Goal: Information Seeking & Learning: Learn about a topic

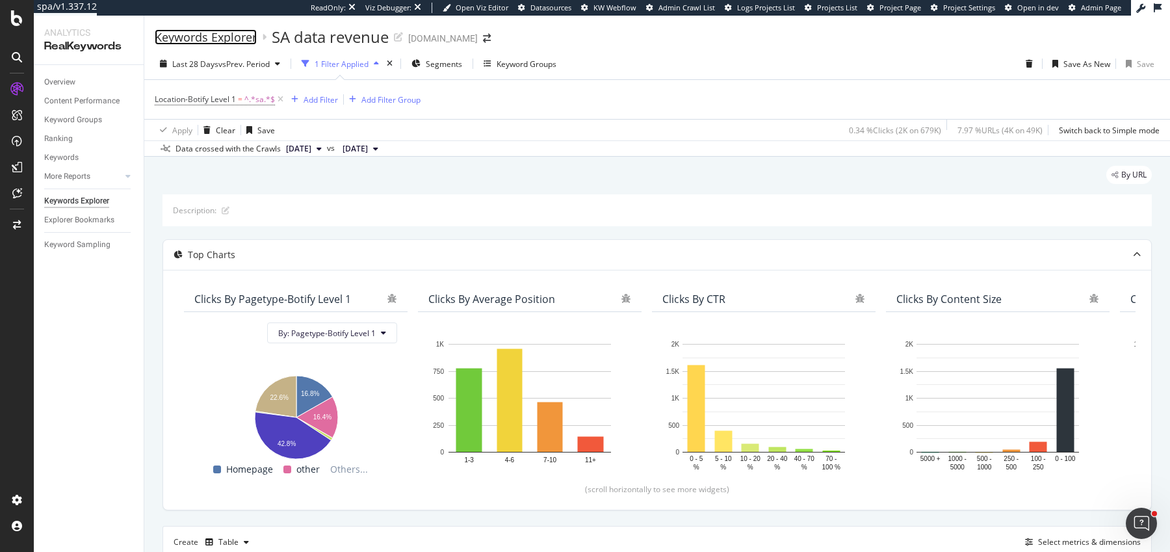
click at [234, 38] on div "Keywords Explorer" at bounding box center [206, 37] width 102 height 14
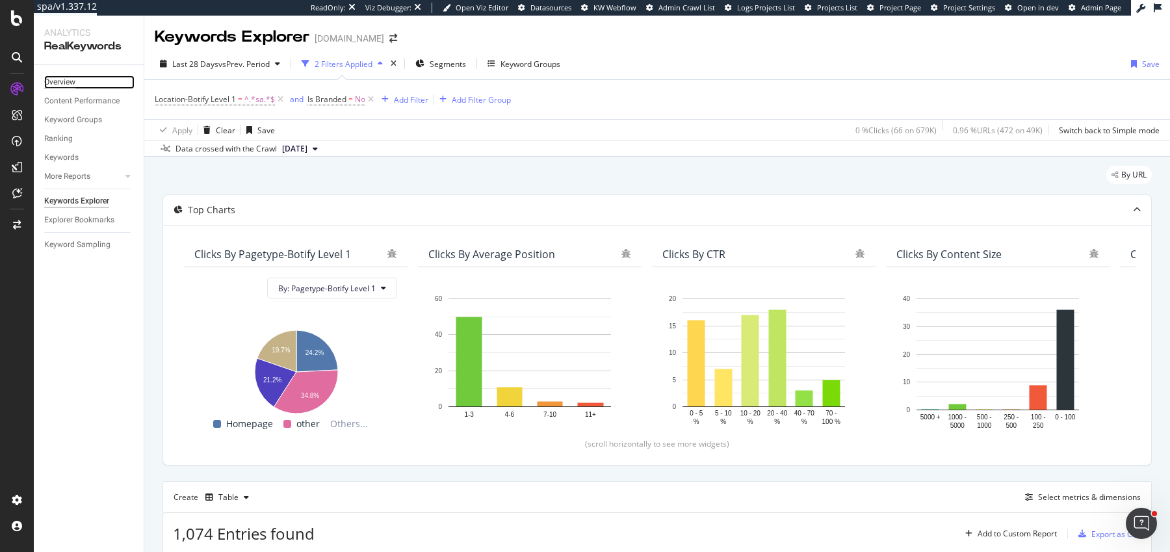
click at [74, 80] on div "Overview" at bounding box center [59, 82] width 31 height 14
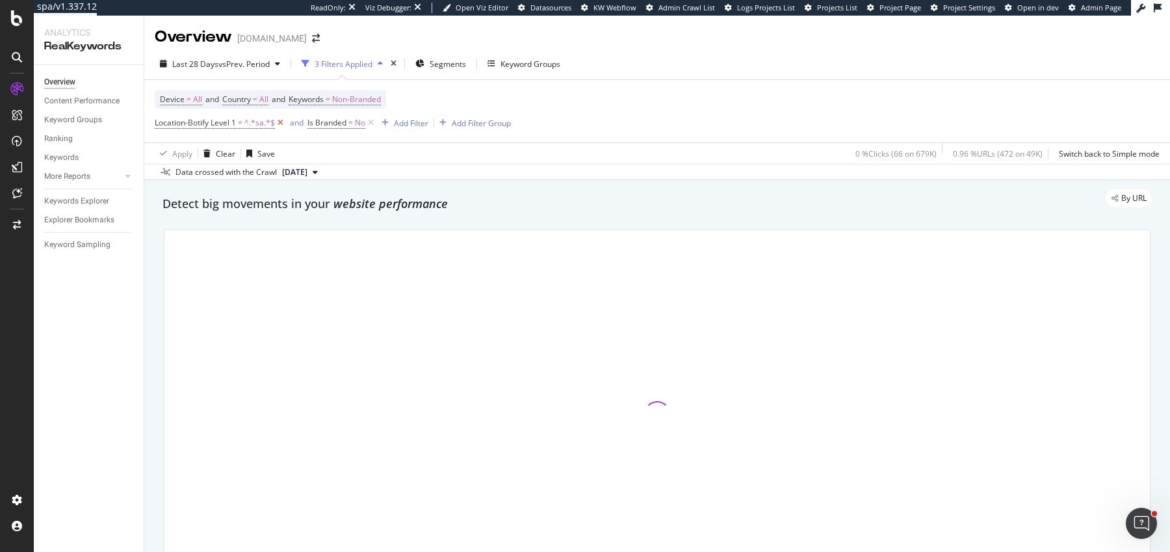
click at [279, 124] on icon at bounding box center [280, 122] width 11 height 13
click at [220, 121] on icon at bounding box center [218, 122] width 11 height 13
click at [352, 102] on span "Non-Branded" at bounding box center [356, 99] width 49 height 18
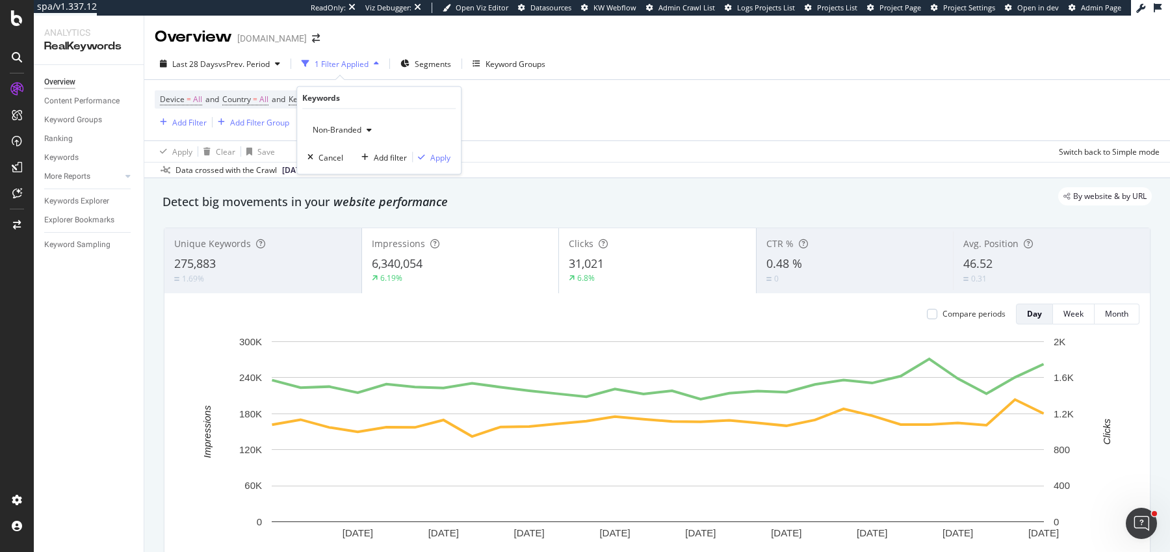
click at [359, 131] on span "Non-Branded" at bounding box center [334, 129] width 54 height 11
click at [336, 226] on span "All" at bounding box center [384, 231] width 133 height 12
click at [433, 162] on button "Apply" at bounding box center [432, 157] width 38 height 13
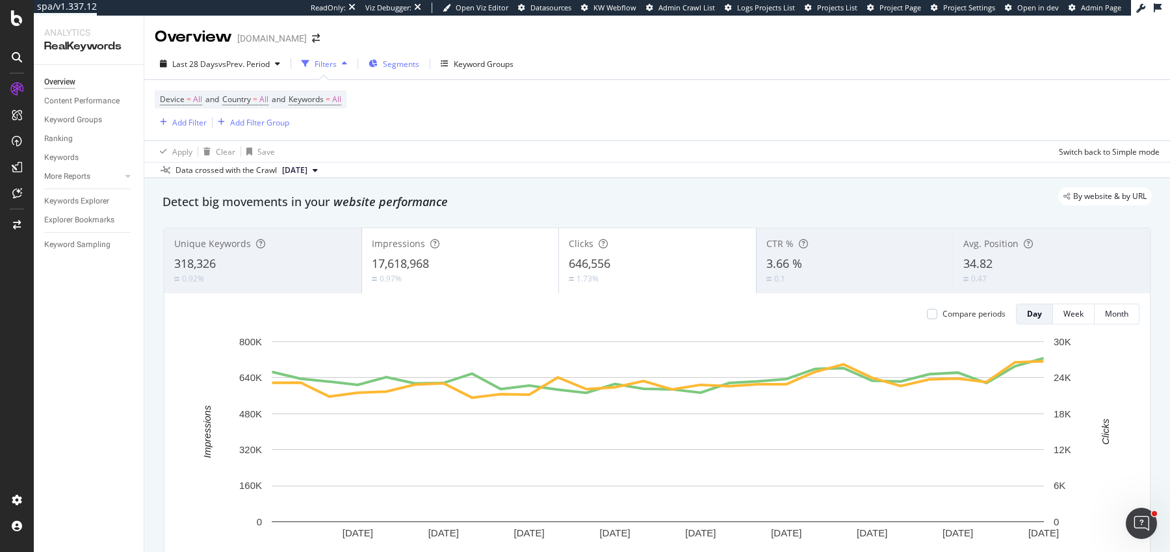
click at [389, 70] on div "Segments" at bounding box center [394, 63] width 51 height 19
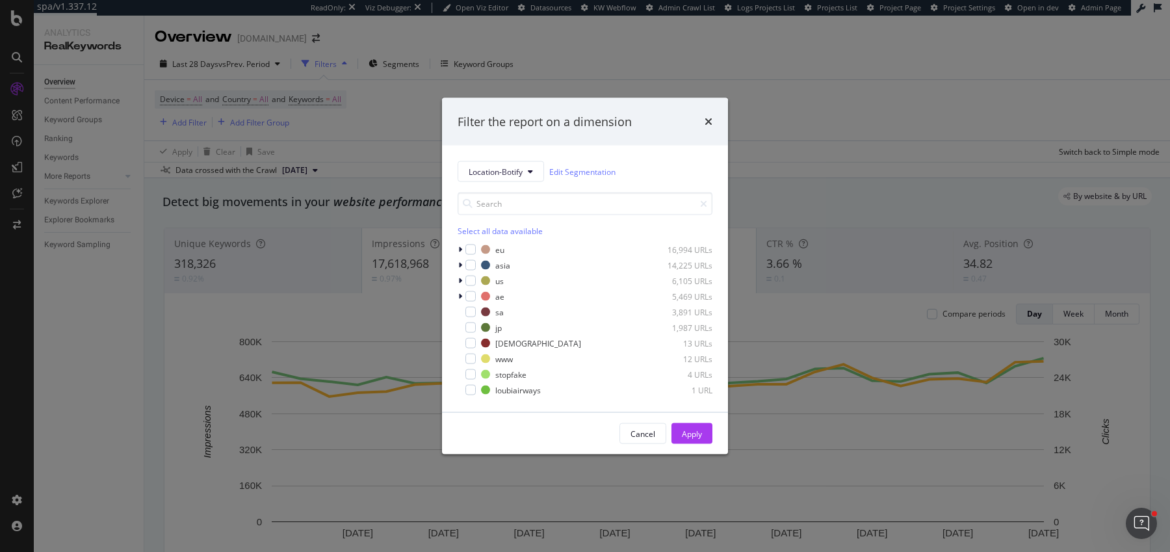
click at [531, 99] on div "Filter the report on a dimension" at bounding box center [585, 121] width 286 height 48
click at [196, 118] on div "Filter the report on a dimension Location-Botify Edit Segmentation Select all d…" at bounding box center [585, 276] width 1170 height 552
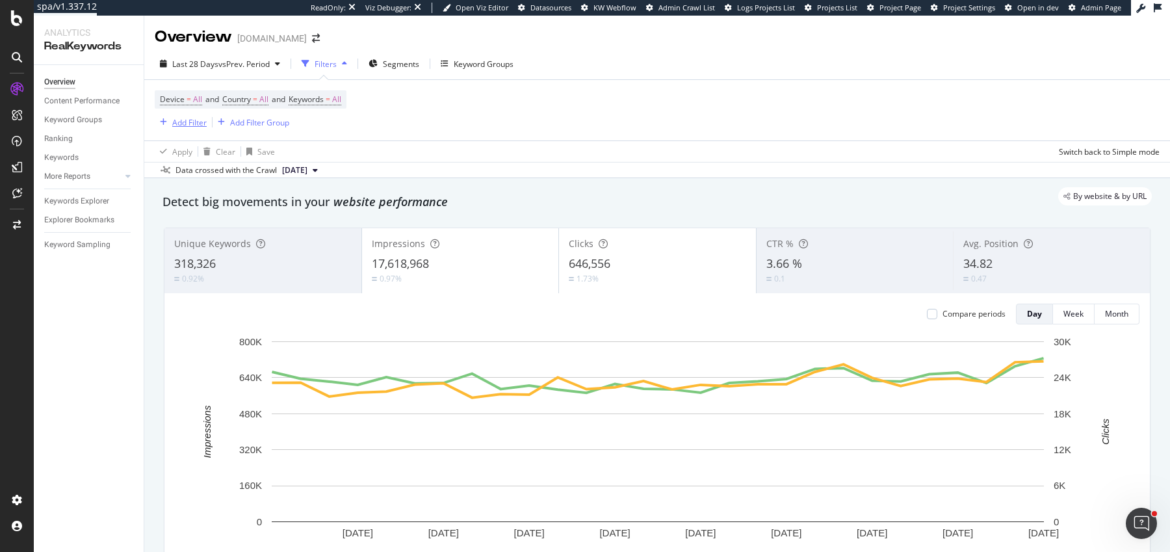
click at [194, 120] on div "Add Filter" at bounding box center [189, 122] width 34 height 11
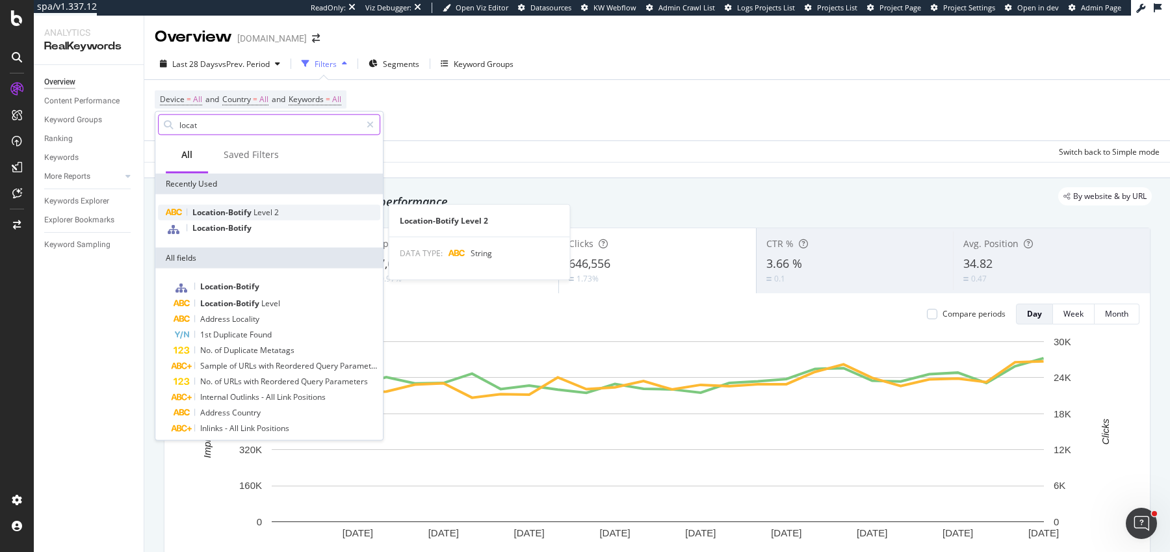
type input "locat"
click at [246, 214] on span "Location-Botify" at bounding box center [222, 212] width 61 height 11
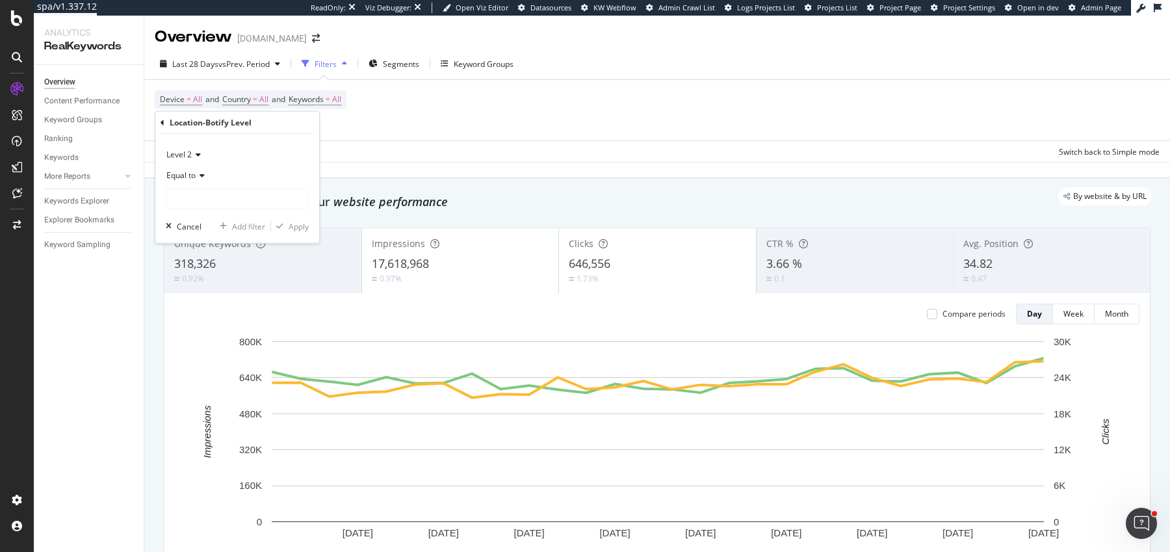
click at [197, 179] on div "Equal to" at bounding box center [237, 175] width 143 height 21
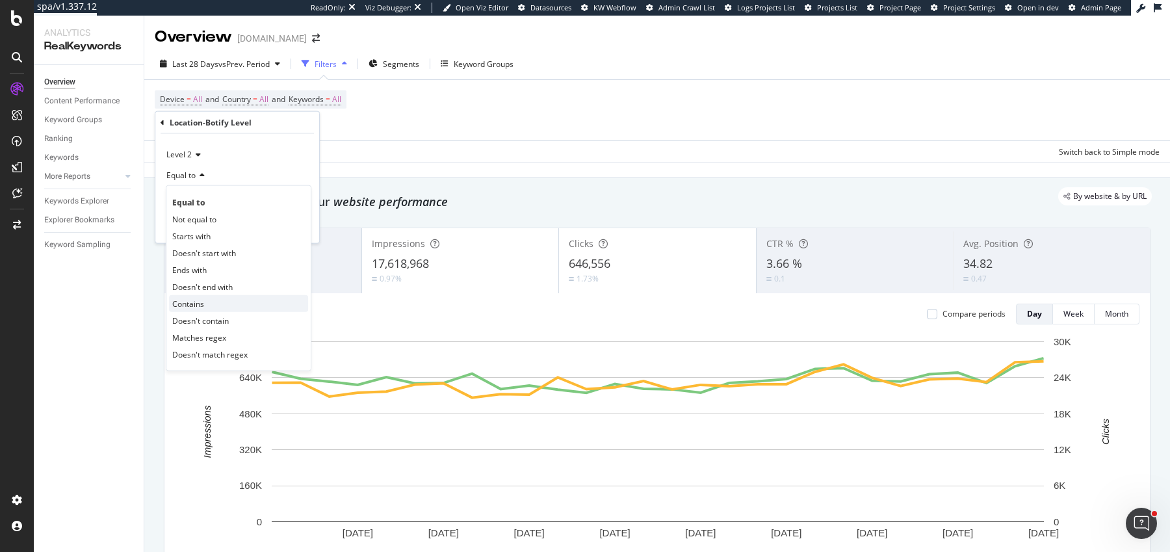
click at [203, 302] on span "Contains" at bounding box center [188, 303] width 32 height 11
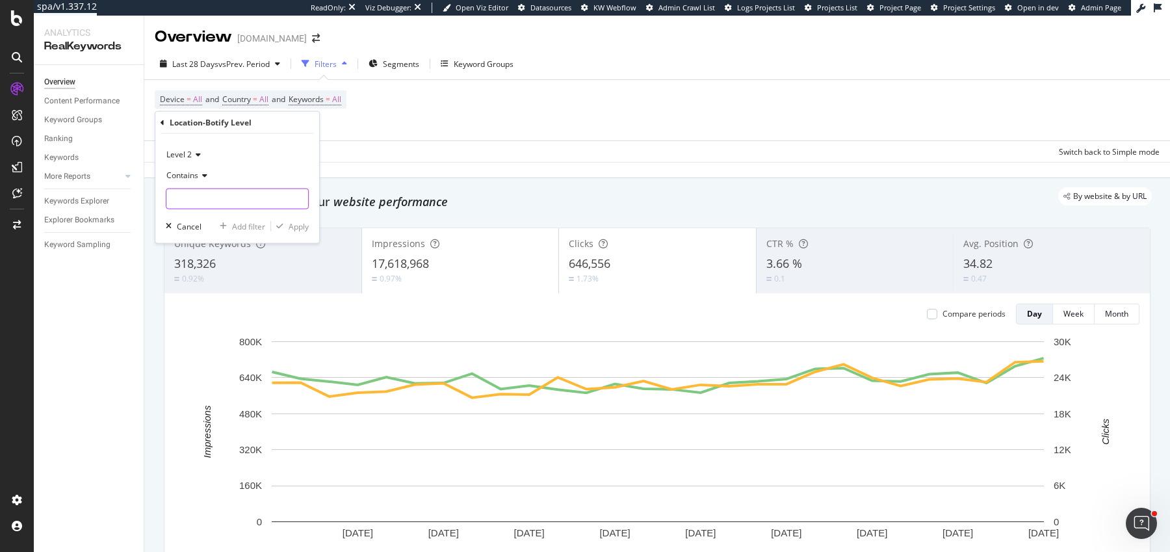
click at [230, 200] on input "text" at bounding box center [237, 198] width 142 height 21
type input "us"
click at [300, 218] on div "Level 2 Contains us Cancel Add filter Apply" at bounding box center [237, 188] width 164 height 109
click at [300, 222] on div "Apply" at bounding box center [299, 225] width 20 height 11
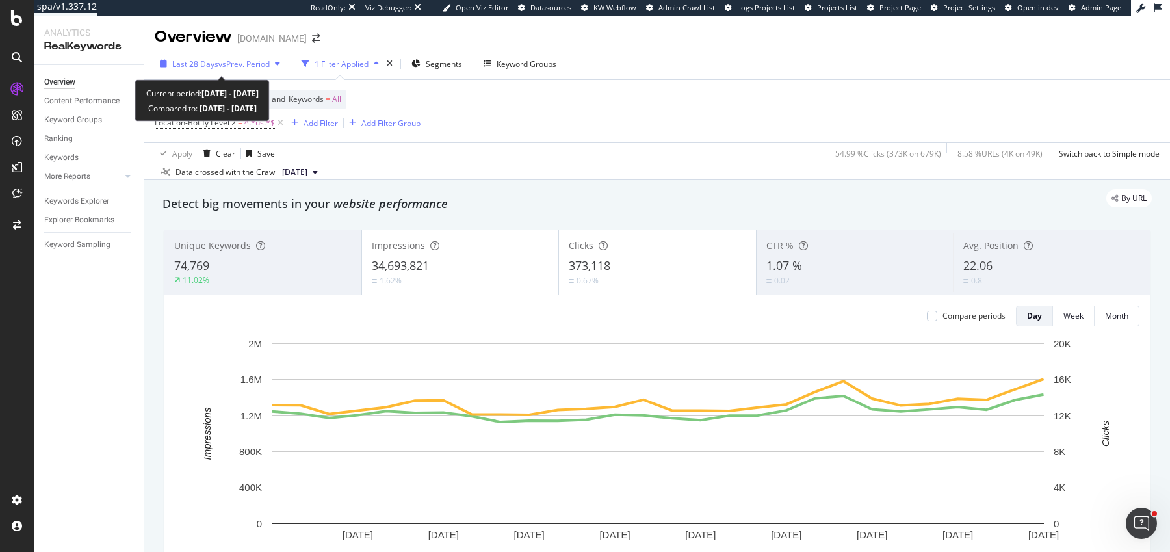
click at [228, 73] on button "Last 28 Days vs Prev. Period" at bounding box center [220, 63] width 131 height 21
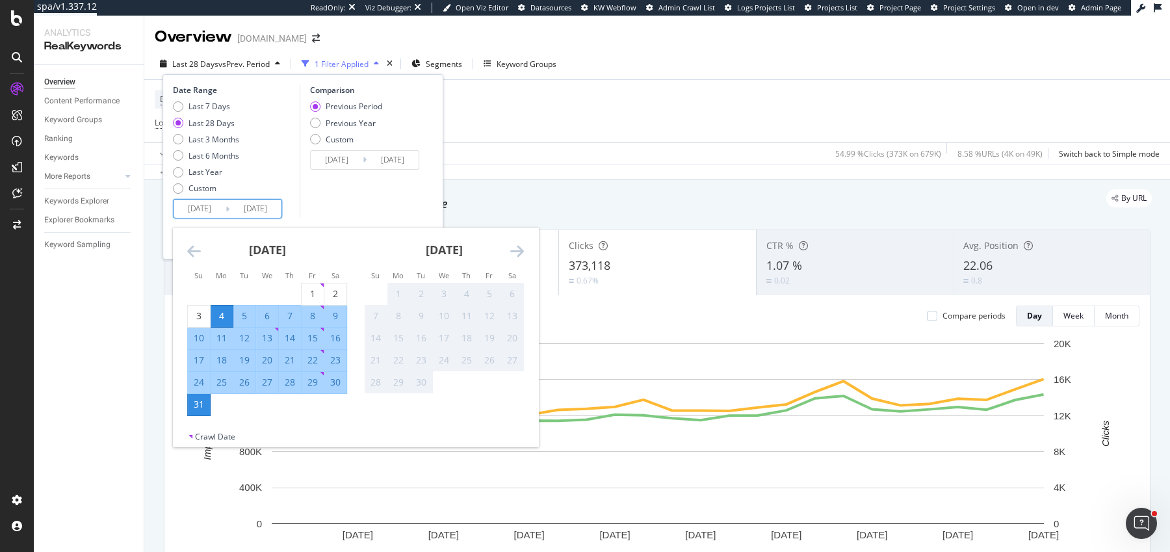
click at [194, 201] on input "[DATE]" at bounding box center [200, 209] width 52 height 18
click at [191, 243] on icon "Move backward to switch to the previous month." at bounding box center [194, 251] width 14 height 16
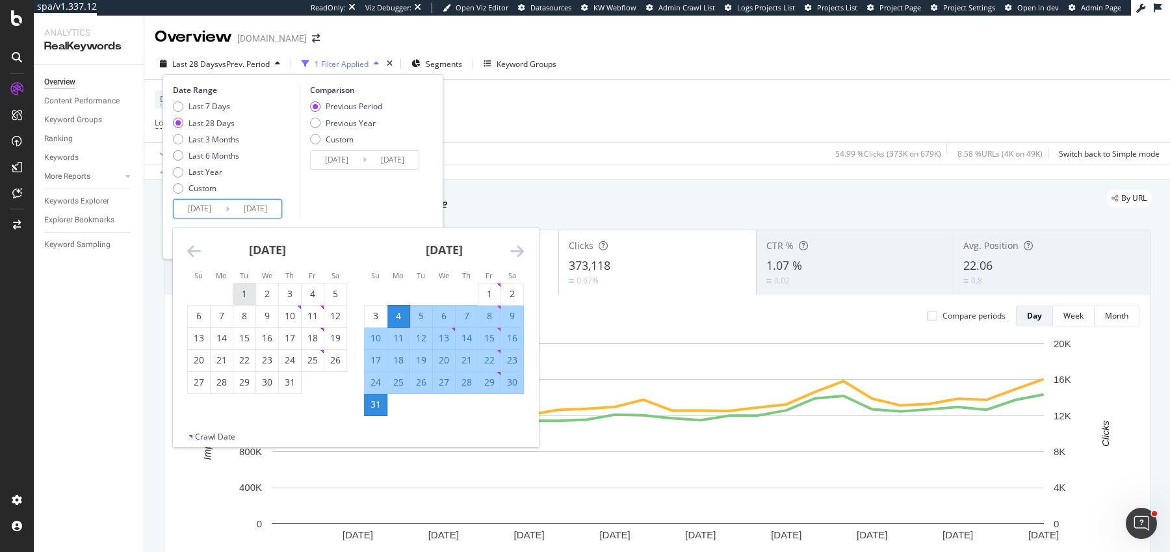
click at [240, 290] on div "1" at bounding box center [244, 293] width 22 height 13
type input "[DATE]"
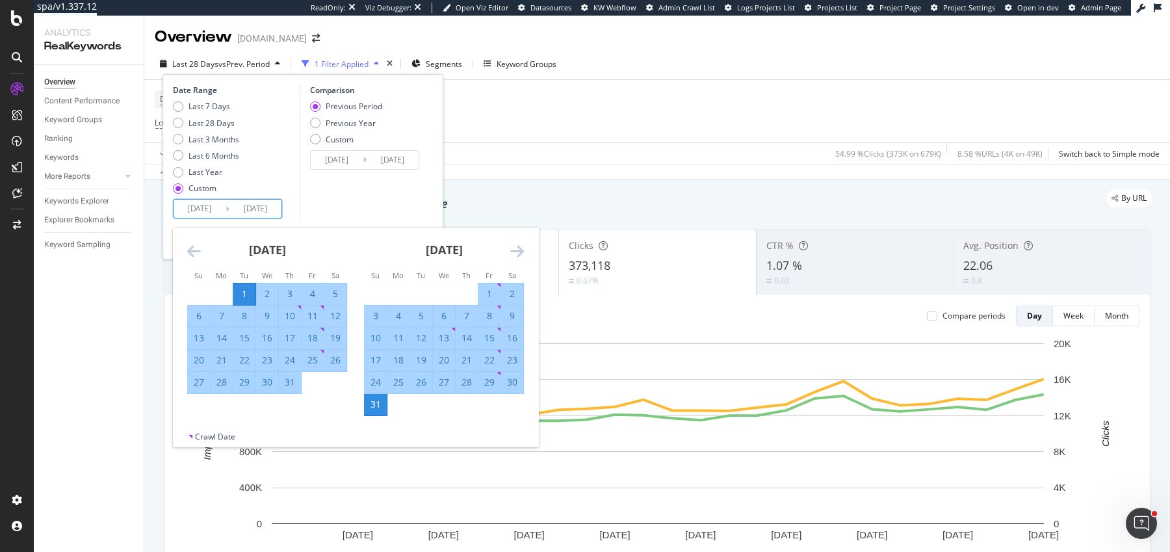
click at [511, 246] on icon "Move forward to switch to the next month." at bounding box center [517, 251] width 14 height 16
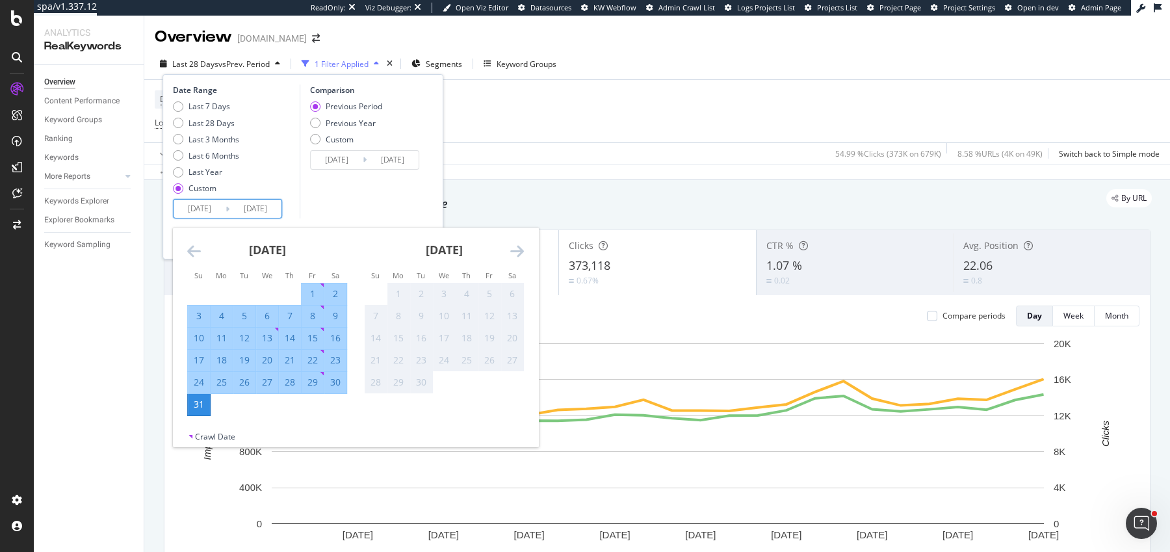
click at [200, 410] on div "31" at bounding box center [199, 404] width 22 height 13
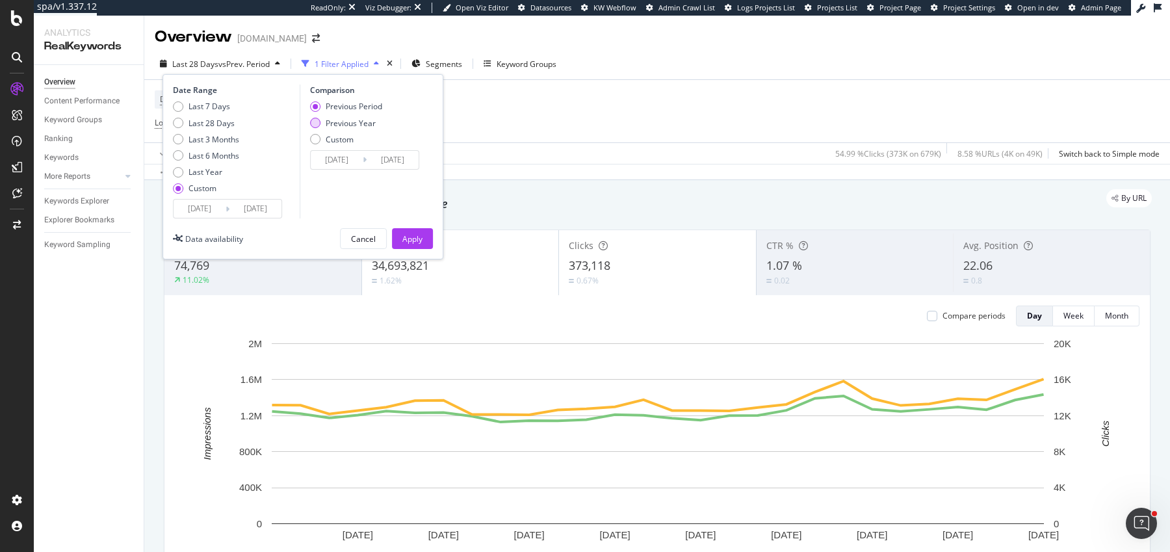
click at [333, 118] on div "Previous Year" at bounding box center [351, 123] width 50 height 11
type input "[DATE]"
click at [402, 231] on div "Apply" at bounding box center [412, 238] width 20 height 19
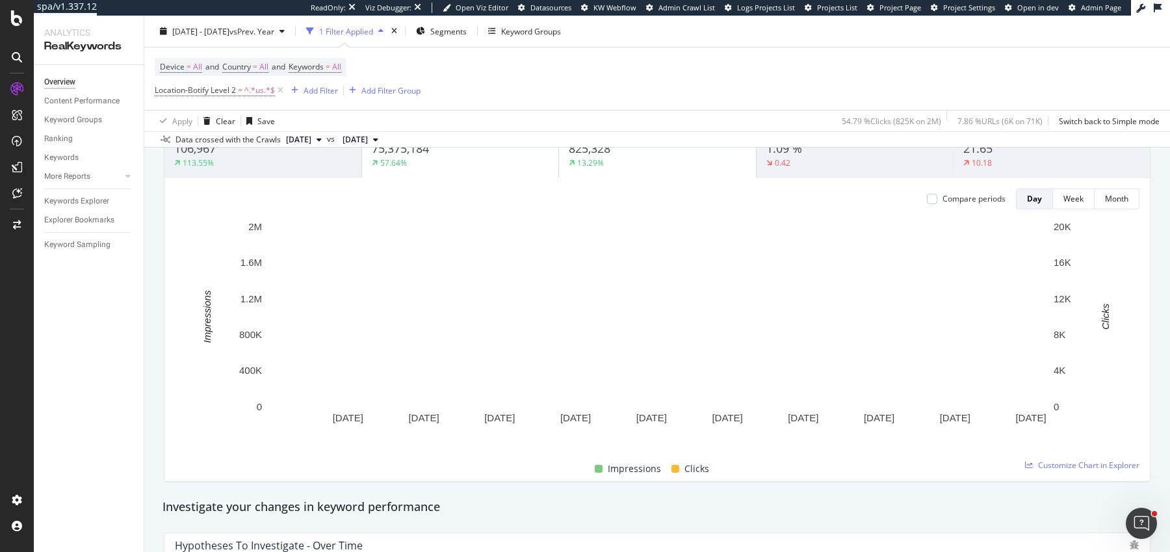
scroll to position [75, 0]
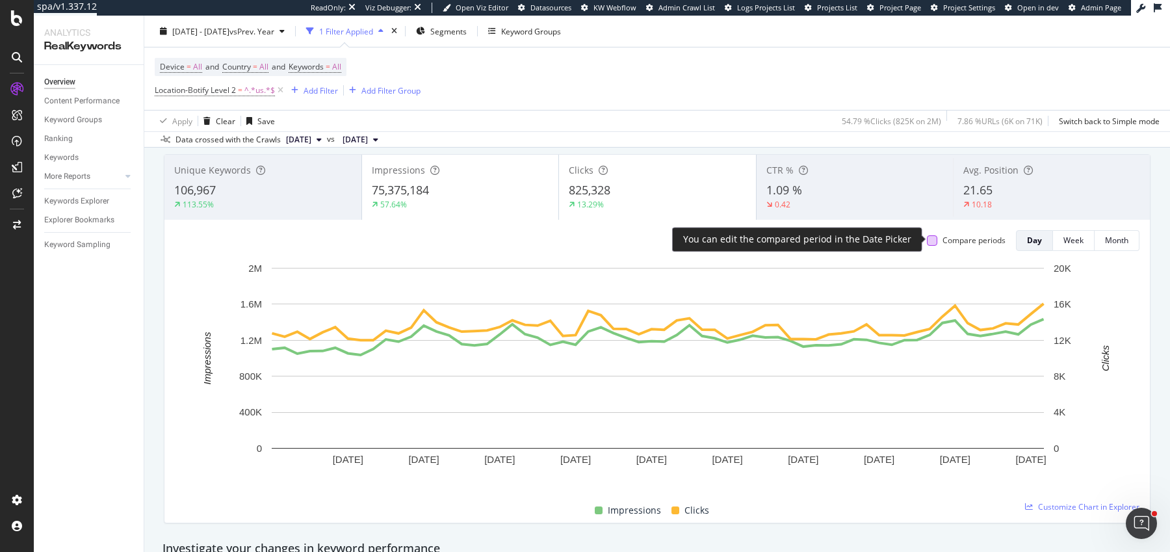
click at [931, 237] on div at bounding box center [932, 240] width 10 height 10
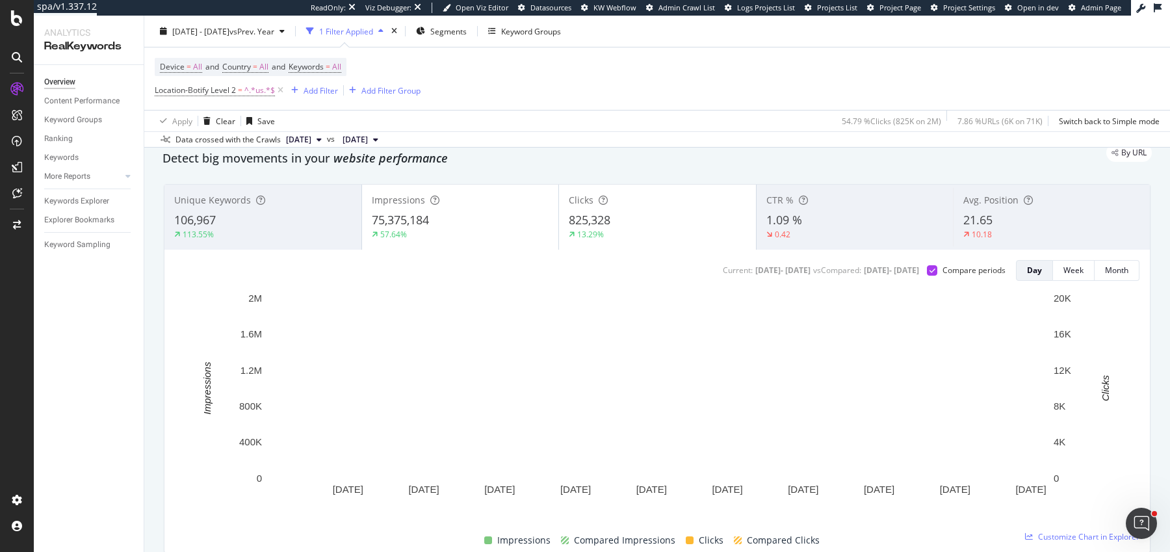
scroll to position [47, 0]
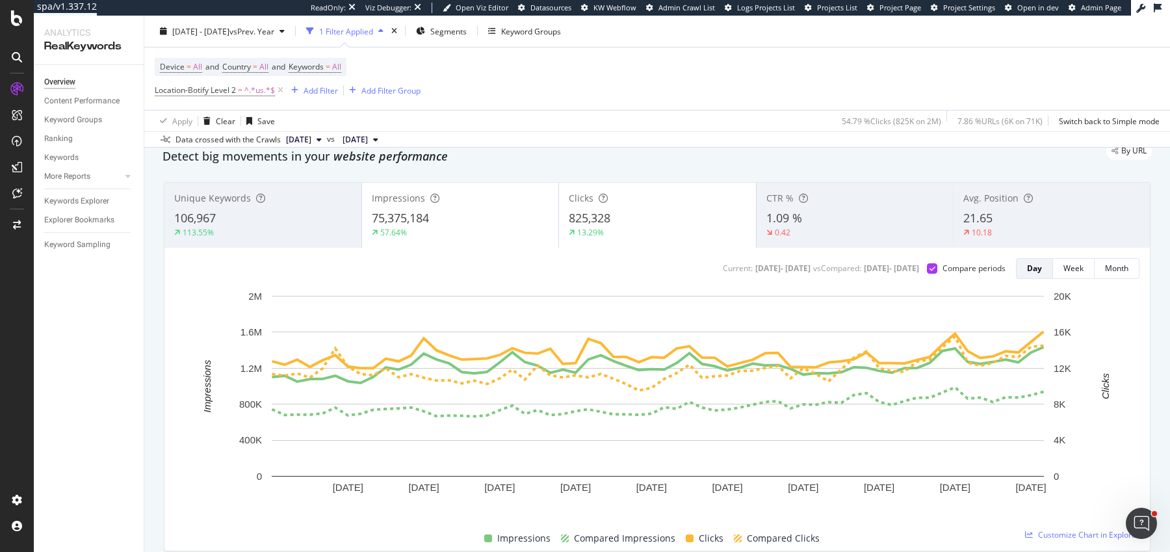
click at [816, 163] on div "Detect big movements in your website performance" at bounding box center [656, 156] width 989 height 17
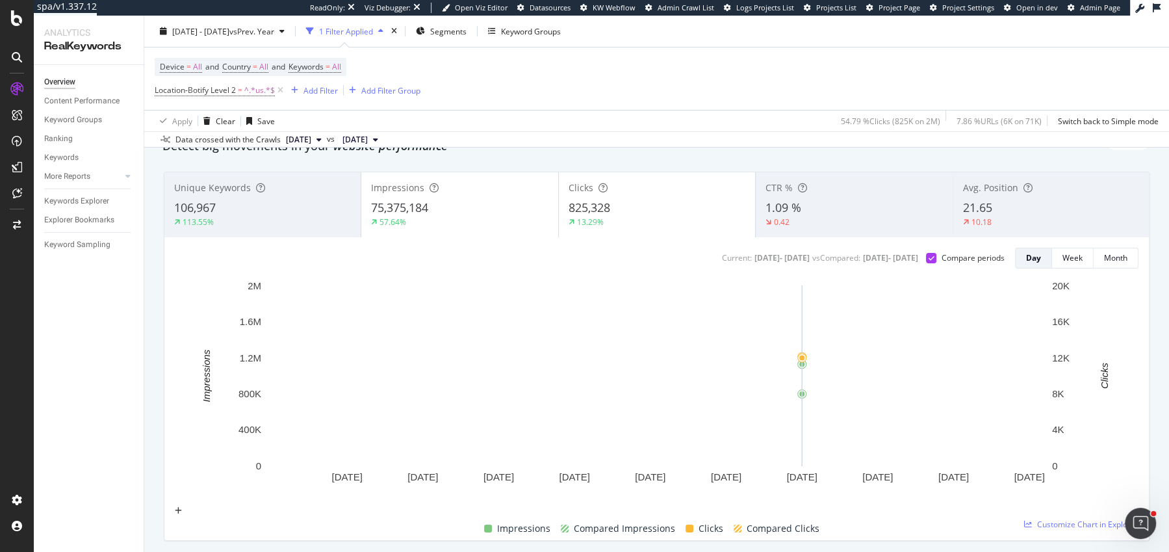
scroll to position [51, 0]
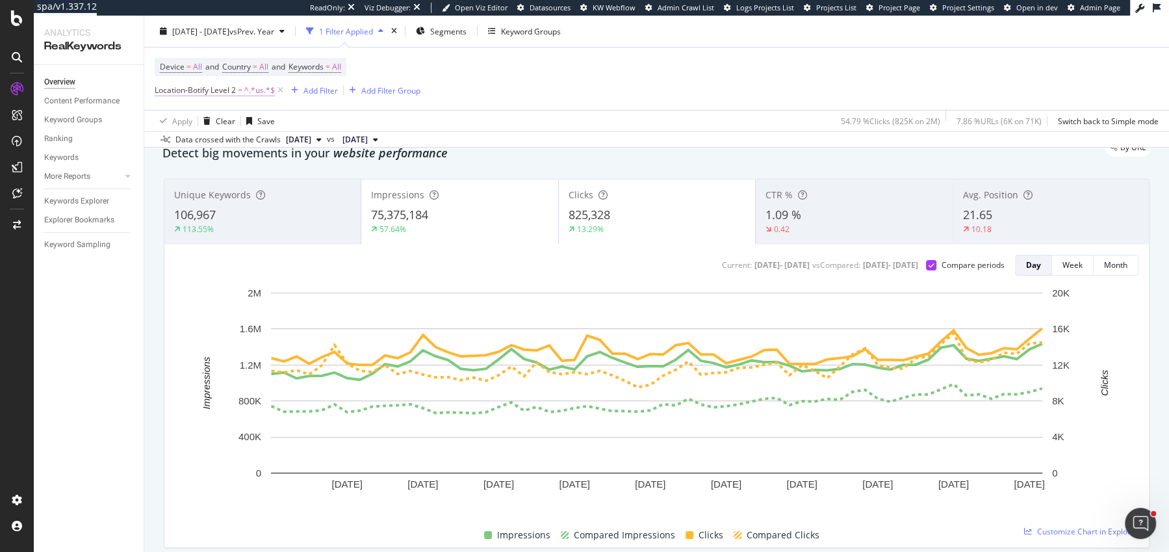
click at [227, 93] on span "Location-Botify Level 2" at bounding box center [195, 89] width 81 height 11
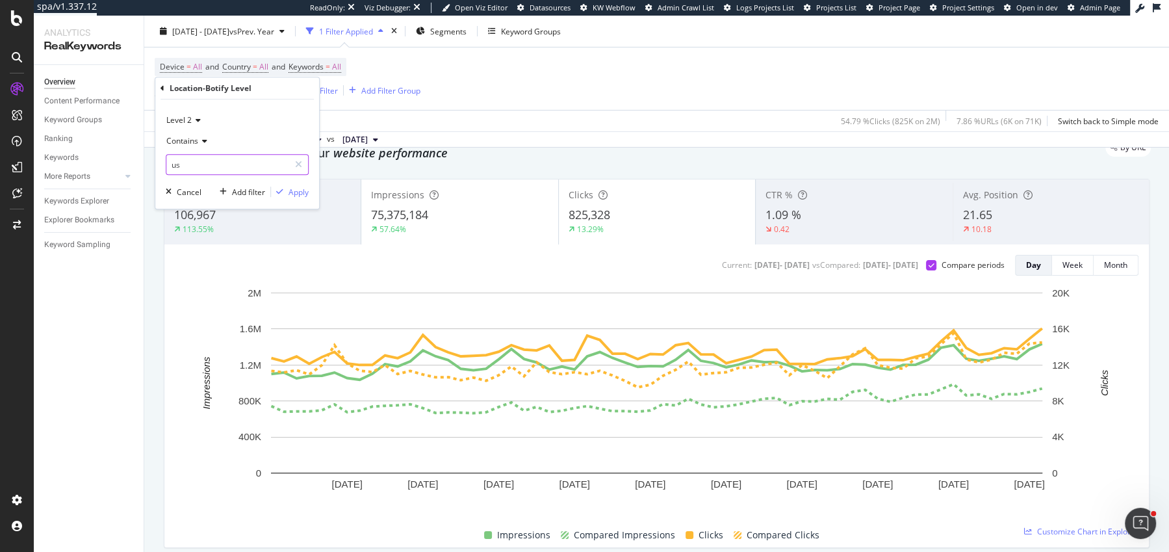
click at [203, 165] on input "us" at bounding box center [227, 164] width 123 height 21
type input "ca"
click at [289, 191] on div "Apply" at bounding box center [299, 192] width 20 height 11
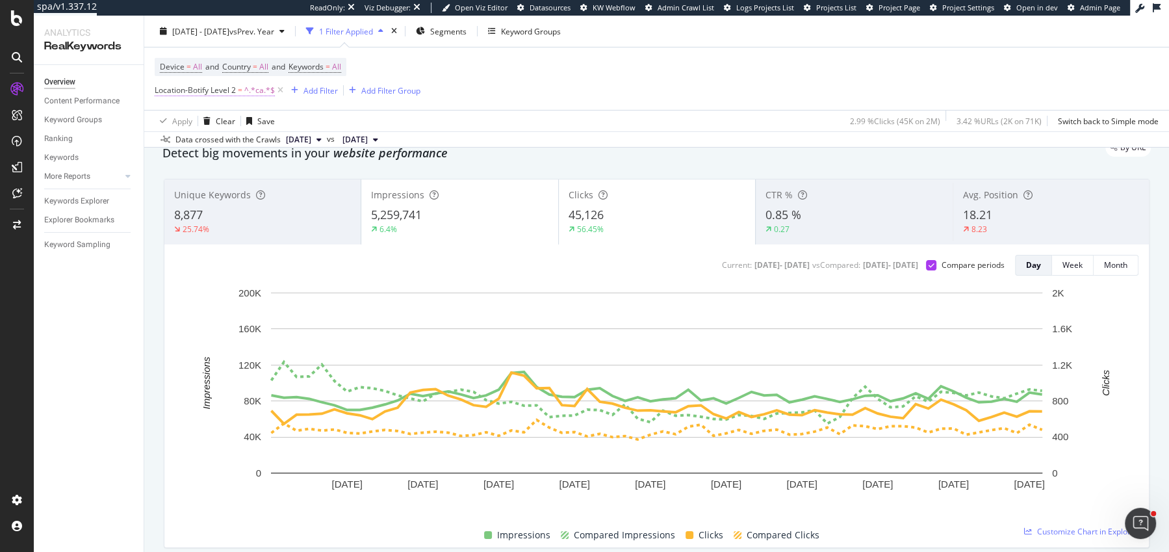
click at [162, 88] on span "Location-Botify Level 2" at bounding box center [195, 89] width 81 height 11
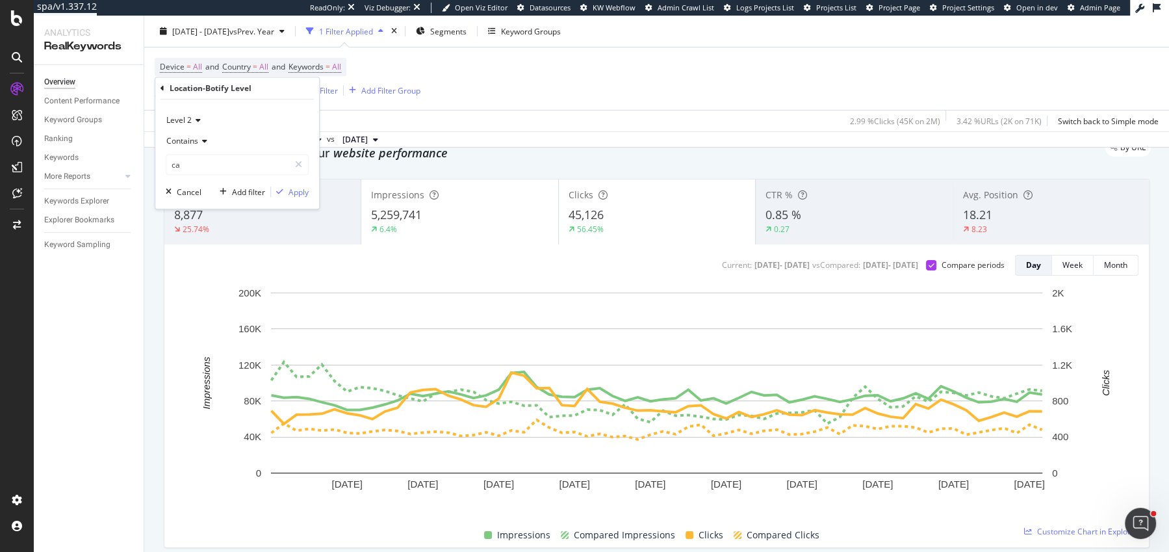
click at [182, 129] on div "Level 2" at bounding box center [237, 120] width 143 height 21
click at [183, 142] on span "Level 1" at bounding box center [184, 147] width 25 height 11
click at [188, 159] on input "ca" at bounding box center [227, 164] width 123 height 21
type input "eu"
click at [295, 190] on div "Apply" at bounding box center [299, 192] width 20 height 11
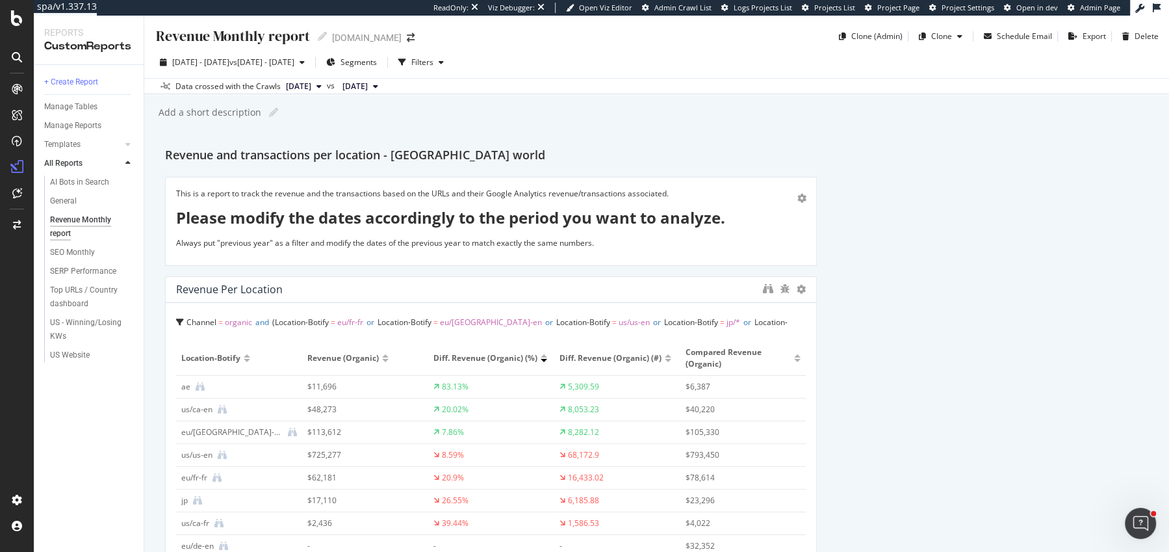
scroll to position [471, 0]
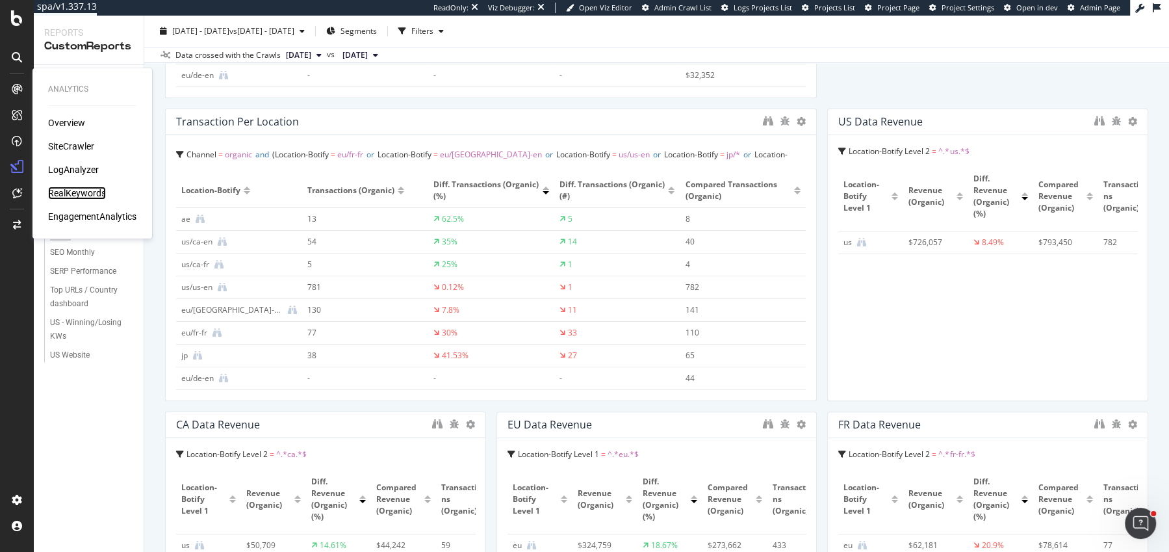
click at [72, 190] on div "RealKeywords" at bounding box center [77, 193] width 58 height 13
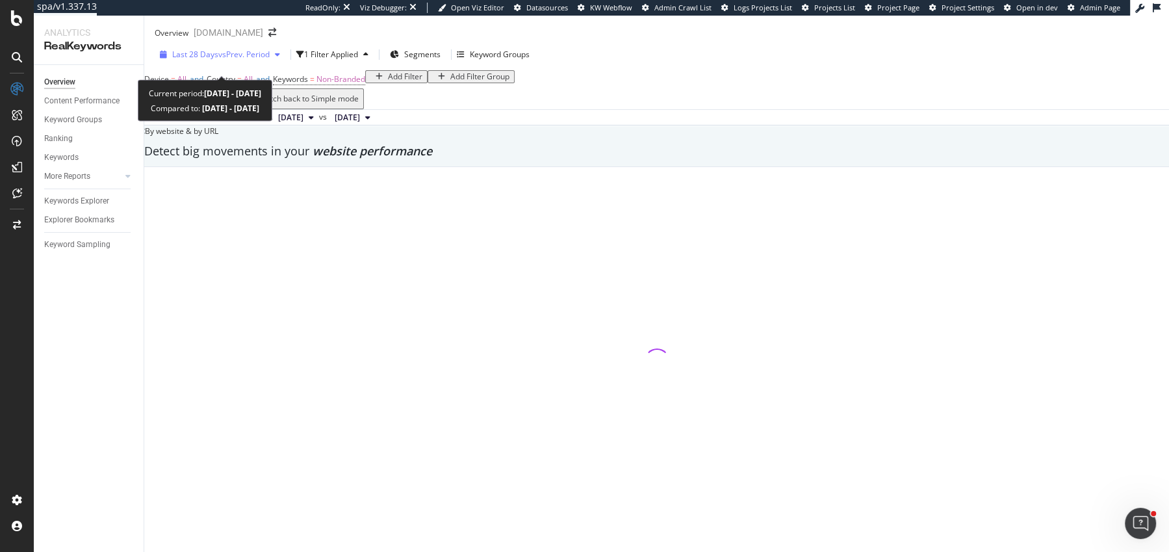
click at [187, 64] on div "Last 28 Days vs Prev. Period" at bounding box center [220, 54] width 131 height 19
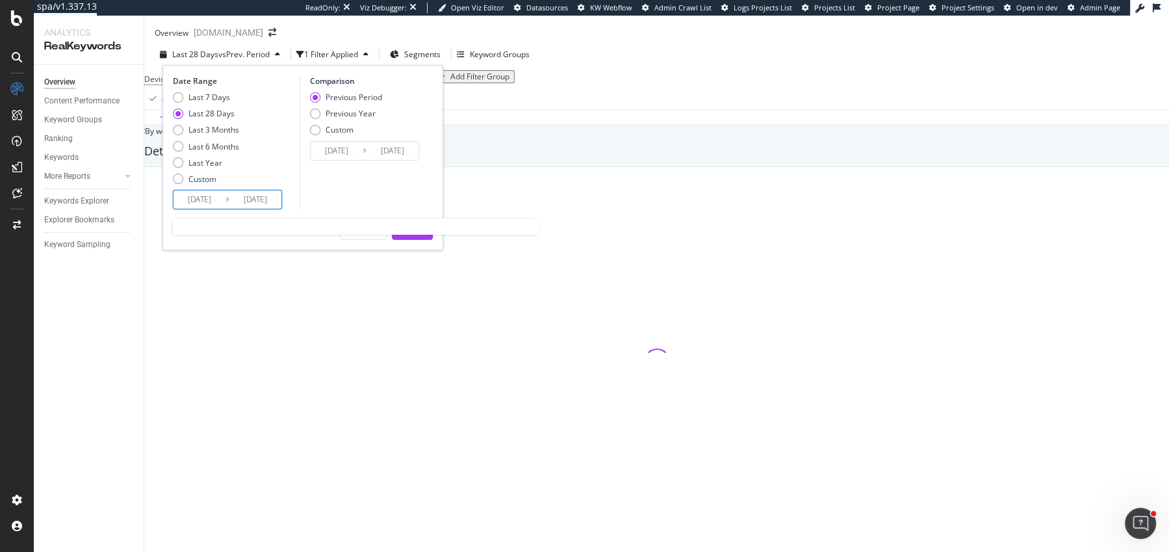
click at [198, 204] on input "[DATE]" at bounding box center [200, 199] width 52 height 18
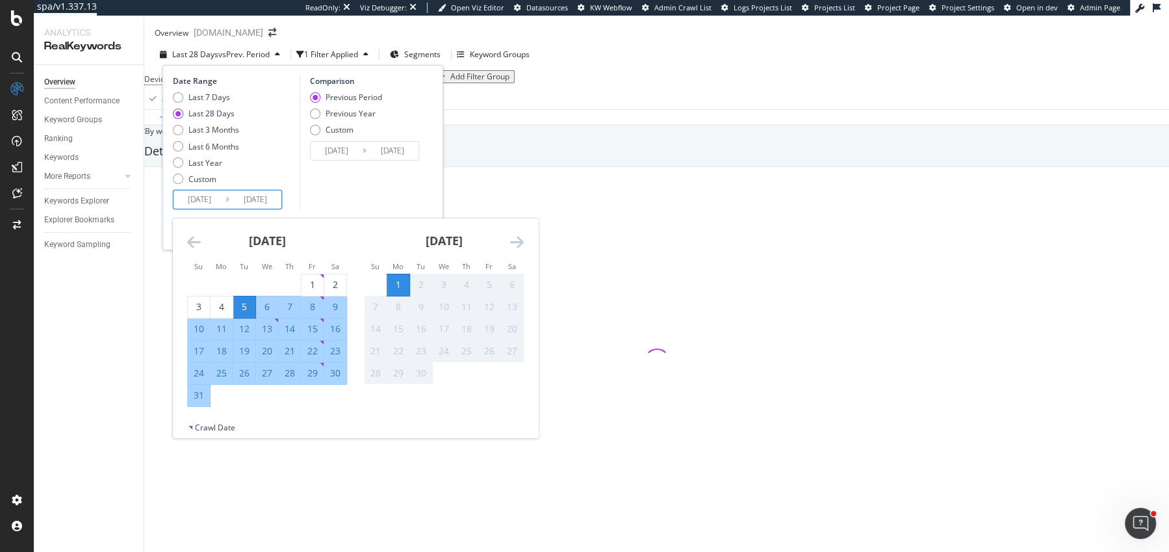
click at [198, 250] on icon "Move backward to switch to the previous month." at bounding box center [194, 242] width 14 height 16
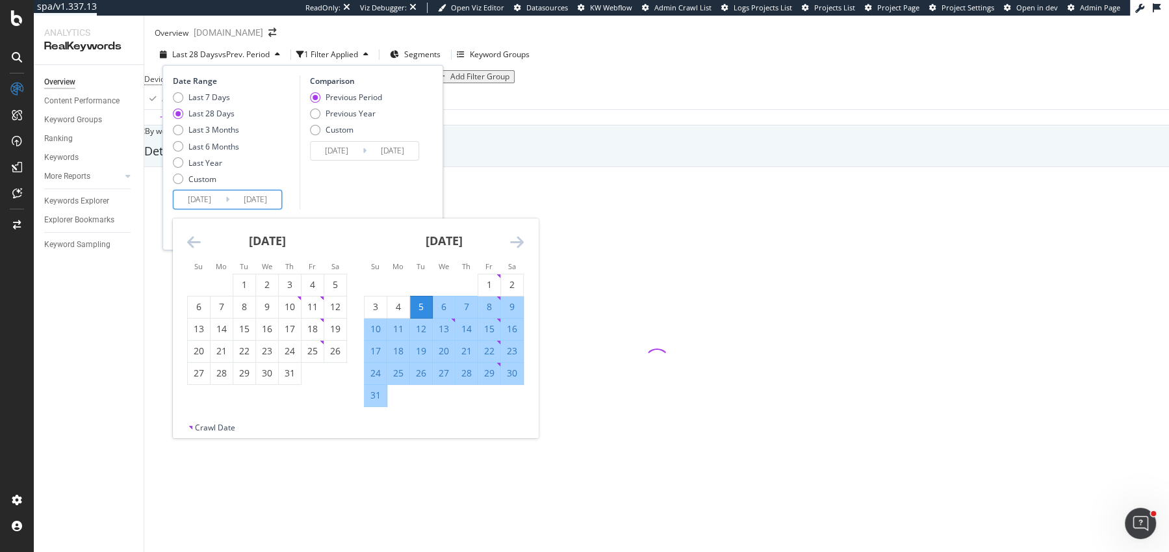
click at [198, 250] on icon "Move backward to switch to the previous month." at bounding box center [194, 242] width 14 height 16
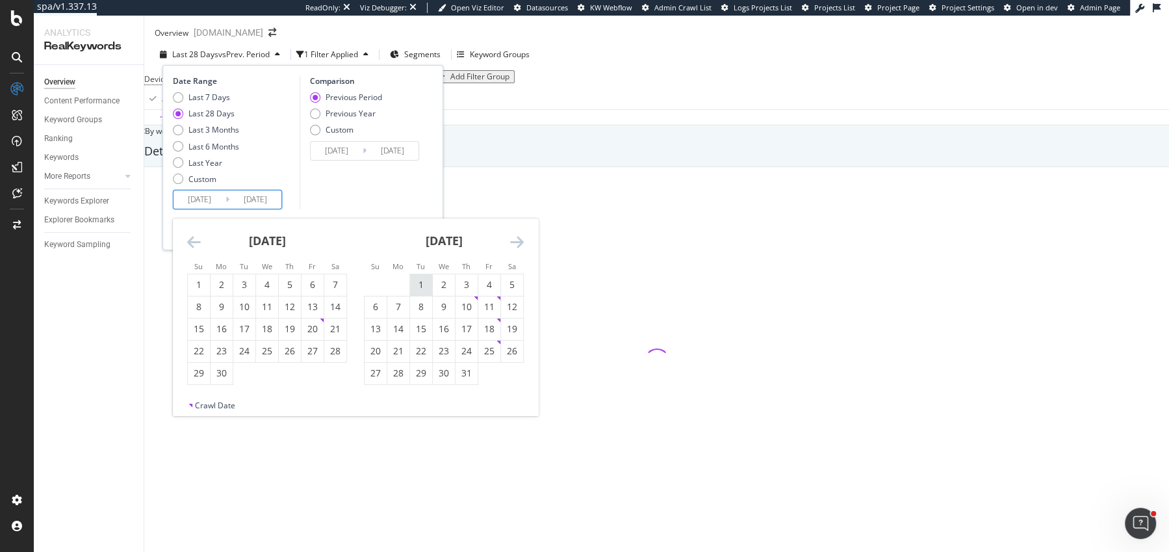
click at [424, 285] on div "1" at bounding box center [421, 284] width 22 height 21
type input "[DATE]"
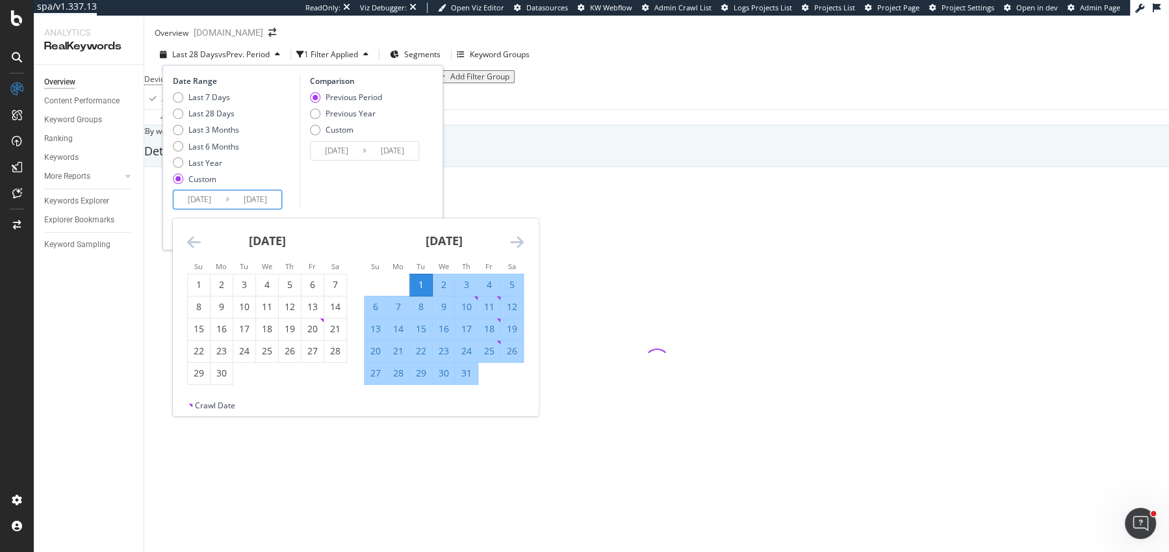
click at [514, 250] on icon "Move forward to switch to the next month." at bounding box center [517, 242] width 14 height 16
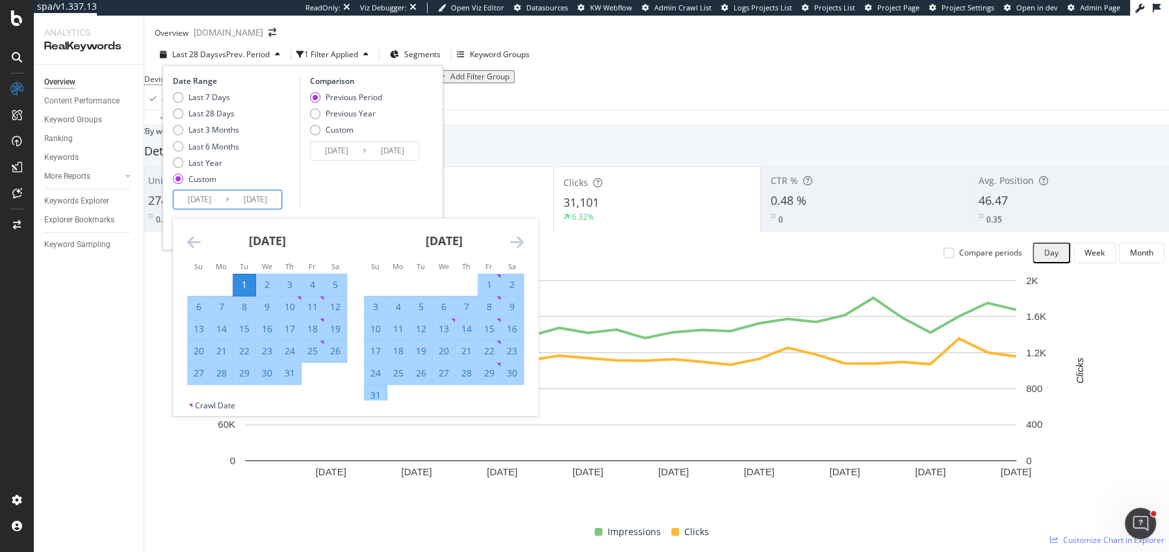
click at [375, 400] on div "31" at bounding box center [376, 395] width 22 height 13
type input "[DATE]"
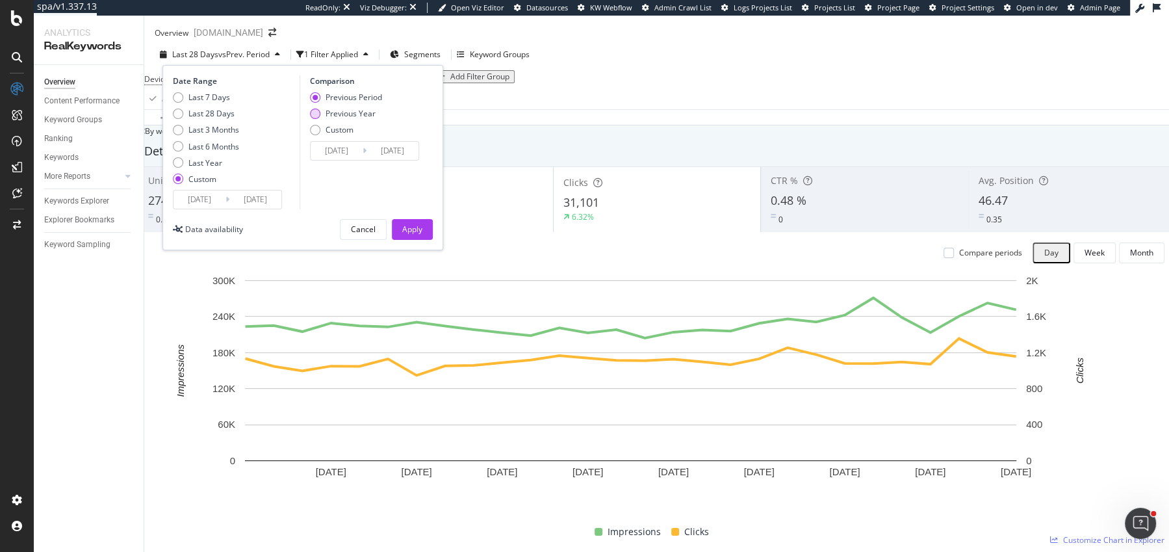
click at [357, 119] on div "Previous Year" at bounding box center [351, 113] width 50 height 11
type input "[DATE]"
click at [411, 226] on div "Date Range Last 7 Days Last 28 Days Last 3 Months Last 6 Months Last Year Custo…" at bounding box center [302, 157] width 281 height 185
click at [411, 231] on div "Apply" at bounding box center [412, 229] width 20 height 19
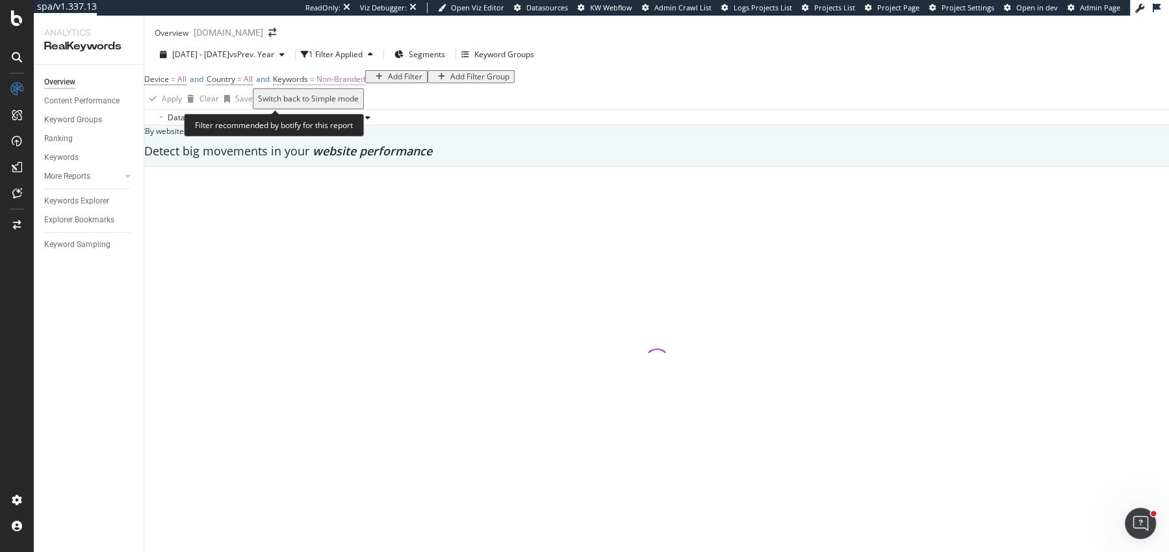
click at [365, 84] on span "Non-Branded" at bounding box center [341, 78] width 49 height 11
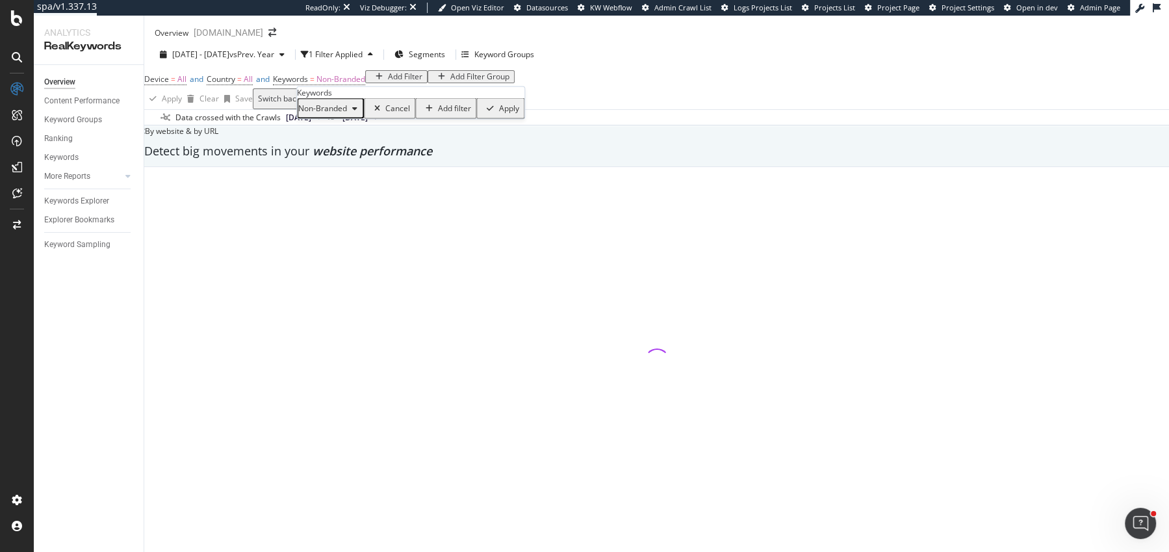
click at [362, 117] on div "Non-Branded" at bounding box center [330, 108] width 64 height 17
click at [499, 113] on div "Apply" at bounding box center [509, 108] width 20 height 9
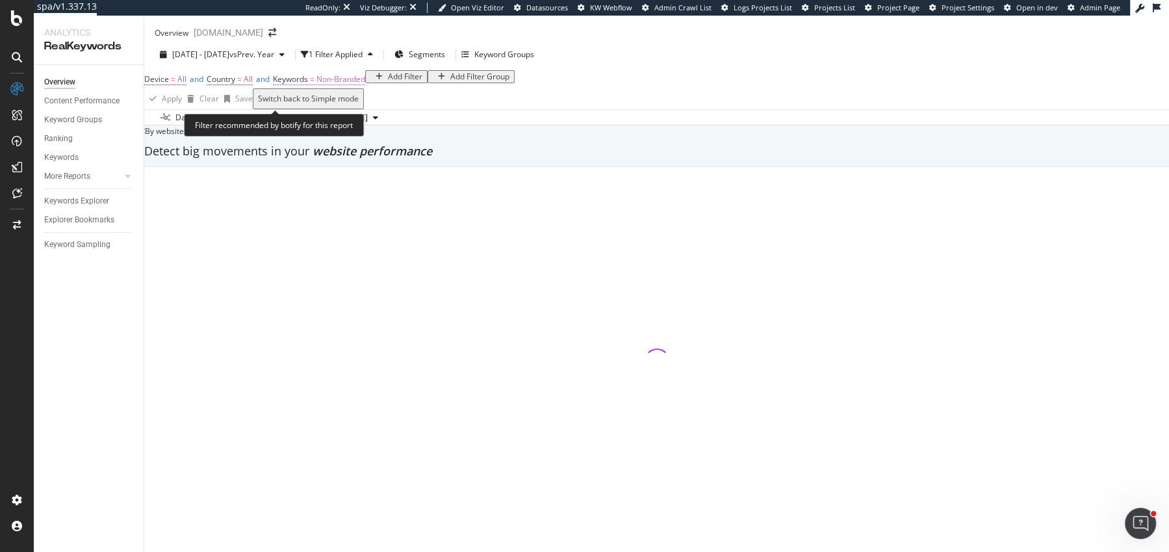
click at [365, 84] on span "Non-Branded" at bounding box center [341, 78] width 49 height 11
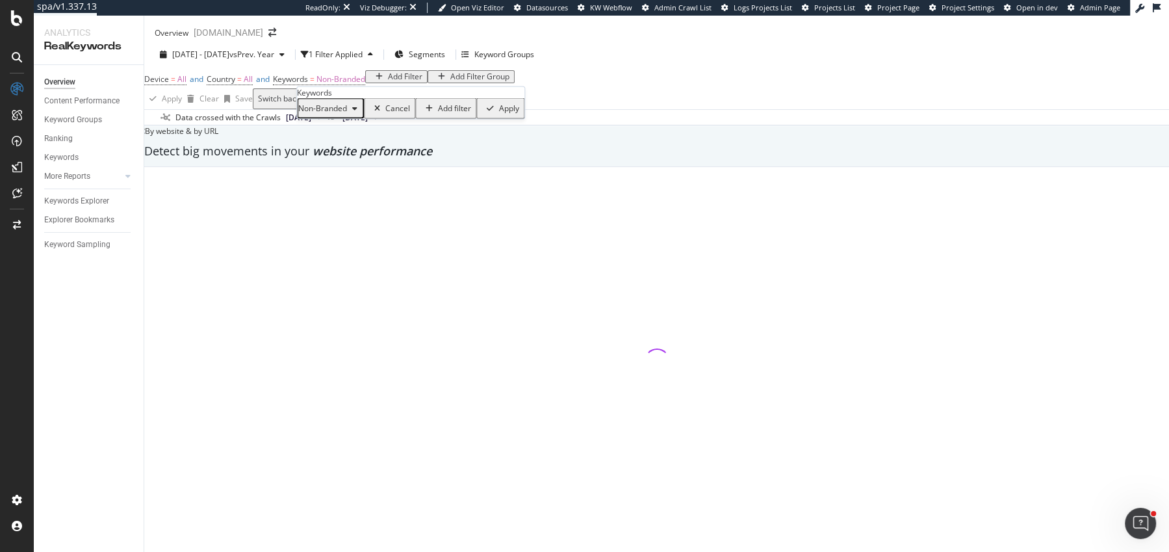
click at [363, 117] on div "Non-Branded" at bounding box center [330, 108] width 64 height 17
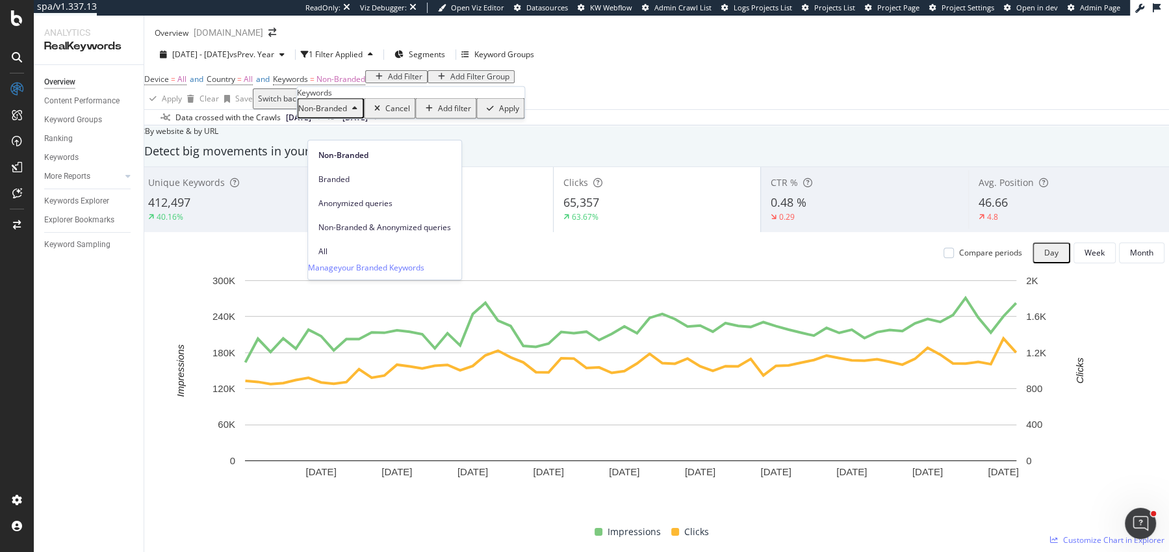
click at [371, 246] on span "All" at bounding box center [384, 252] width 133 height 12
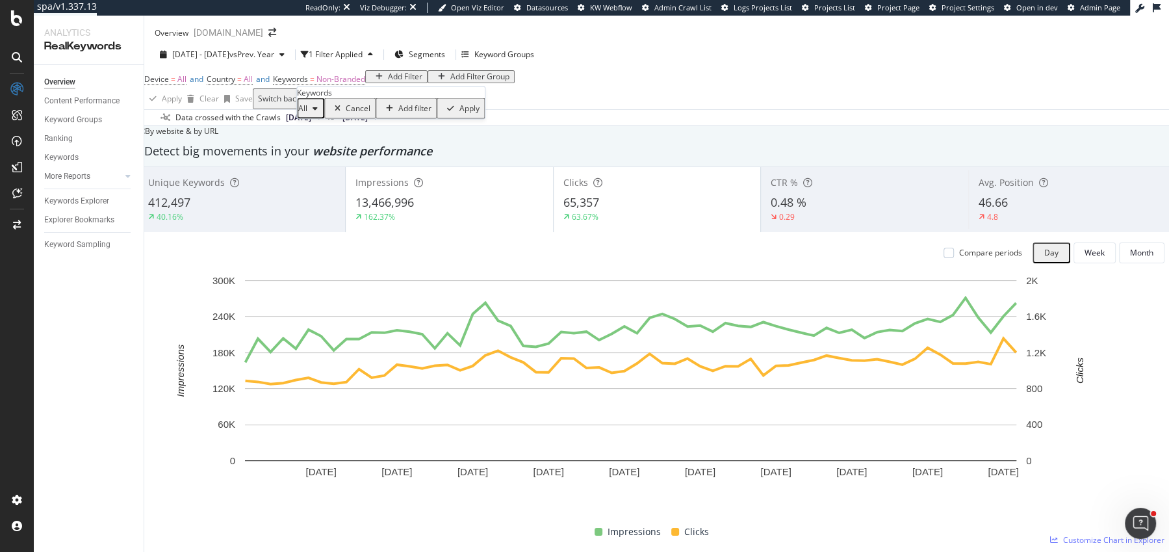
click at [459, 113] on div "Apply" at bounding box center [469, 108] width 20 height 9
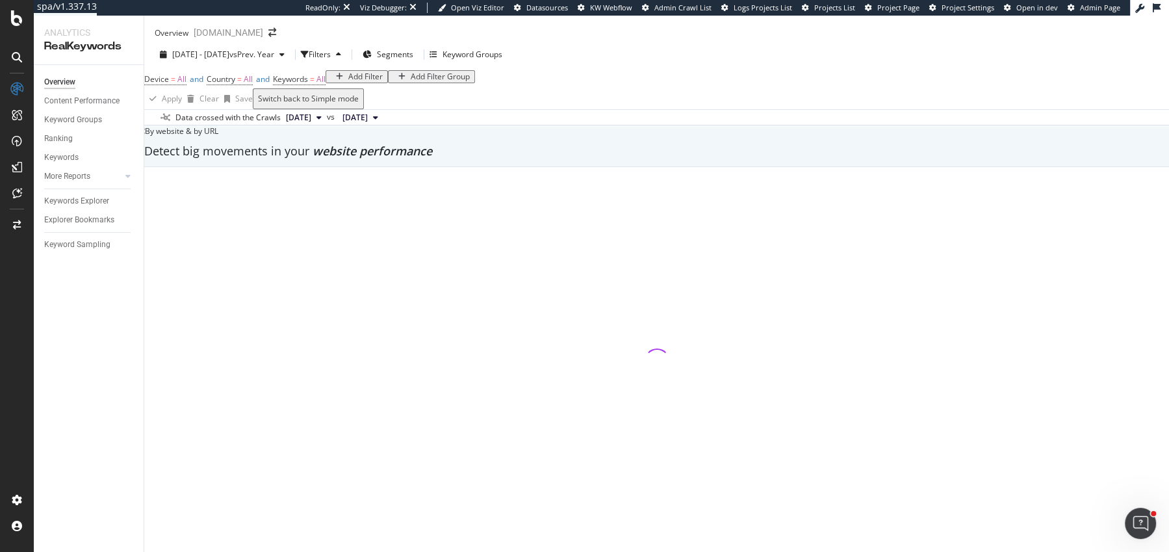
scroll to position [63, 0]
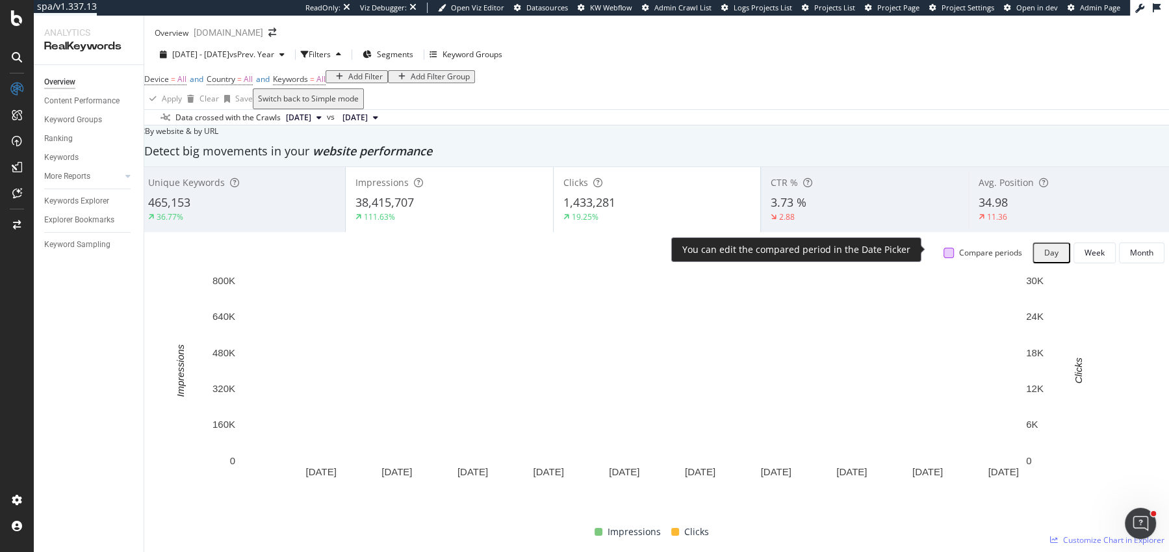
click at [944, 248] on div at bounding box center [949, 253] width 10 height 10
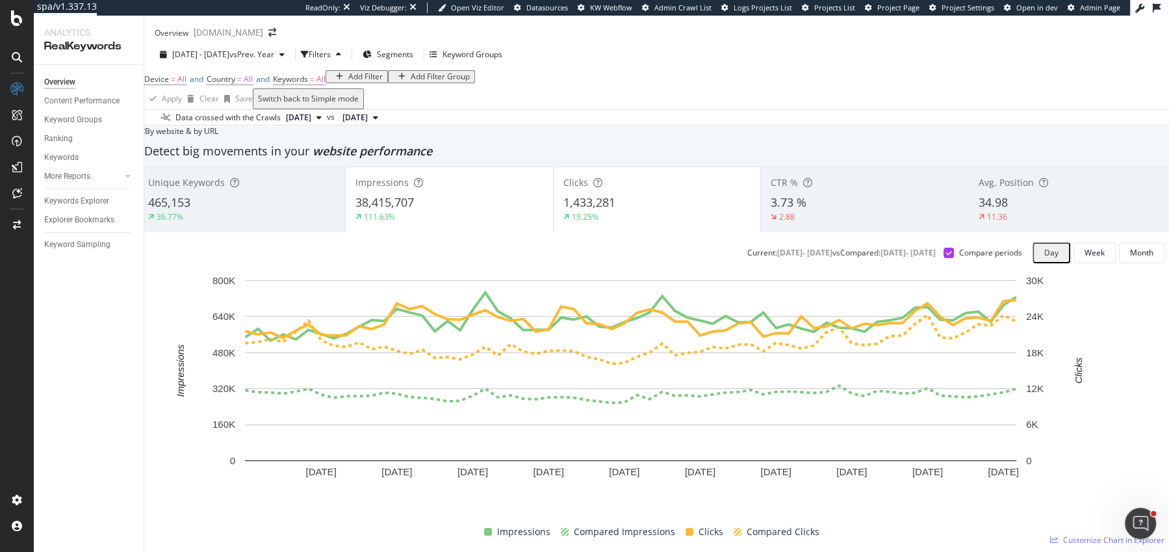
click at [348, 81] on div "Add Filter" at bounding box center [365, 76] width 34 height 9
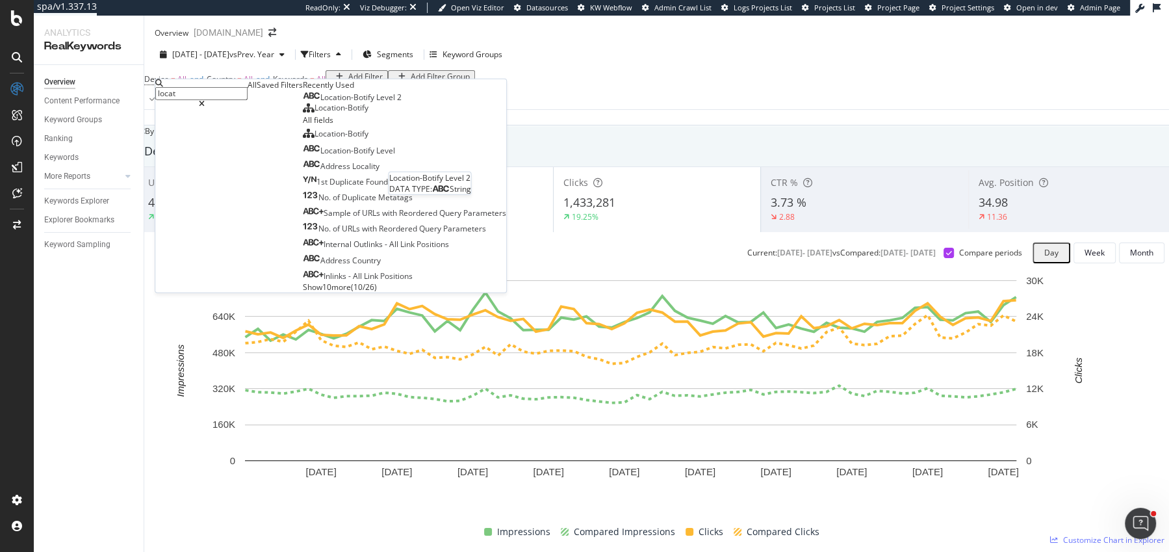
type input "locat"
click at [320, 103] on span "Location-Botify" at bounding box center [348, 97] width 56 height 11
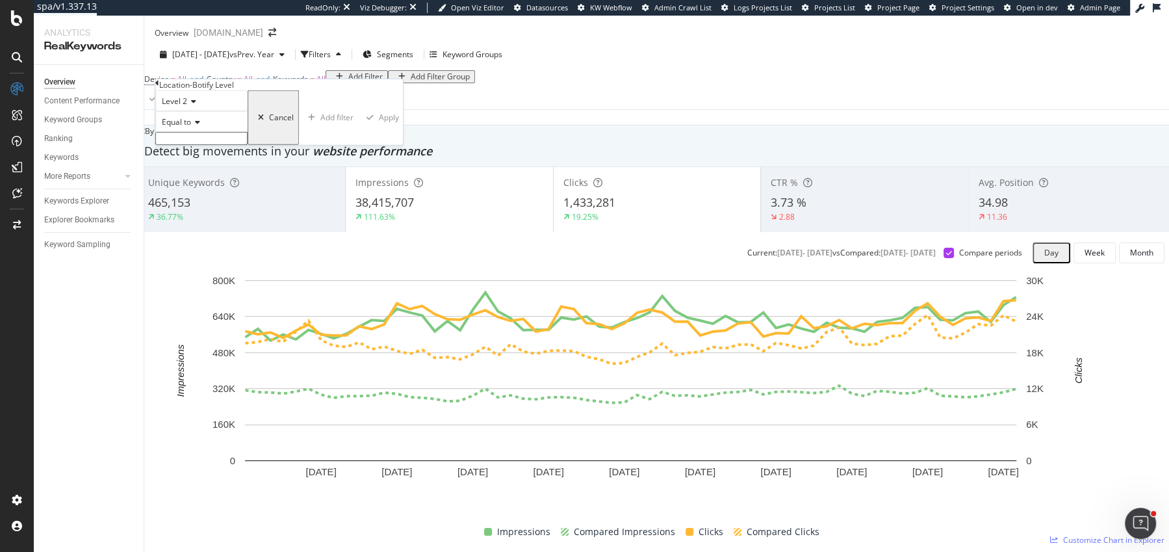
click at [244, 145] on input "text" at bounding box center [201, 138] width 92 height 13
click at [200, 126] on icon at bounding box center [195, 122] width 9 height 8
click at [220, 228] on div "Contains" at bounding box center [201, 221] width 91 height 14
click at [239, 145] on input "text" at bounding box center [201, 138] width 92 height 13
type input "us"
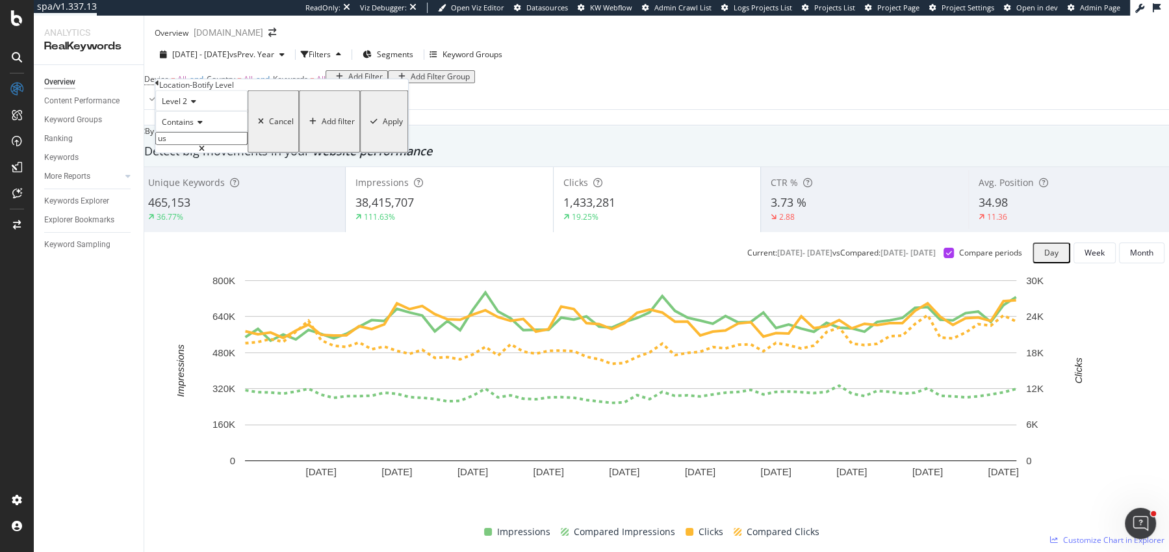
click at [383, 126] on div "Apply" at bounding box center [393, 121] width 20 height 9
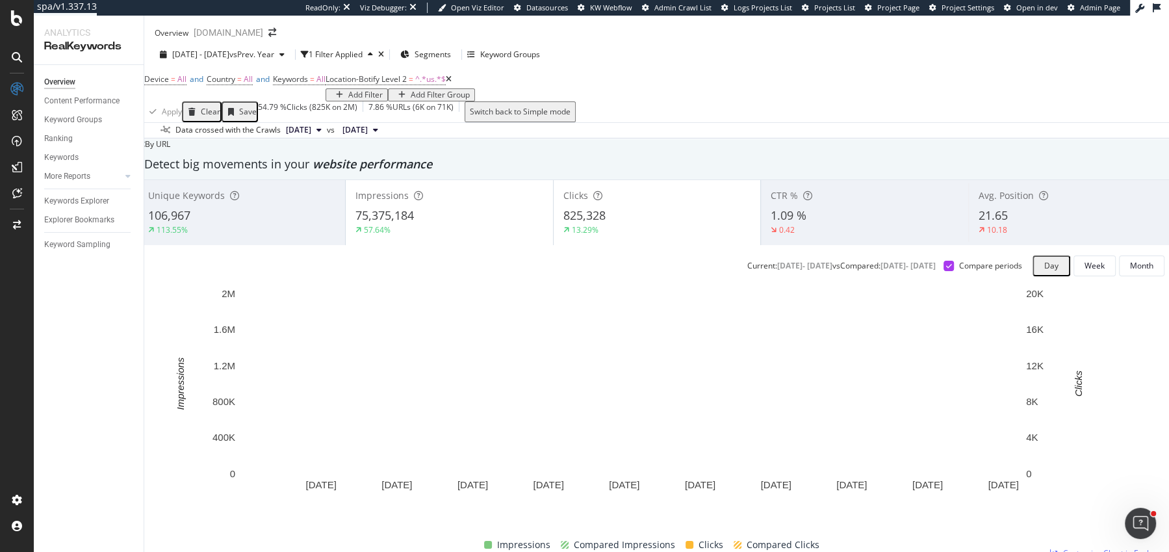
scroll to position [1159, 0]
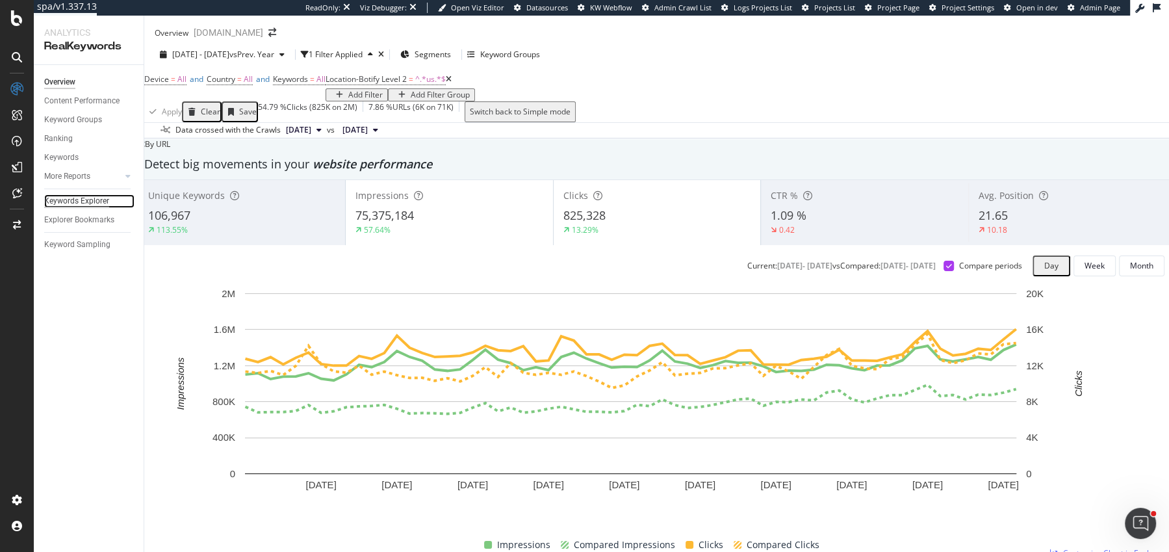
click at [85, 196] on div "Keywords Explorer" at bounding box center [76, 201] width 65 height 14
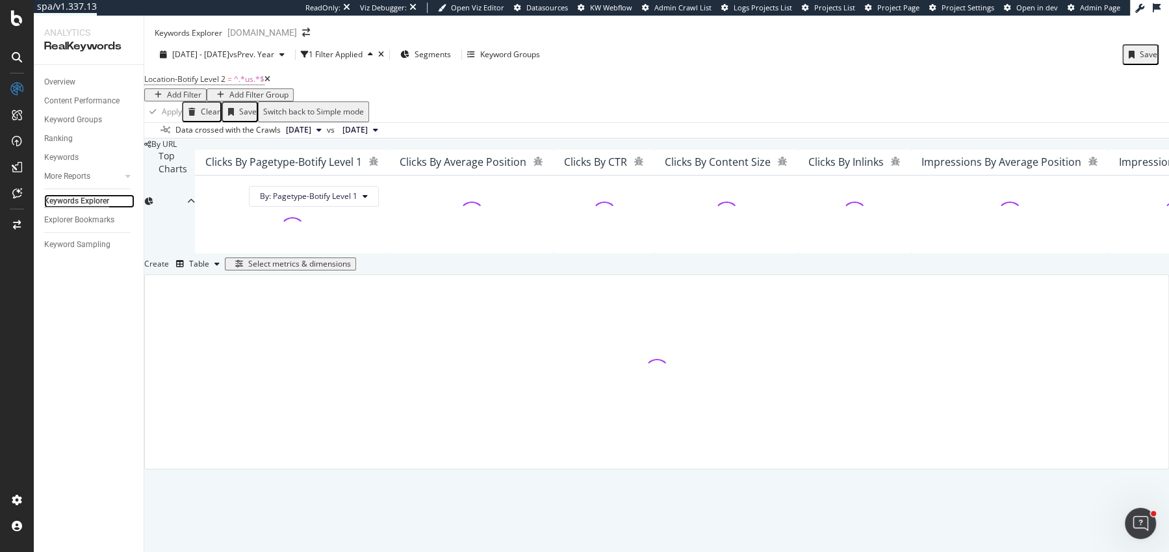
scroll to position [181, 0]
click at [1056, 274] on div "Create Table Select metrics & dimensions" at bounding box center [656, 263] width 1025 height 21
click at [351, 268] on div "Select metrics & dimensions" at bounding box center [299, 263] width 103 height 9
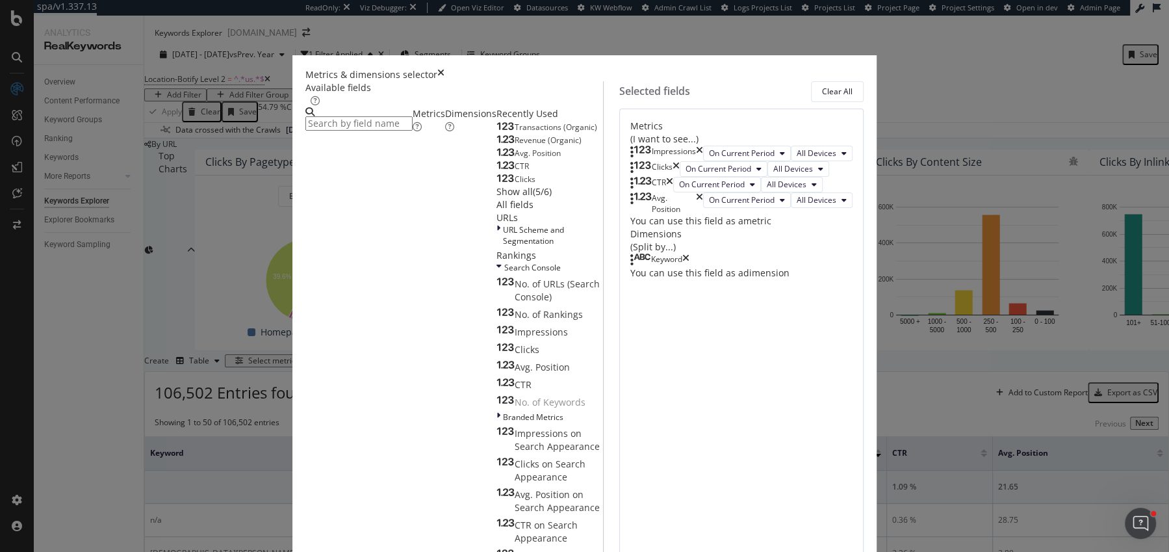
click at [673, 192] on icon "times" at bounding box center [669, 185] width 7 height 16
click at [703, 199] on icon "times" at bounding box center [699, 188] width 7 height 22
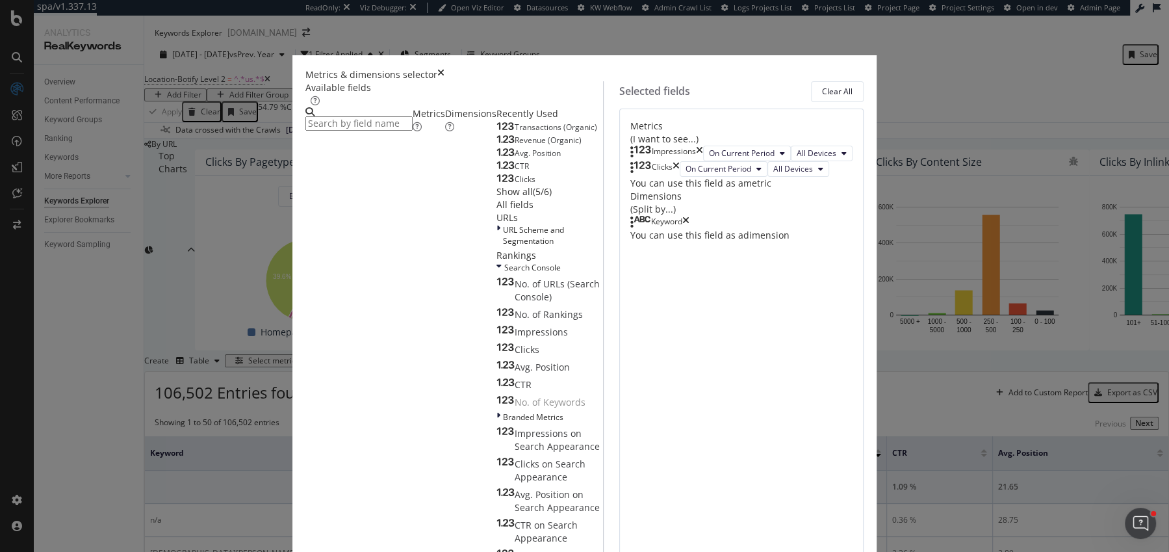
click at [497, 198] on div "Show all" at bounding box center [515, 191] width 36 height 13
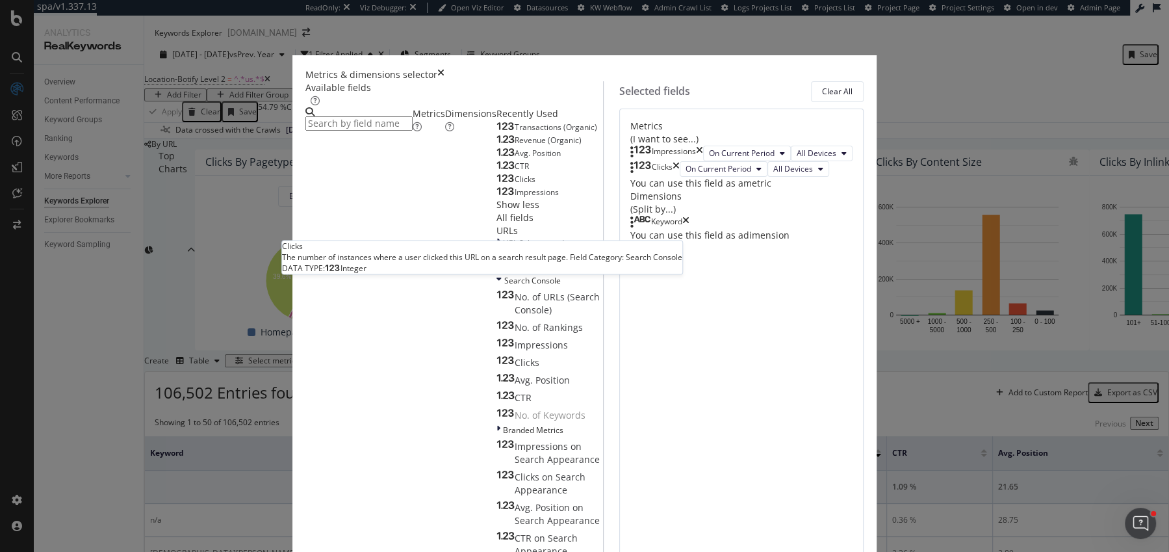
click at [497, 185] on div "Clicks" at bounding box center [516, 179] width 39 height 10
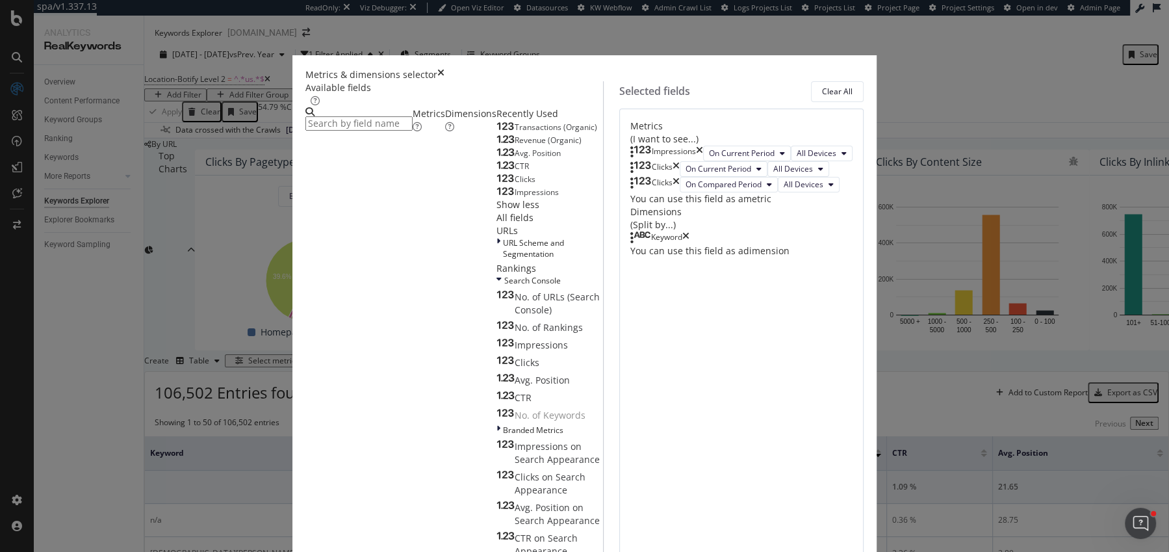
click at [497, 185] on div "Clicks" at bounding box center [516, 179] width 39 height 10
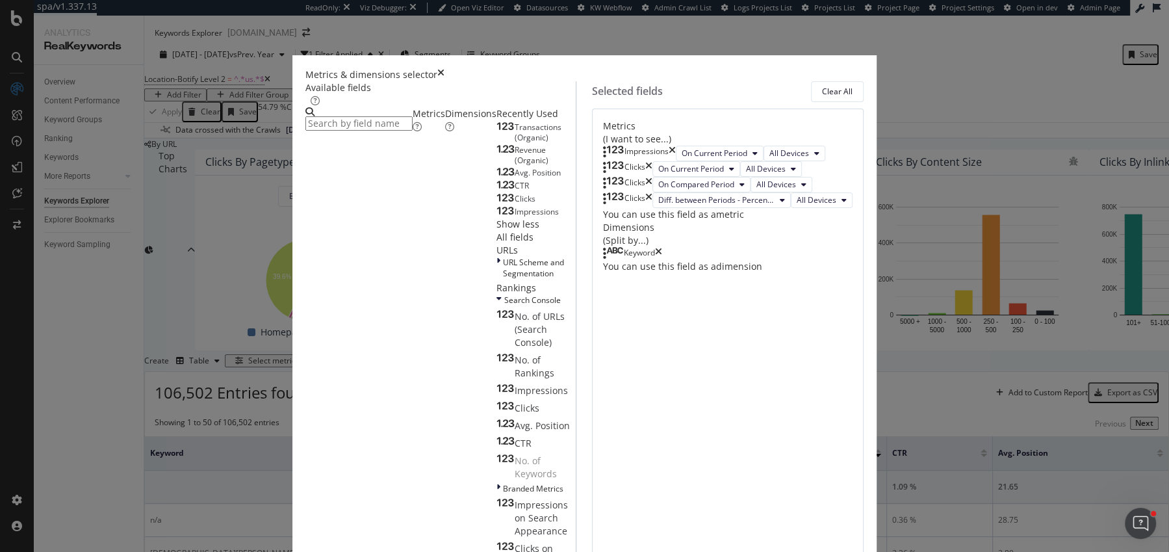
click at [515, 217] on span "Impressions" at bounding box center [537, 211] width 44 height 11
click at [653, 208] on div "Clicks" at bounding box center [627, 200] width 49 height 16
click at [653, 208] on icon "times" at bounding box center [648, 200] width 7 height 16
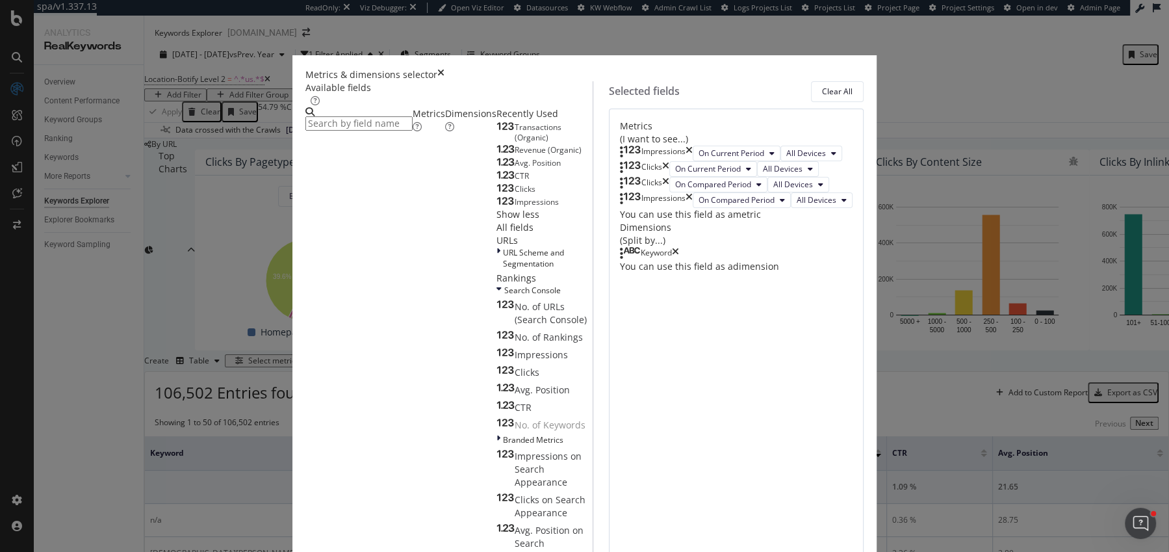
click at [693, 208] on icon "times" at bounding box center [689, 200] width 7 height 16
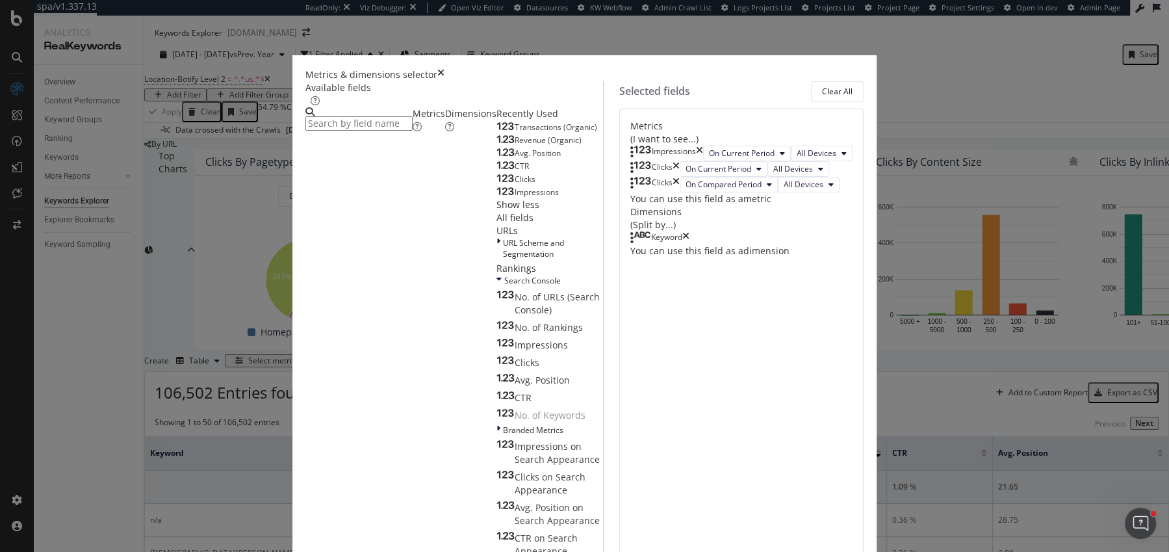
click at [515, 198] on span "Impressions" at bounding box center [537, 192] width 44 height 11
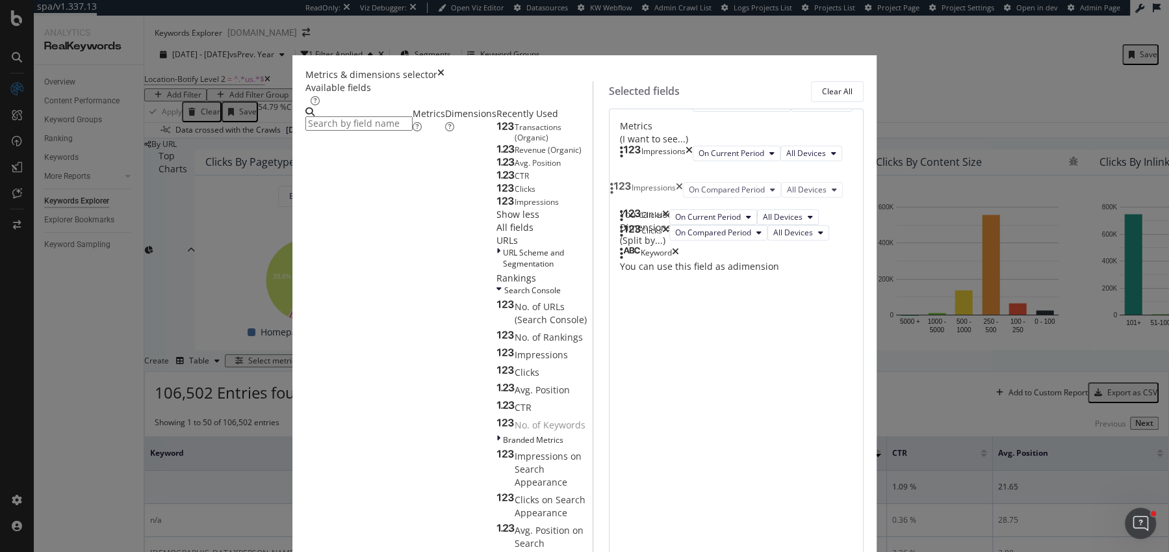
drag, startPoint x: 623, startPoint y: 291, endPoint x: 621, endPoint y: 193, distance: 97.5
click at [621, 193] on body "spa/v1.337.13 ReadOnly: Viz Debugger: Open Viz Editor Datasources KW Webflow Ad…" at bounding box center [584, 276] width 1169 height 552
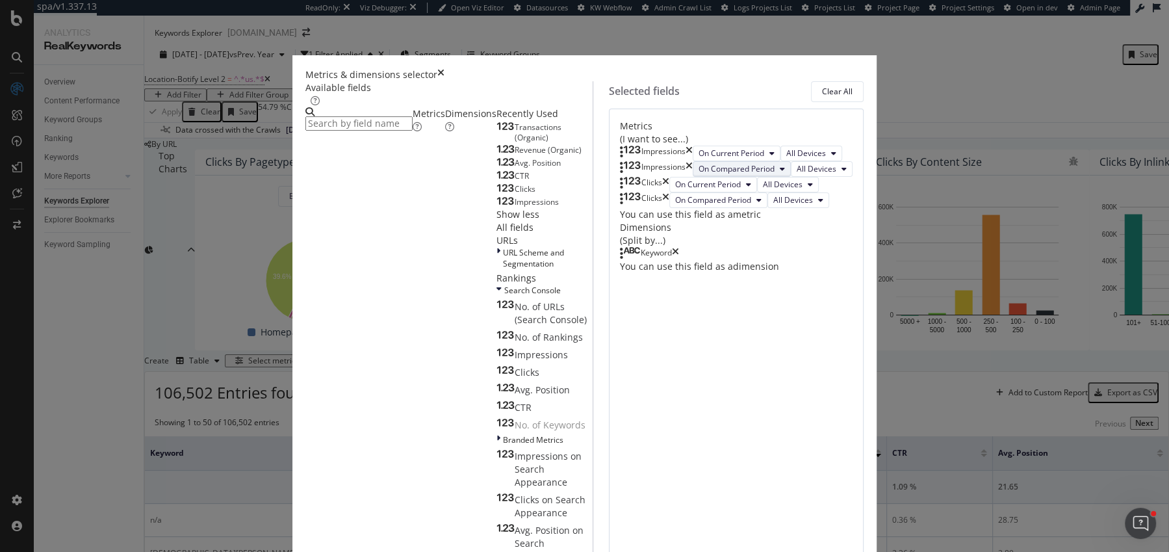
click at [701, 177] on button "On Compared Period" at bounding box center [742, 169] width 98 height 16
click at [697, 287] on span "Diff. between Periods - Percentage" at bounding box center [687, 290] width 125 height 12
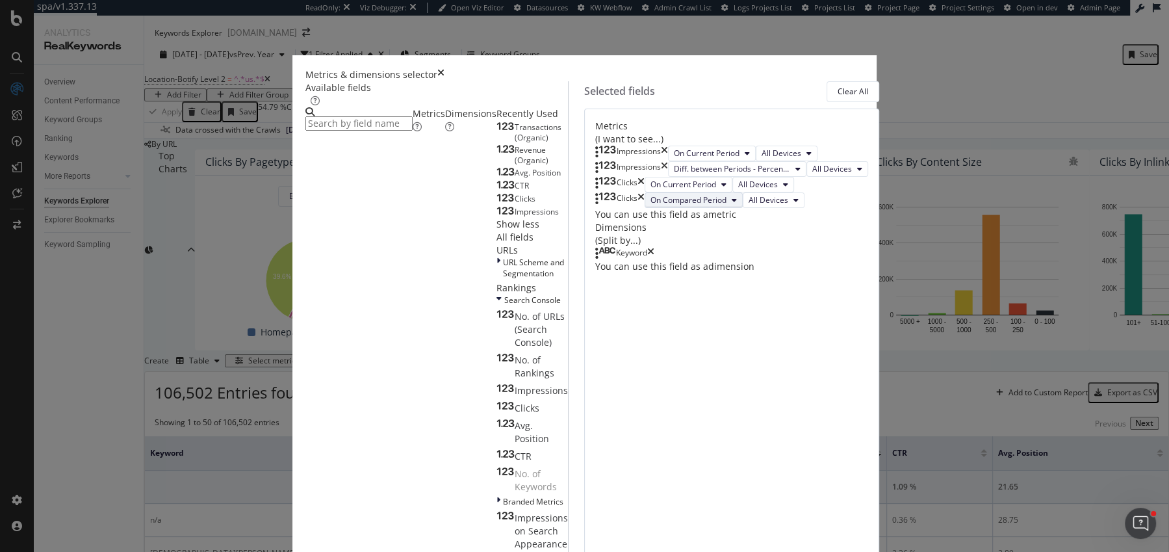
click at [655, 205] on span "On Compared Period" at bounding box center [689, 199] width 76 height 11
click at [656, 388] on span "Diff. between Periods - Percentage" at bounding box center [687, 386] width 125 height 12
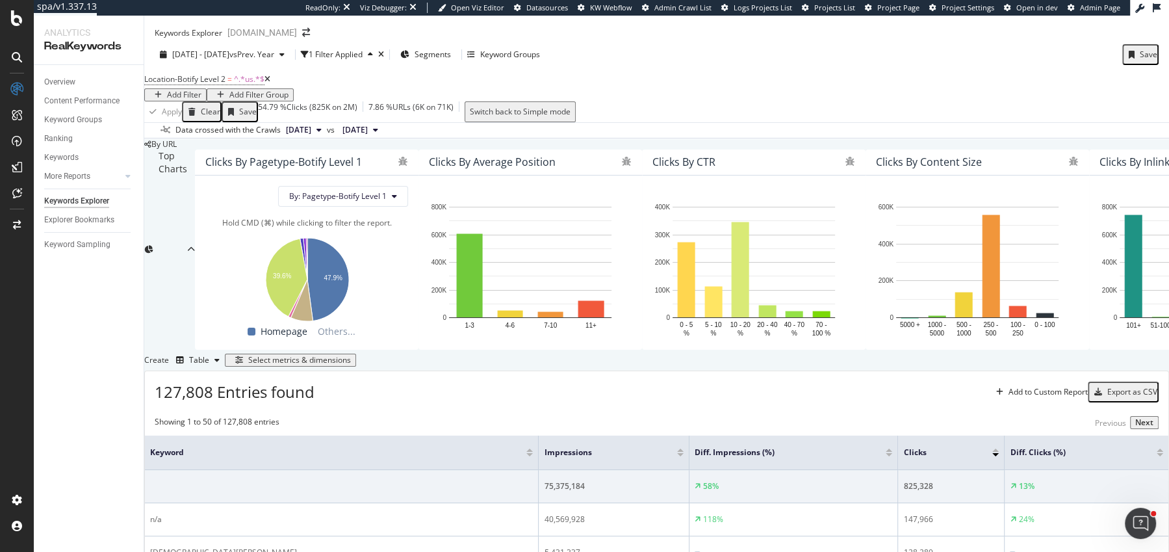
scroll to position [263, 0]
click at [201, 90] on div "Add Filter" at bounding box center [184, 94] width 34 height 9
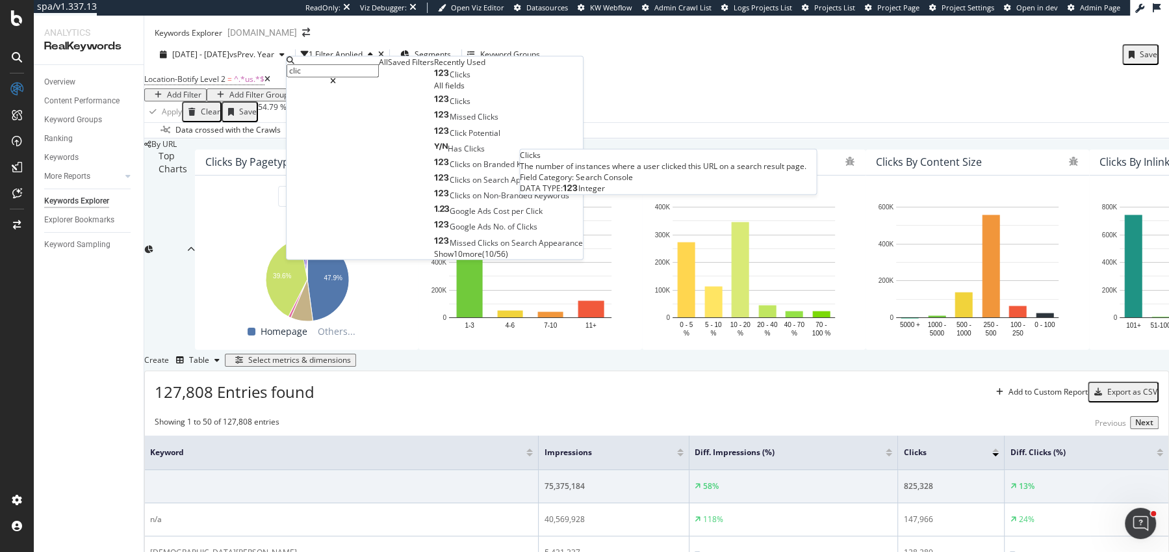
type input "clic"
click at [434, 80] on div "Clicks" at bounding box center [452, 75] width 36 height 10
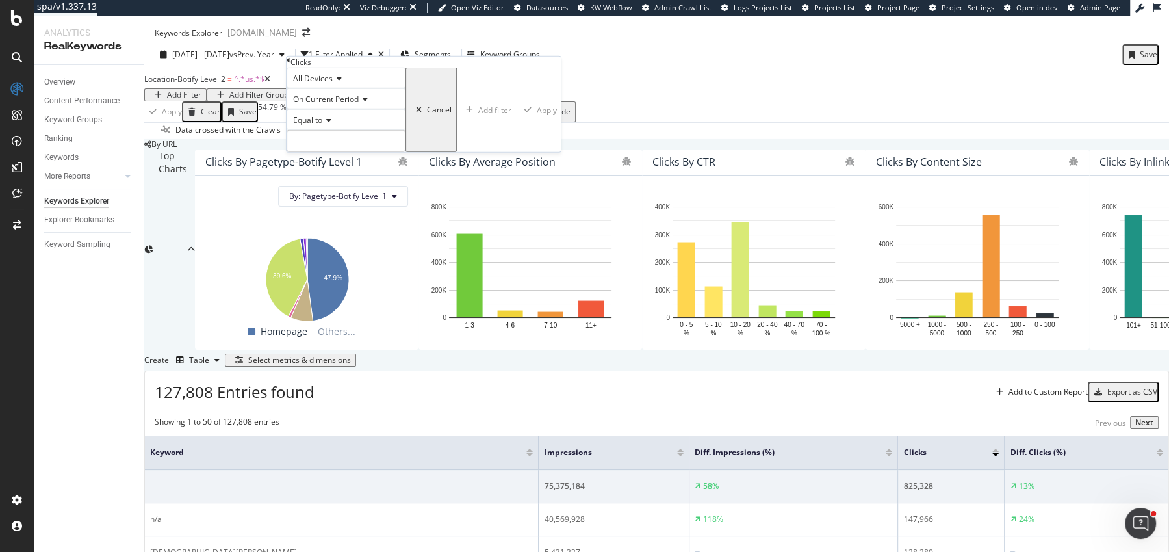
click at [361, 109] on div "On Current Period" at bounding box center [346, 98] width 119 height 21
click at [387, 174] on span "Diff. Between Period - value" at bounding box center [341, 167] width 100 height 11
click at [330, 130] on div "Equal to" at bounding box center [351, 119] width 128 height 21
click at [354, 171] on div "Less than" at bounding box center [350, 164] width 127 height 14
click at [368, 152] on input "number" at bounding box center [351, 141] width 128 height 22
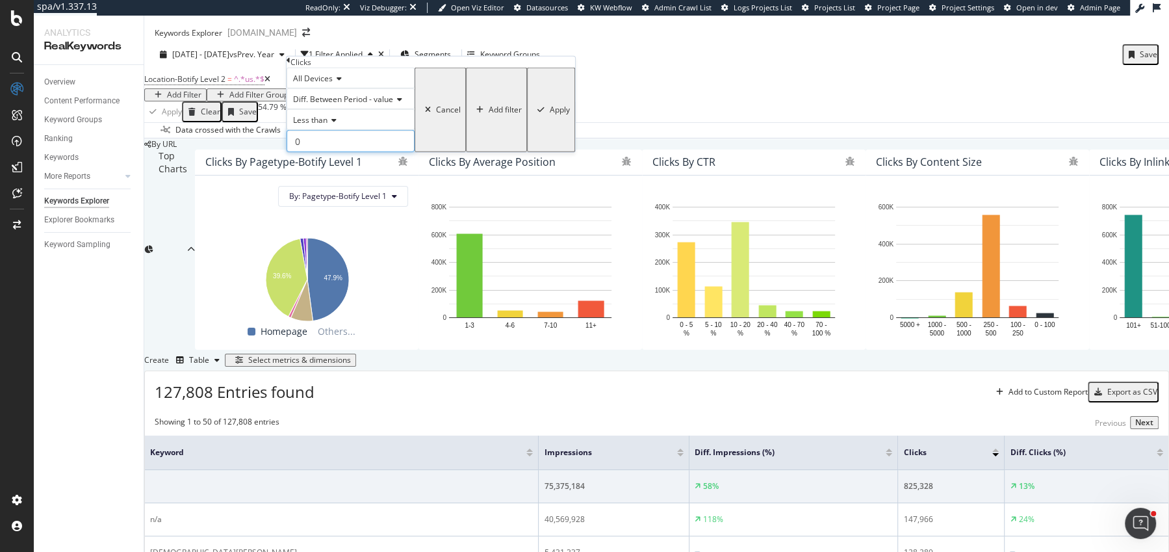
type input "0"
click at [375, 105] on span "Diff. Between Period - value" at bounding box center [343, 99] width 100 height 11
click at [369, 160] on span "Diff. Between Period - Percentage" at bounding box center [330, 149] width 79 height 22
click at [554, 114] on div "button" at bounding box center [563, 110] width 18 height 8
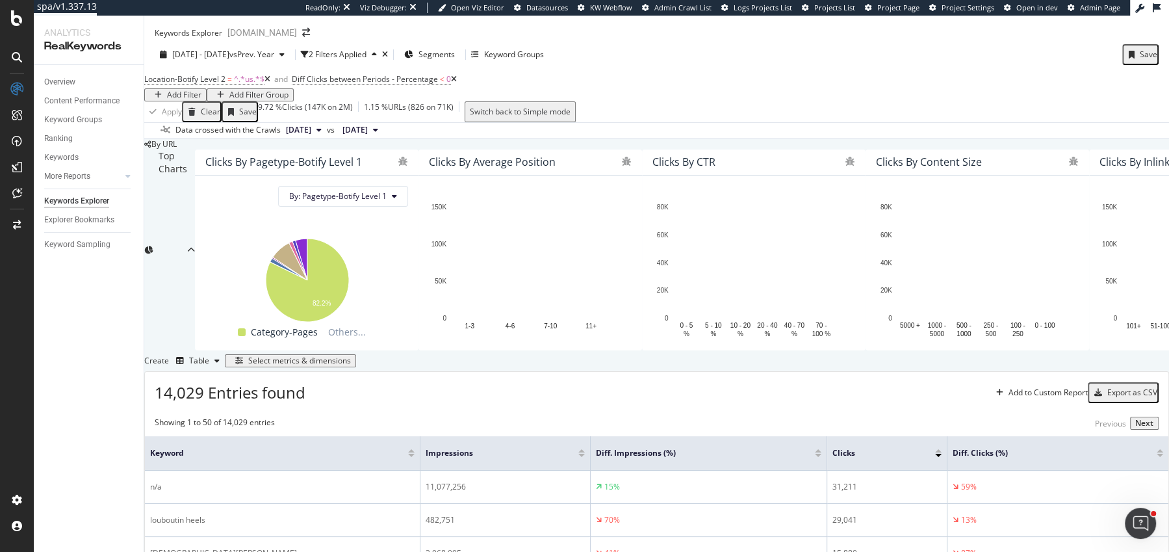
scroll to position [346, 0]
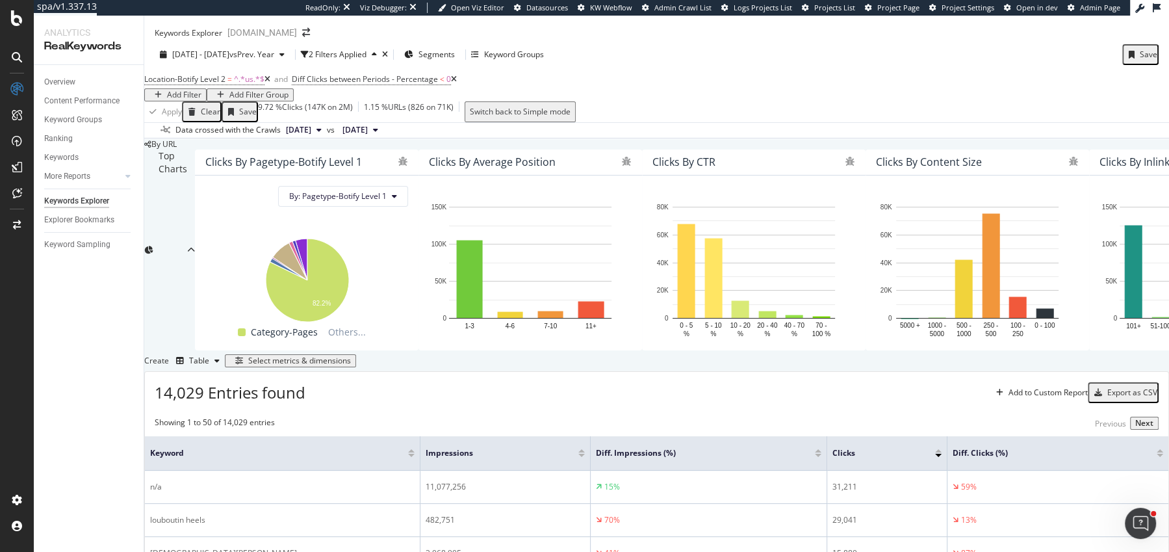
click at [201, 90] on div "Add Filter" at bounding box center [184, 94] width 34 height 9
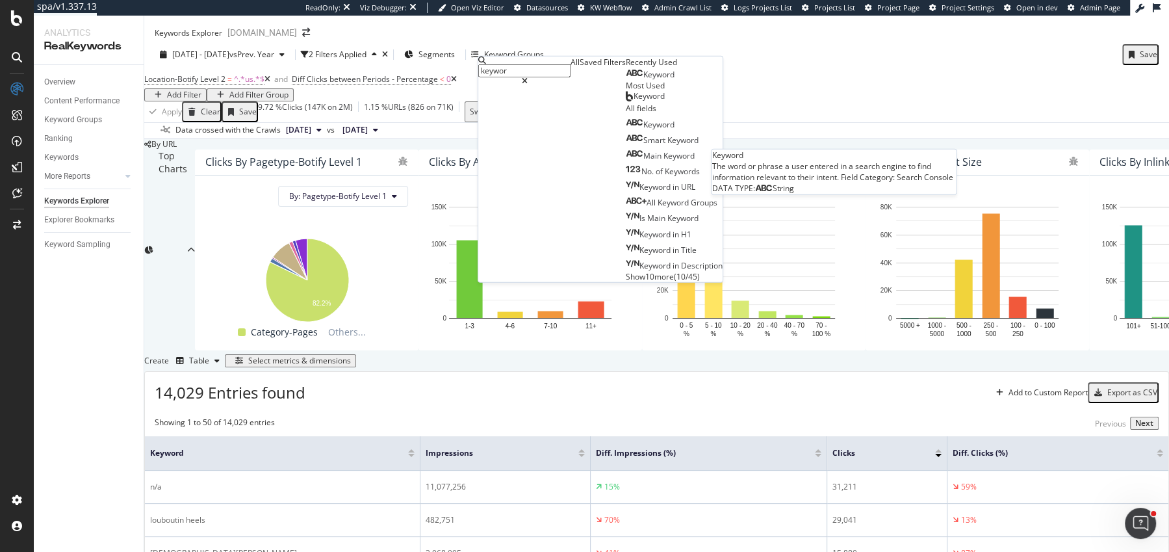
type input "keywor"
click at [643, 80] on span "Keyword" at bounding box center [658, 74] width 31 height 11
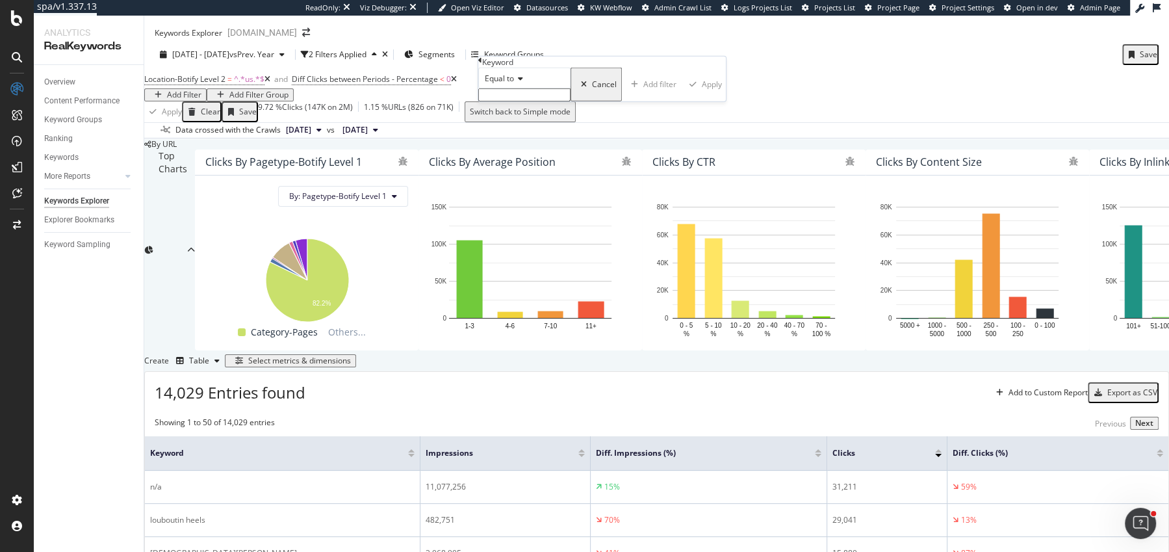
click at [523, 83] on icon at bounding box center [518, 79] width 9 height 8
click at [526, 114] on span "Not equal to" at bounding box center [504, 108] width 44 height 11
click at [526, 101] on input "text" at bounding box center [524, 94] width 92 height 13
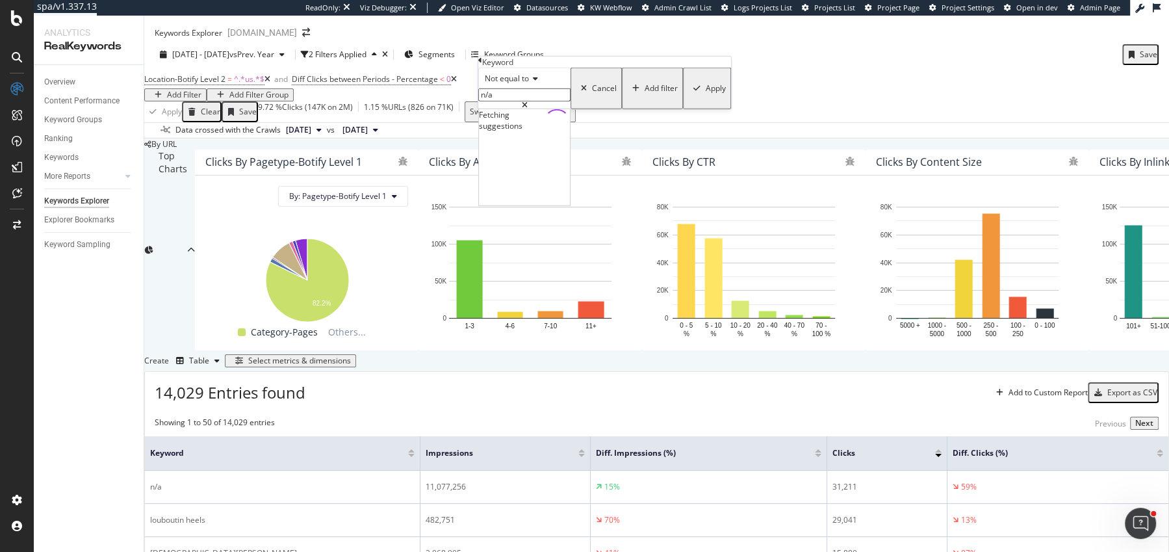
type input "n/a"
click at [638, 103] on div "Not equal to n/a n/a Cancel Add filter Apply" at bounding box center [604, 89] width 253 height 42
click at [634, 109] on div "Not equal to n/a n/a Cancel Add filter Apply" at bounding box center [604, 89] width 253 height 42
click at [706, 93] on div "Apply" at bounding box center [716, 88] width 20 height 9
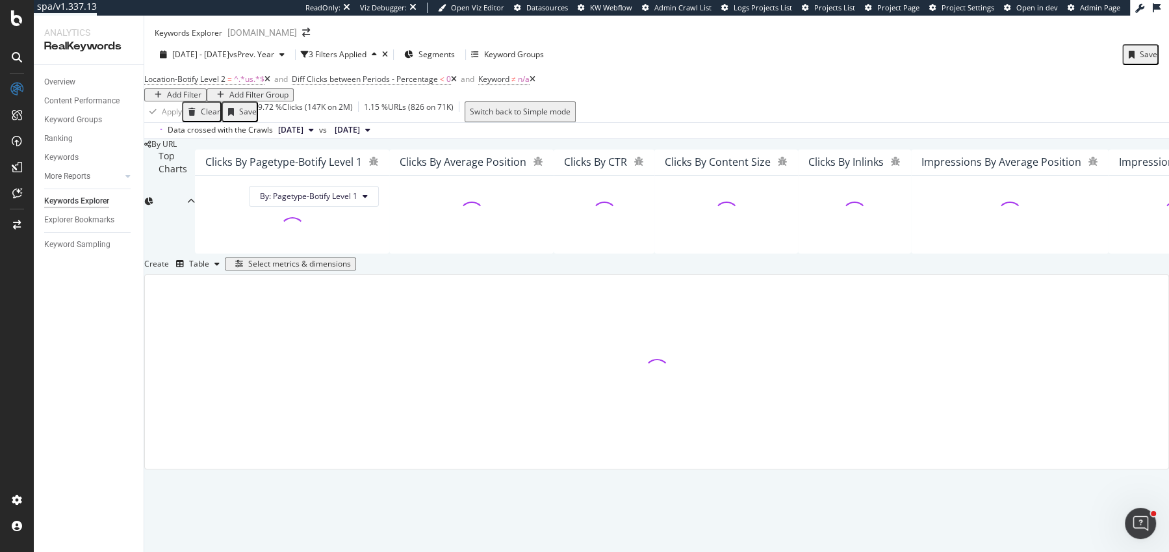
scroll to position [199, 0]
click at [543, 186] on div at bounding box center [472, 214] width 144 height 57
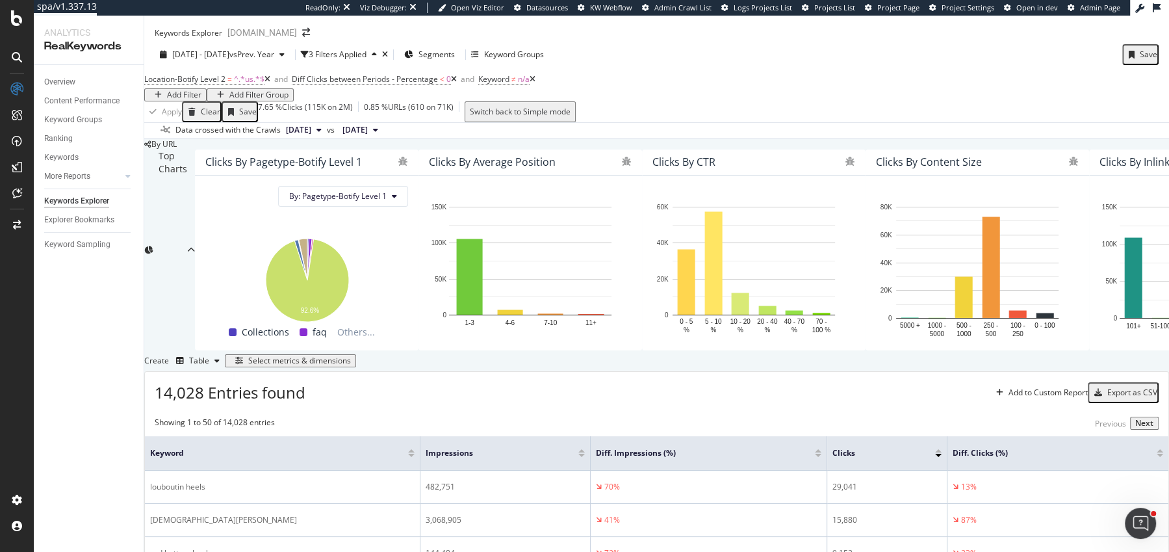
scroll to position [404, 0]
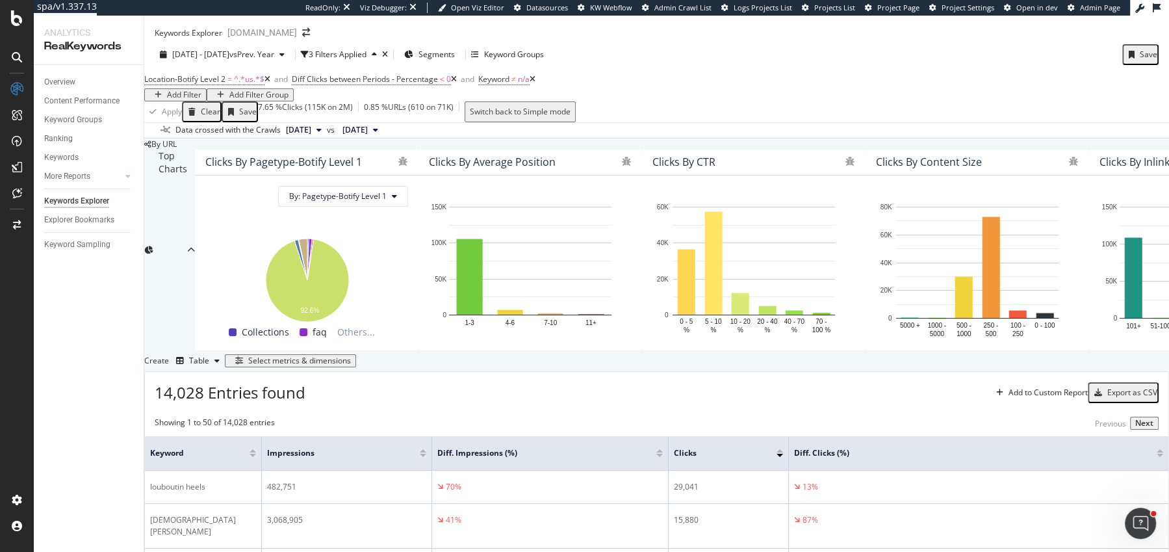
drag, startPoint x: 437, startPoint y: 196, endPoint x: 280, endPoint y: 206, distance: 157.6
click at [262, 436] on th "Keyword" at bounding box center [203, 453] width 117 height 34
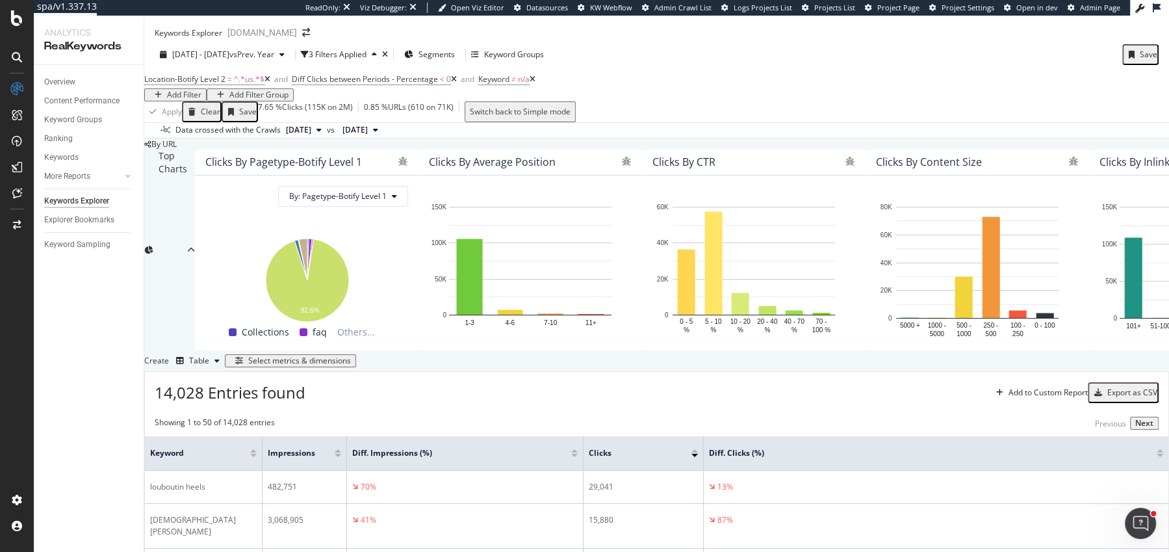
drag, startPoint x: 449, startPoint y: 197, endPoint x: 351, endPoint y: 197, distance: 98.1
click at [347, 436] on th "Impressions" at bounding box center [305, 453] width 84 height 34
drag, startPoint x: 600, startPoint y: 196, endPoint x: 468, endPoint y: 196, distance: 131.9
click at [468, 436] on th "Diff. Impressions (%)" at bounding box center [407, 453] width 121 height 34
click at [351, 436] on span at bounding box center [347, 453] width 8 height 34
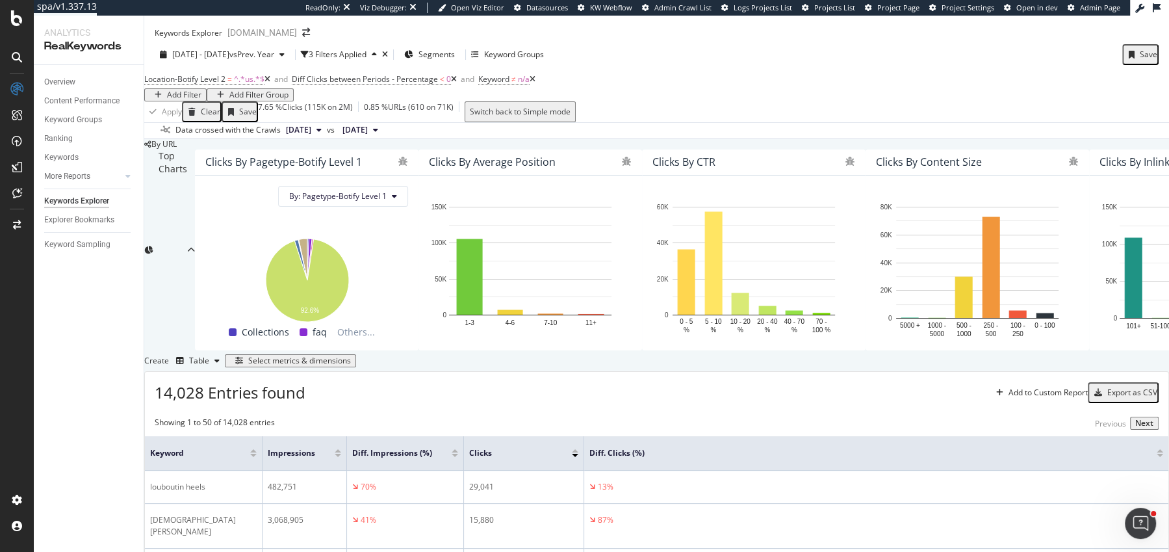
click at [467, 436] on span at bounding box center [463, 453] width 8 height 34
drag, startPoint x: 602, startPoint y: 198, endPoint x: 536, endPoint y: 199, distance: 65.7
click at [530, 436] on th "Clicks" at bounding box center [497, 453] width 66 height 34
click at [437, 73] on span "Diff Clicks between Periods - Percentage" at bounding box center [365, 78] width 146 height 11
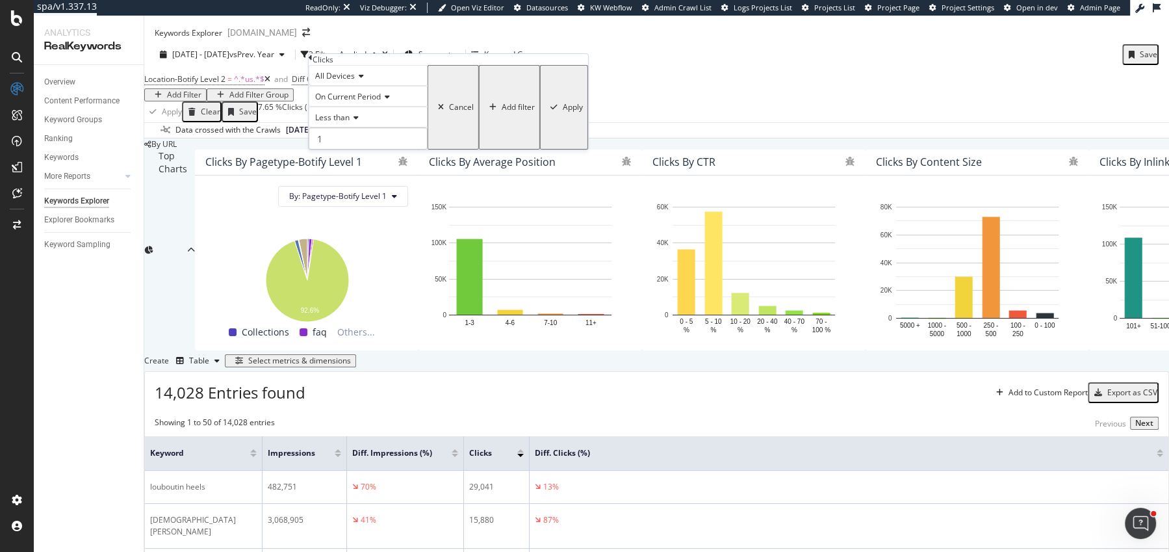
click at [350, 127] on div "Less than" at bounding box center [368, 117] width 119 height 21
click at [365, 182] on div "Less than or equal to" at bounding box center [368, 175] width 118 height 14
click at [357, 123] on span "Less than or equal to" at bounding box center [352, 117] width 75 height 11
click at [374, 196] on div "Greater than" at bounding box center [368, 190] width 118 height 14
click at [563, 112] on div "Apply" at bounding box center [573, 107] width 20 height 9
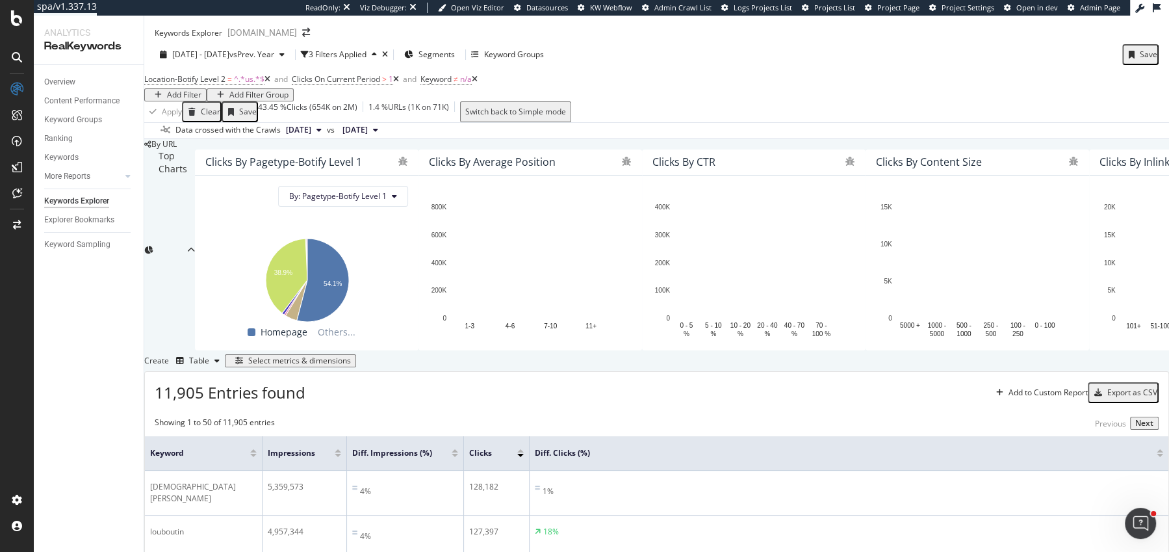
scroll to position [404, 0]
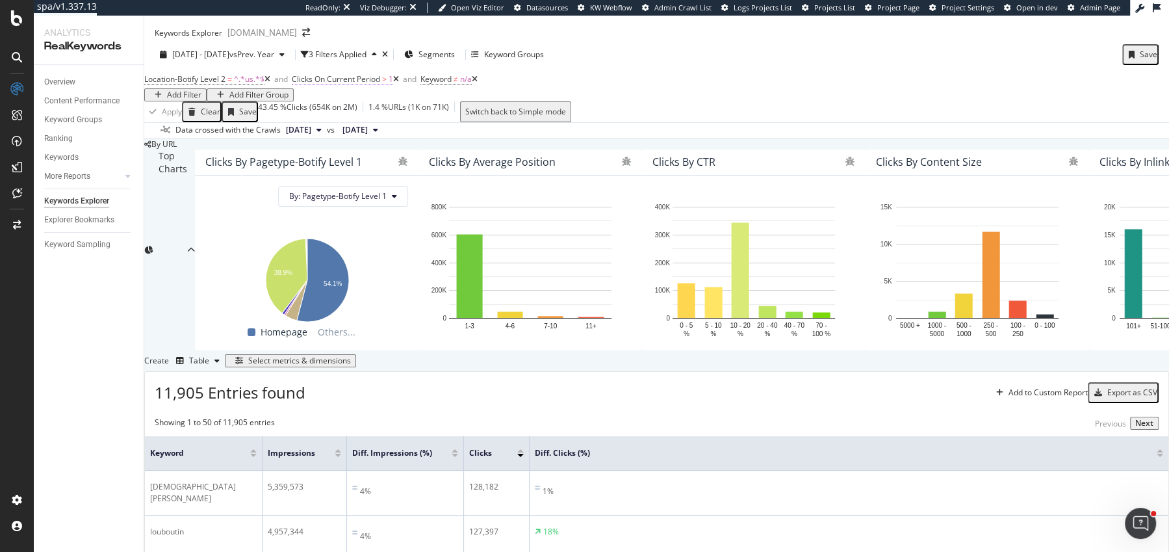
click at [369, 73] on span "Clicks On Current Period" at bounding box center [336, 78] width 88 height 11
click at [758, 44] on div "[DATE] - [DATE] vs Prev. Year 3 Filters Applied Segments Keyword Groups Save" at bounding box center [656, 57] width 1025 height 26
click at [374, 73] on span "Clicks On Current Period" at bounding box center [336, 78] width 88 height 11
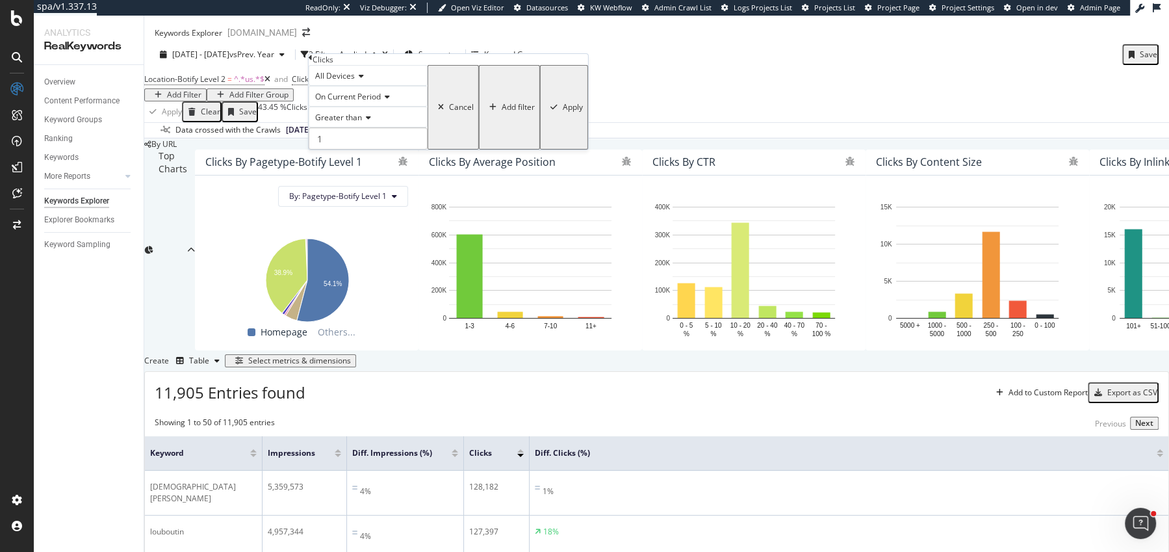
click at [338, 102] on span "On Current Period" at bounding box center [348, 96] width 66 height 11
click at [381, 157] on span "Diff. Between Period - Percentage" at bounding box center [352, 146] width 79 height 22
click at [443, 149] on div "All Devices Diff. Between Period - Percentage Greater than 1 Cancel Add filter …" at bounding box center [464, 107] width 311 height 84
click at [571, 149] on button "Apply" at bounding box center [595, 107] width 48 height 84
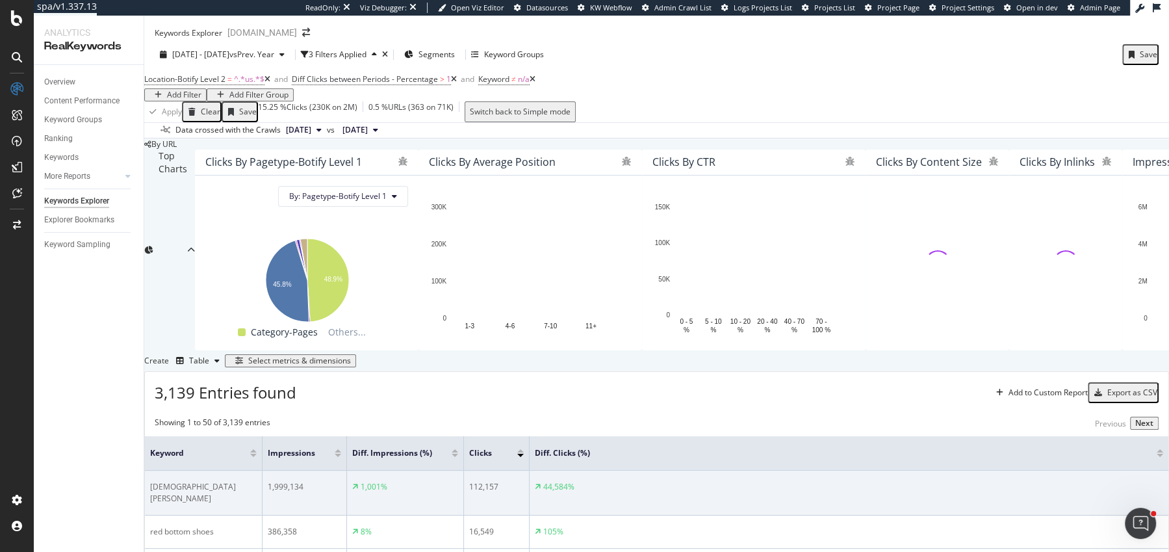
scroll to position [453, 0]
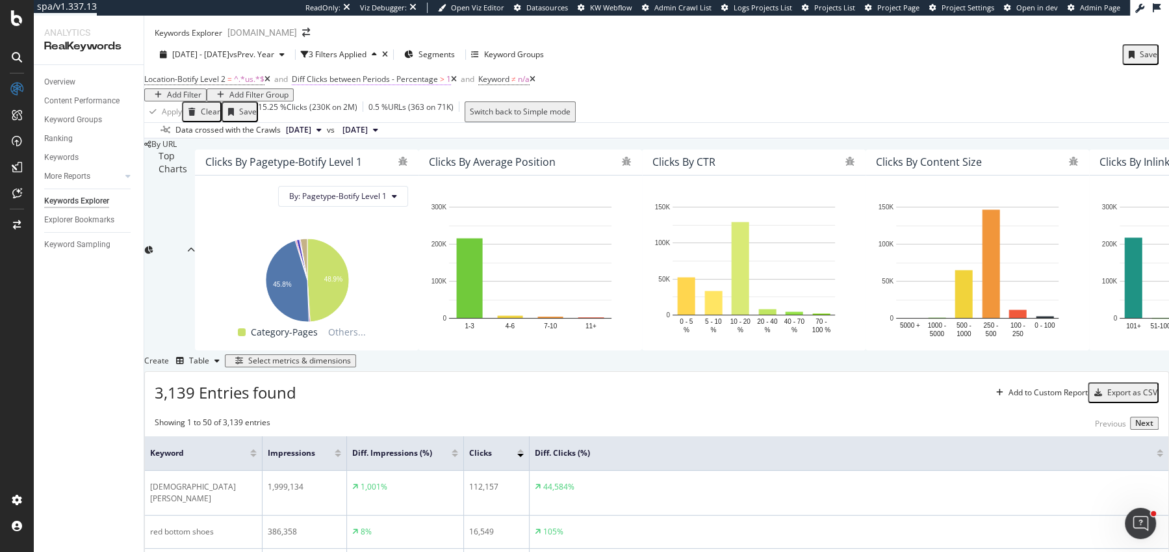
click at [382, 73] on span "Diff Clicks between Periods - Percentage" at bounding box center [365, 78] width 146 height 11
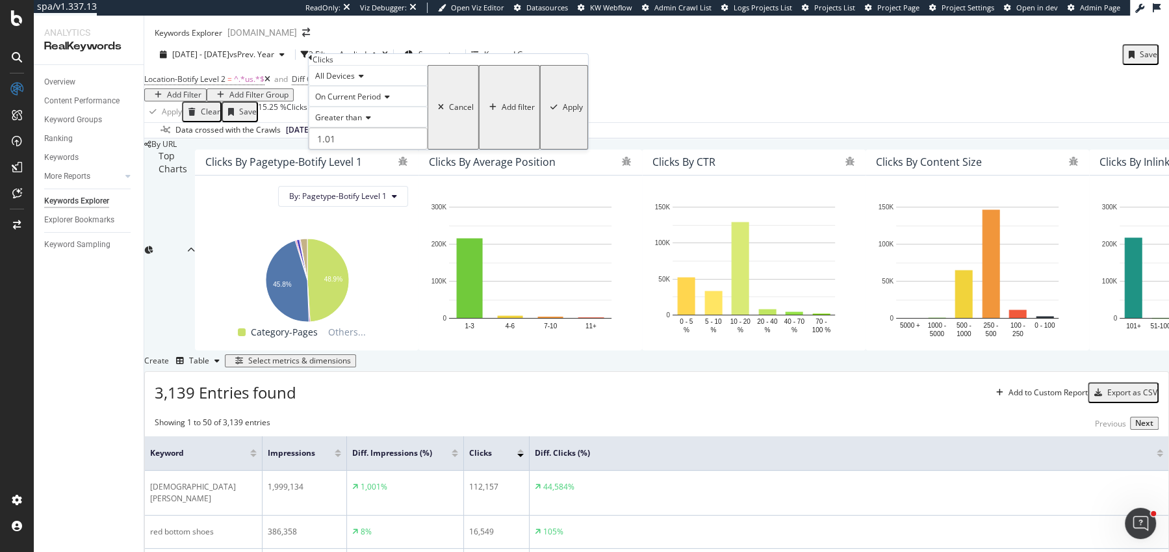
click at [356, 149] on div "All Devices On Current Period Greater than 1.01 Cancel Add filter Apply" at bounding box center [448, 107] width 279 height 84
click at [356, 149] on input "1.01" at bounding box center [368, 138] width 119 height 22
type input "0"
click at [545, 111] on div "button" at bounding box center [554, 107] width 18 height 8
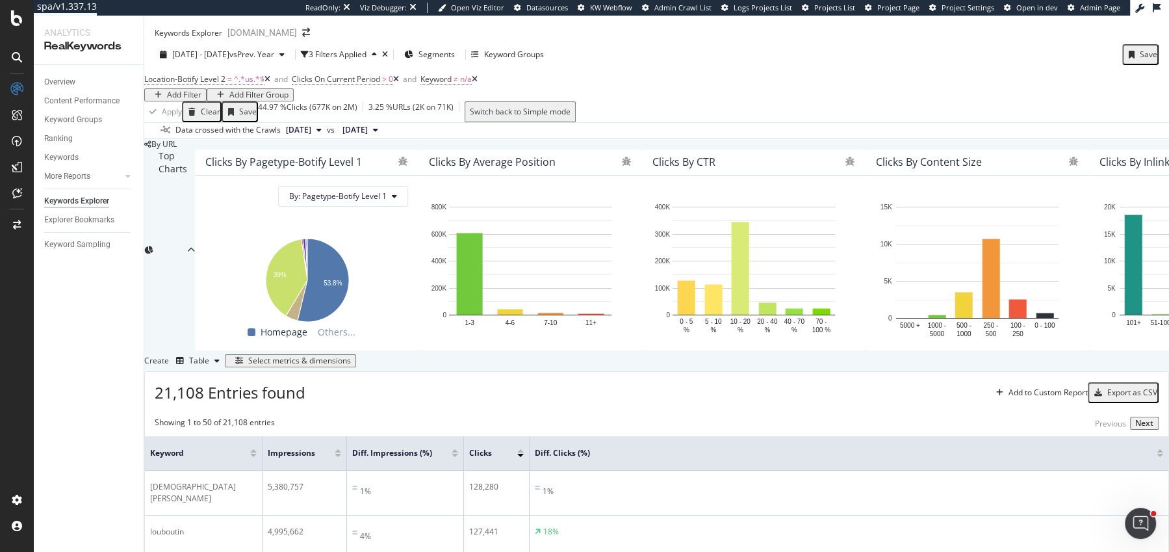
scroll to position [459, 0]
click at [379, 75] on div "Location-Botify Level 2 = ^.*us.*$ and Clicks On Current Period > 0 and Keyword…" at bounding box center [656, 85] width 1025 height 31
click at [365, 72] on span "Clicks On Current Period > 0" at bounding box center [345, 79] width 107 height 18
click at [353, 73] on span "Clicks On Current Period" at bounding box center [336, 78] width 88 height 11
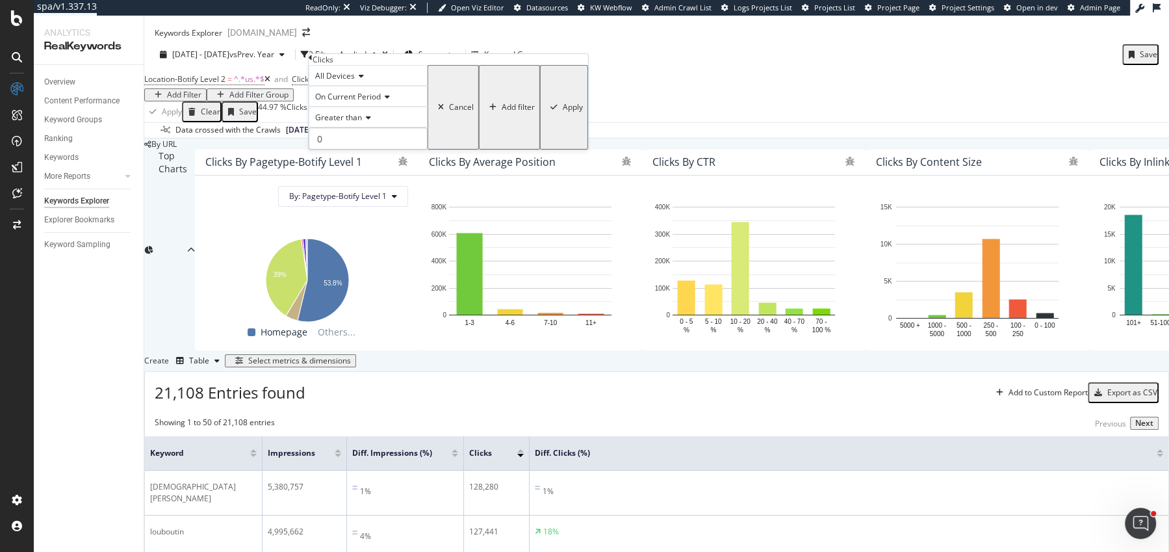
click at [358, 107] on div "On Current Period" at bounding box center [368, 96] width 119 height 21
click at [365, 157] on span "Diff. Between Period - Percentage" at bounding box center [352, 146] width 79 height 22
click at [594, 112] on div "Apply" at bounding box center [604, 107] width 20 height 9
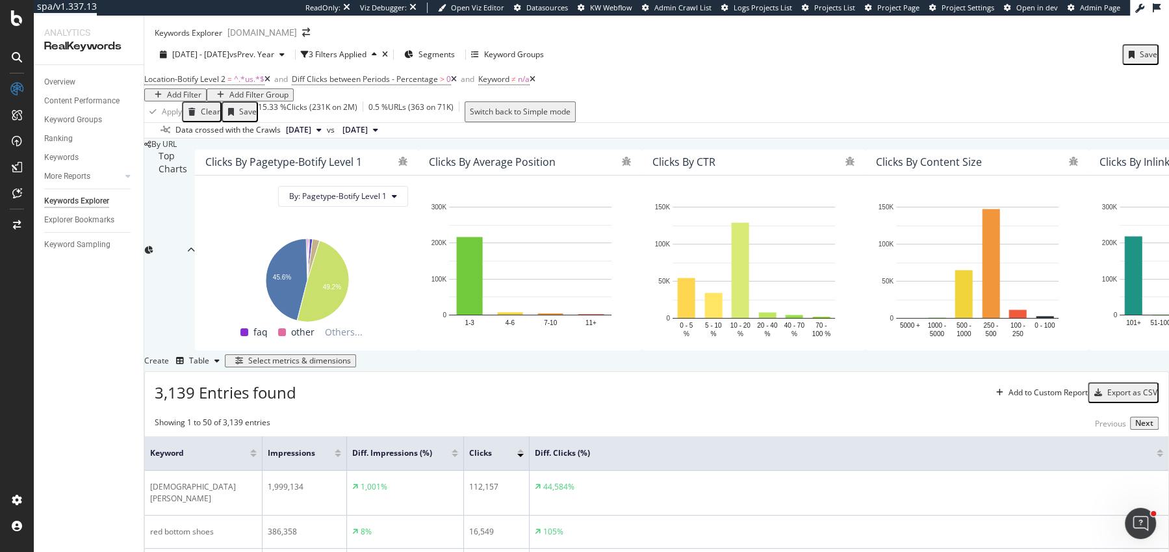
scroll to position [459, 0]
click at [374, 73] on span "Diff Clicks between Periods - Percentage" at bounding box center [365, 78] width 146 height 11
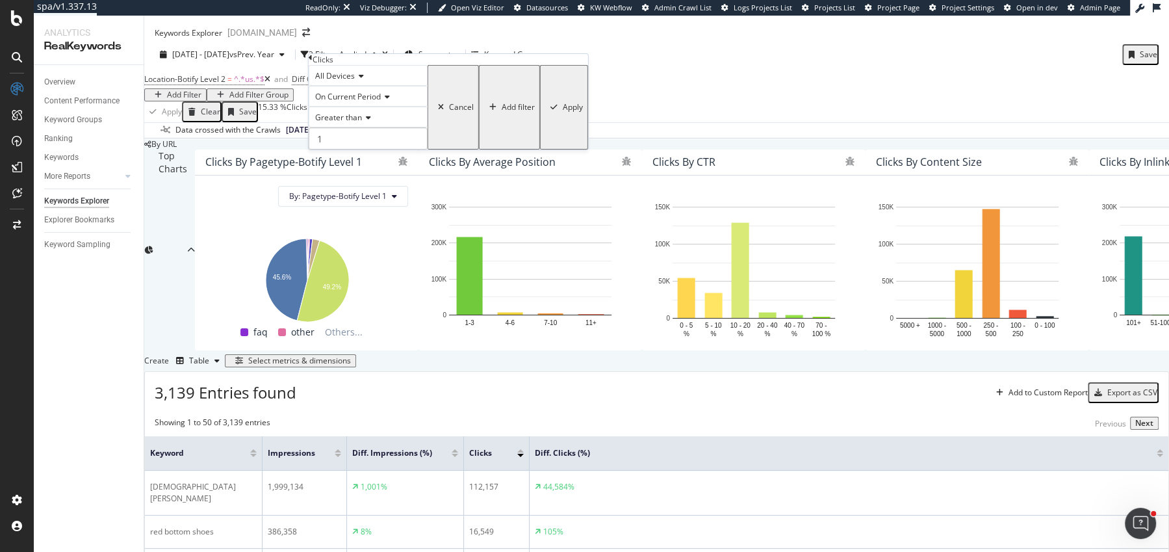
click at [345, 102] on span "On Current Period" at bounding box center [348, 96] width 66 height 11
click at [357, 102] on span "On Current Period" at bounding box center [348, 96] width 66 height 11
click at [611, 105] on div "Apply Clear Save 15.33 % Clicks ( 231K on 2M ) 0.5 % URLs ( 363 on 71K ) Switch…" at bounding box center [656, 111] width 1025 height 21
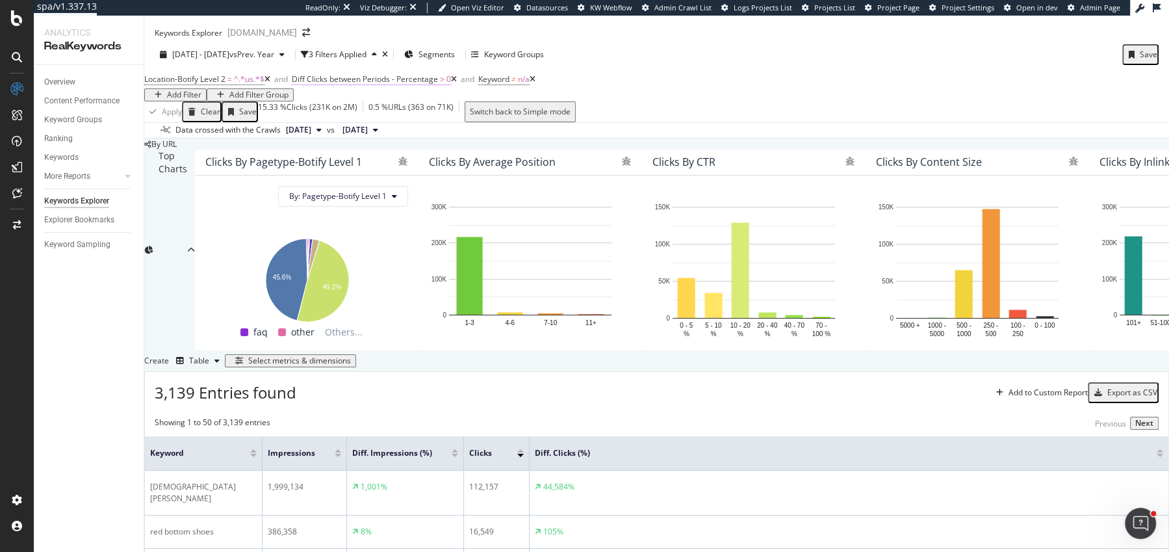
click at [382, 73] on span "Diff Clicks between Periods - Percentage" at bounding box center [365, 78] width 146 height 11
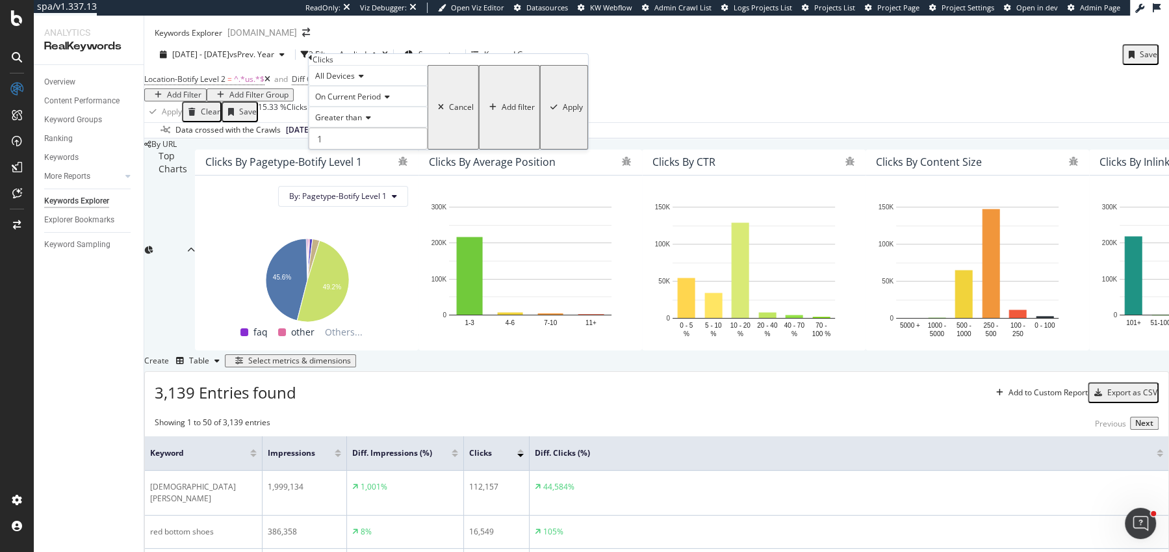
click at [369, 107] on div "On Current Period" at bounding box center [368, 96] width 119 height 21
click at [360, 119] on span "On Current Period" at bounding box center [346, 113] width 66 height 11
click at [358, 149] on input "1" at bounding box center [368, 138] width 119 height 22
type input "0"
click at [545, 111] on div "button" at bounding box center [554, 107] width 18 height 8
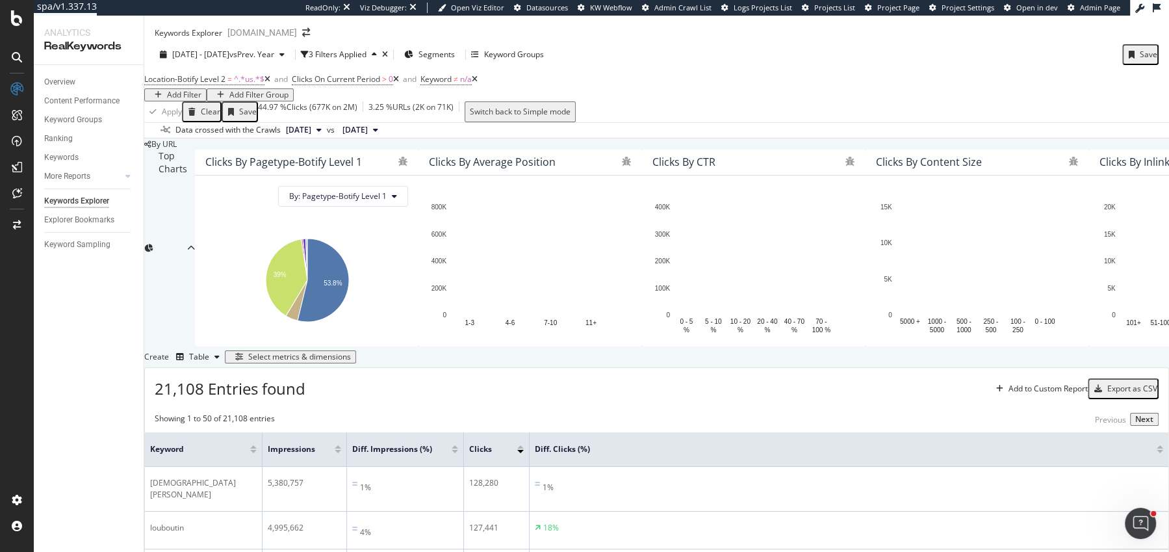
scroll to position [459, 0]
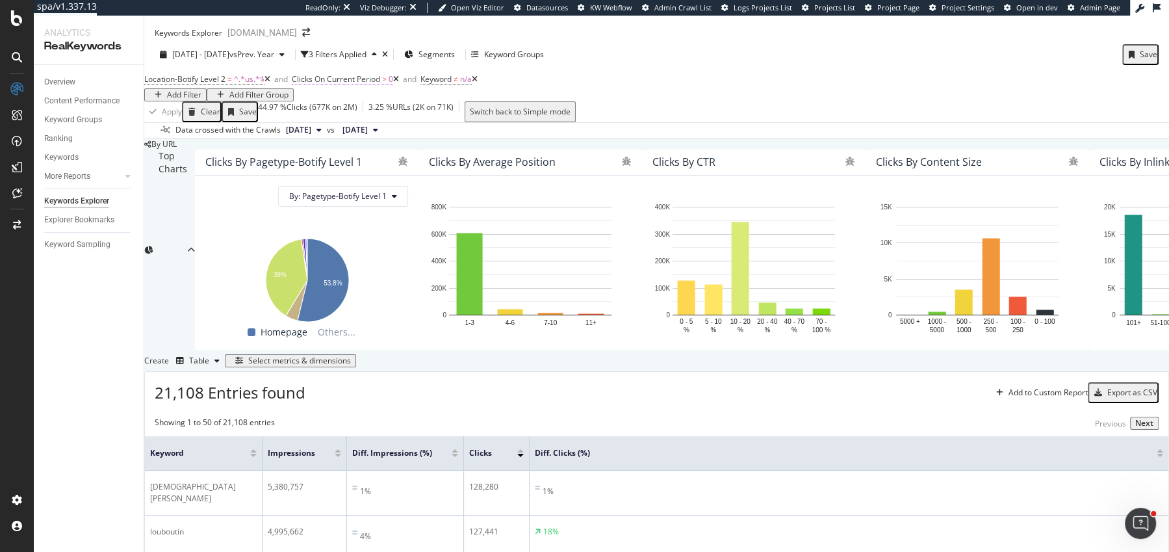
click at [380, 73] on span "Clicks On Current Period" at bounding box center [336, 78] width 88 height 11
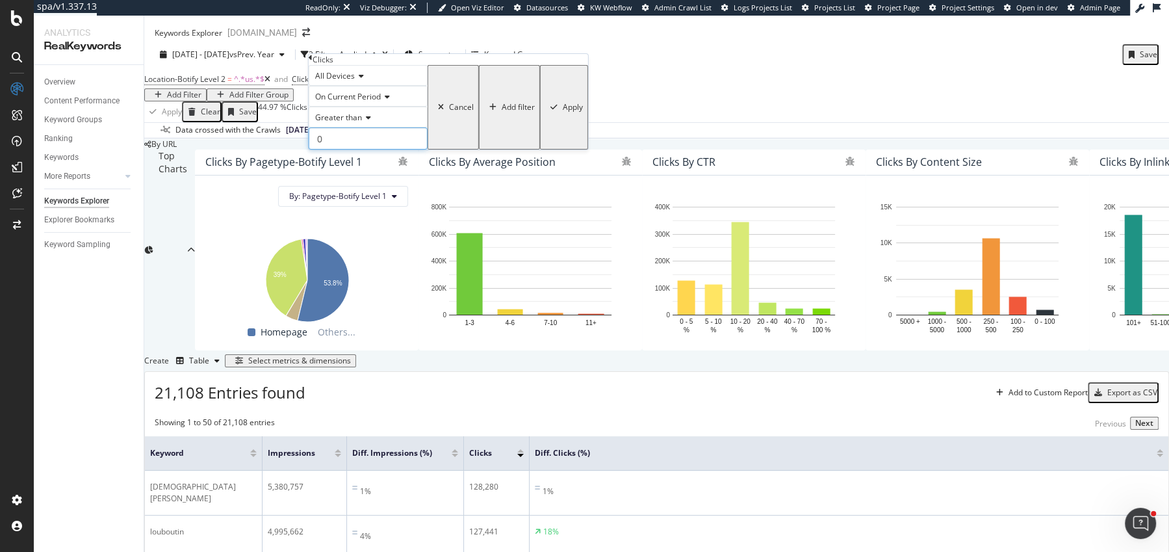
click at [348, 149] on input "0" at bounding box center [368, 138] width 119 height 22
click at [356, 127] on div "Greater than" at bounding box center [368, 117] width 119 height 21
click at [375, 168] on div "Less than" at bounding box center [368, 162] width 118 height 14
click at [563, 112] on div "Apply" at bounding box center [573, 107] width 20 height 9
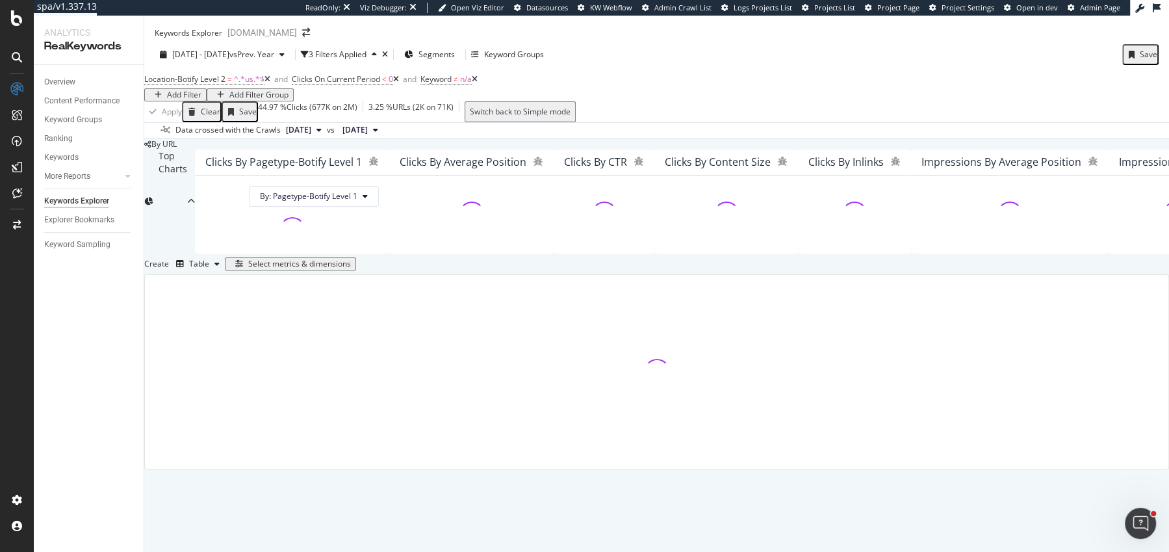
scroll to position [199, 0]
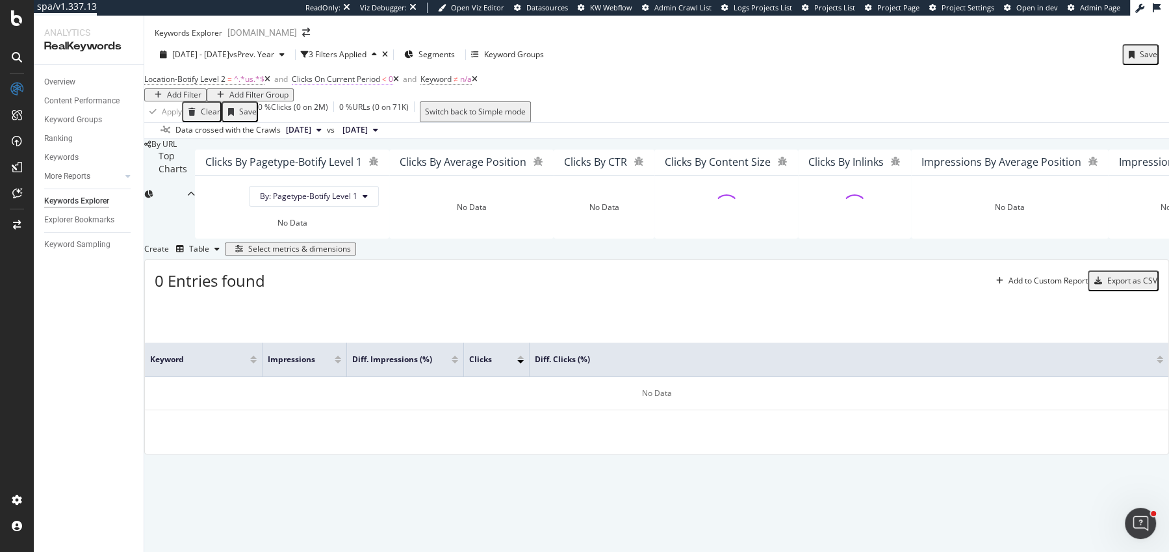
click at [368, 73] on span "Clicks On Current Period" at bounding box center [336, 78] width 88 height 11
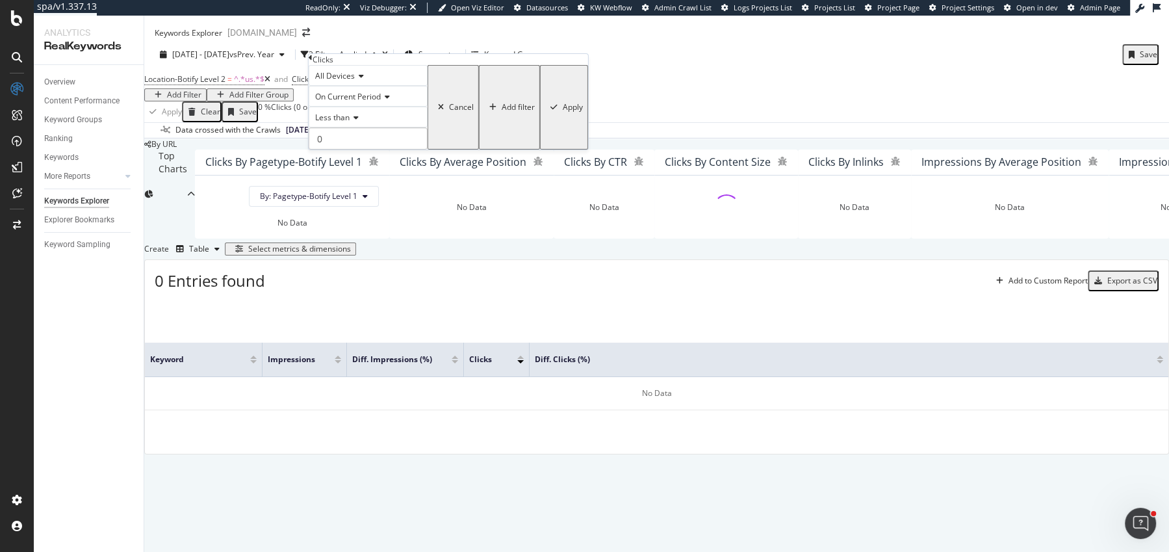
click at [370, 102] on span "On Current Period" at bounding box center [348, 96] width 66 height 11
click at [383, 157] on span "Diff. Between Period - Percentage" at bounding box center [352, 146] width 79 height 22
click at [576, 111] on div "button" at bounding box center [585, 107] width 18 height 8
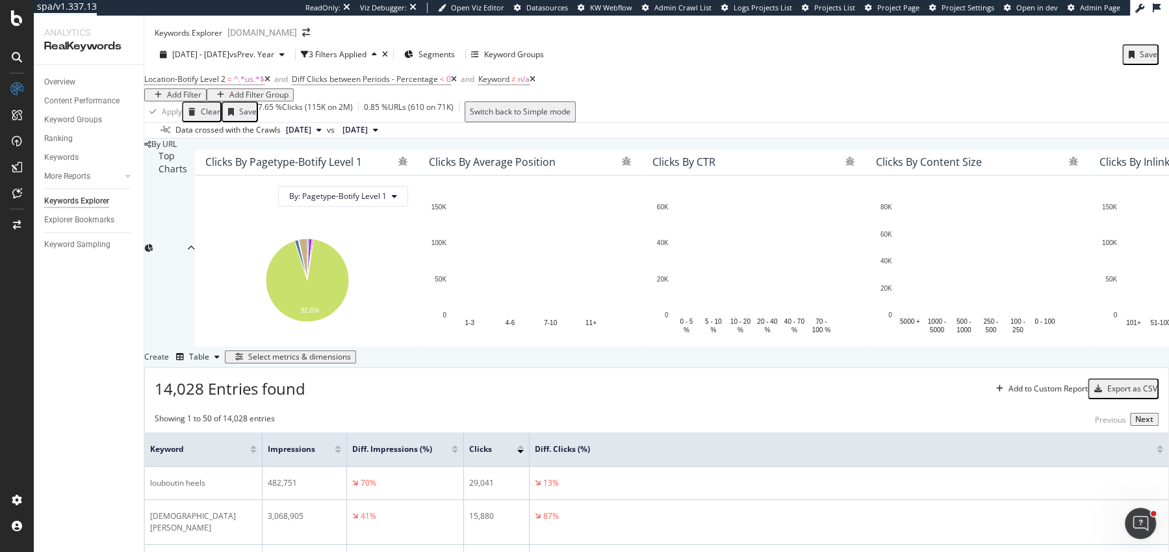
scroll to position [459, 0]
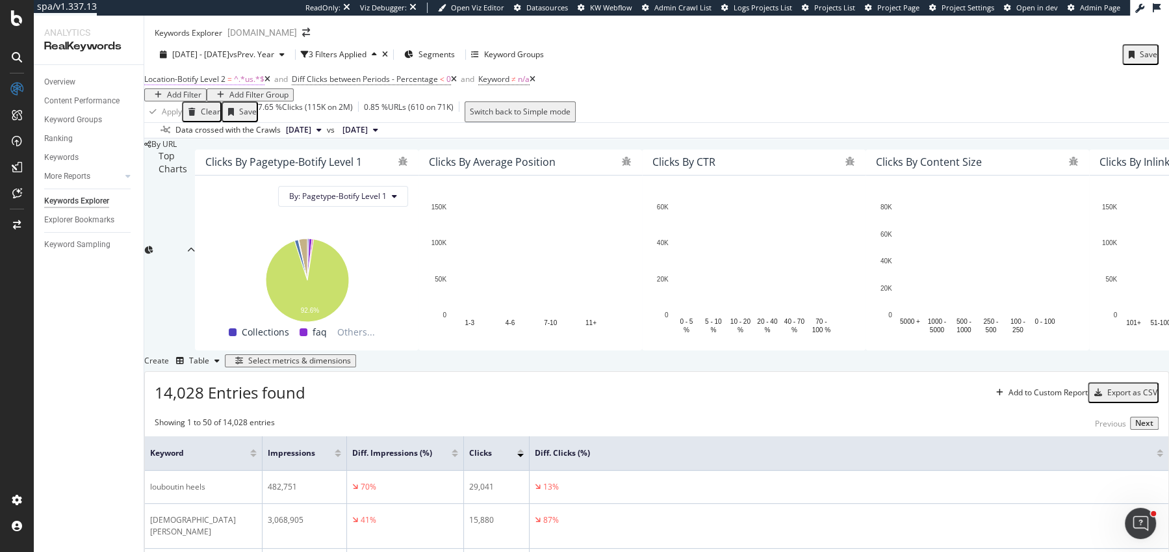
click at [223, 73] on span "Location-Botify Level 2" at bounding box center [184, 78] width 81 height 11
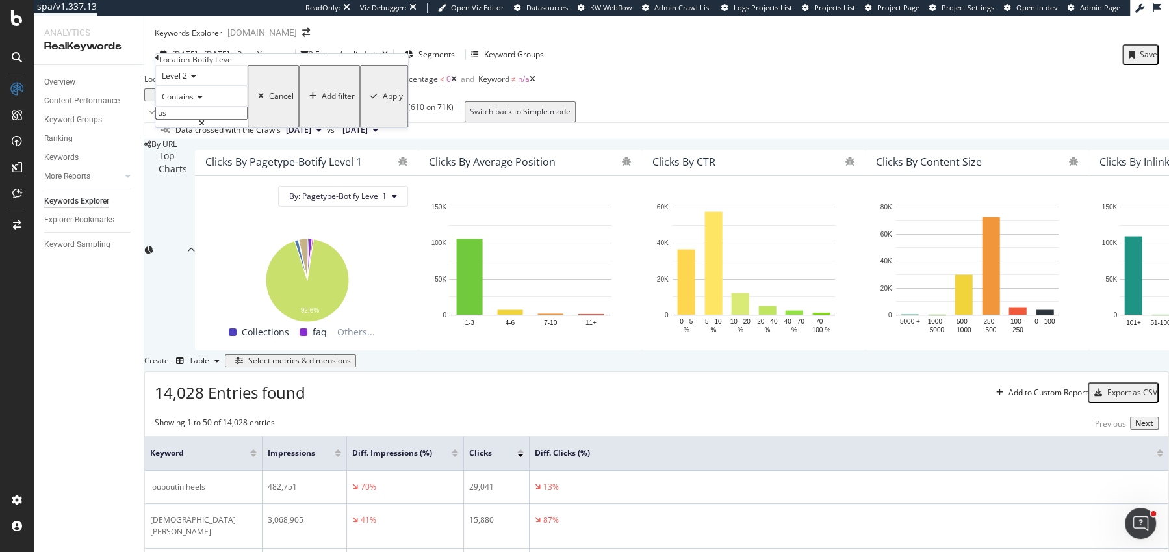
click at [210, 120] on input "us" at bounding box center [201, 113] width 92 height 13
type input "ca"
click at [293, 127] on div "Level 2 Contains ca Cancel Add filter Apply" at bounding box center [281, 96] width 253 height 62
click at [383, 101] on div "Apply" at bounding box center [393, 96] width 20 height 9
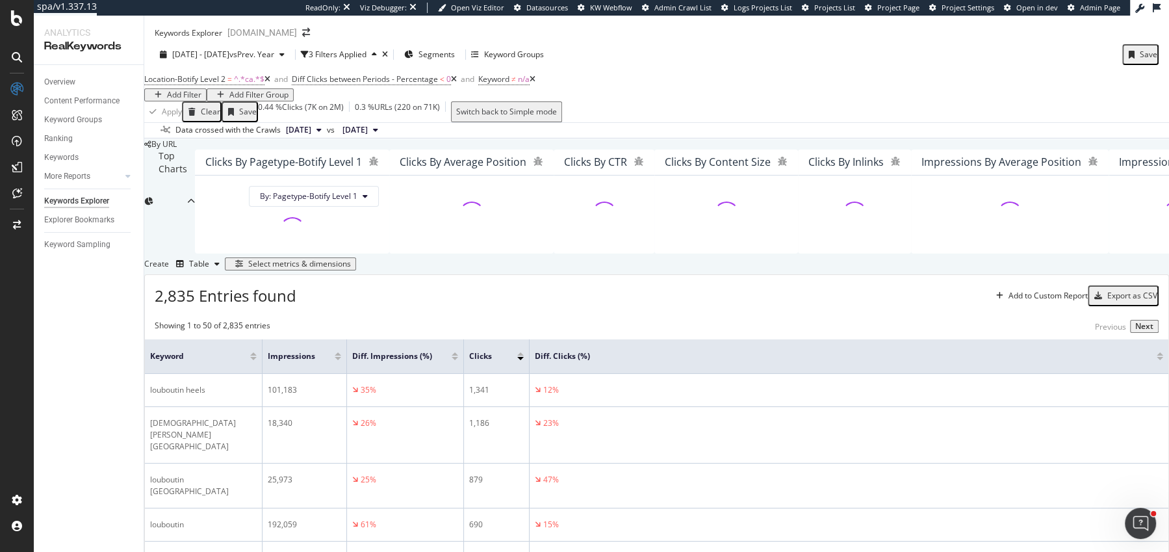
scroll to position [459, 0]
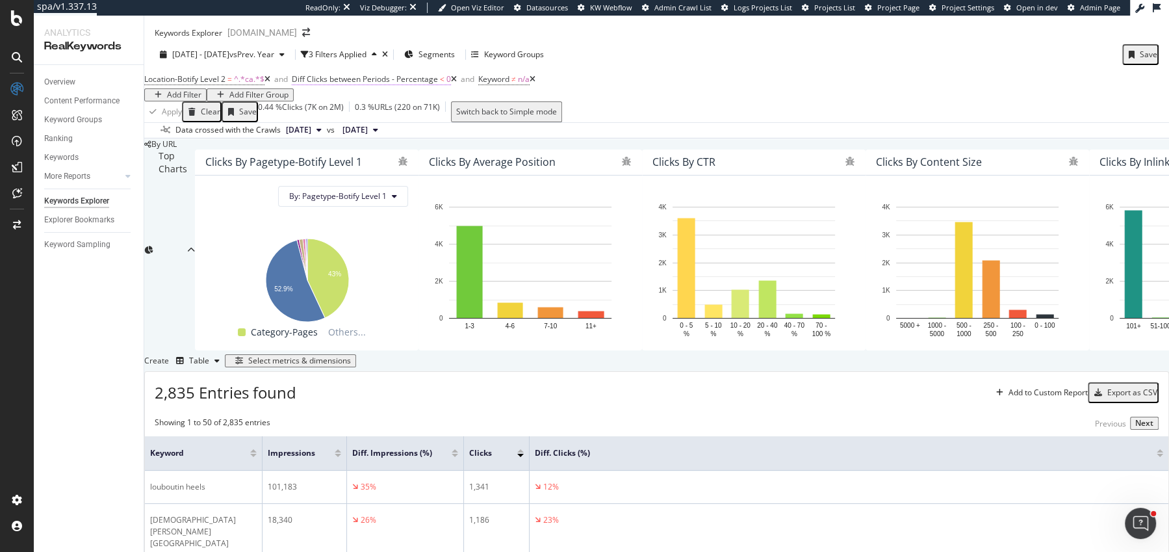
click at [354, 73] on span "Diff Clicks between Periods - Percentage" at bounding box center [365, 78] width 146 height 11
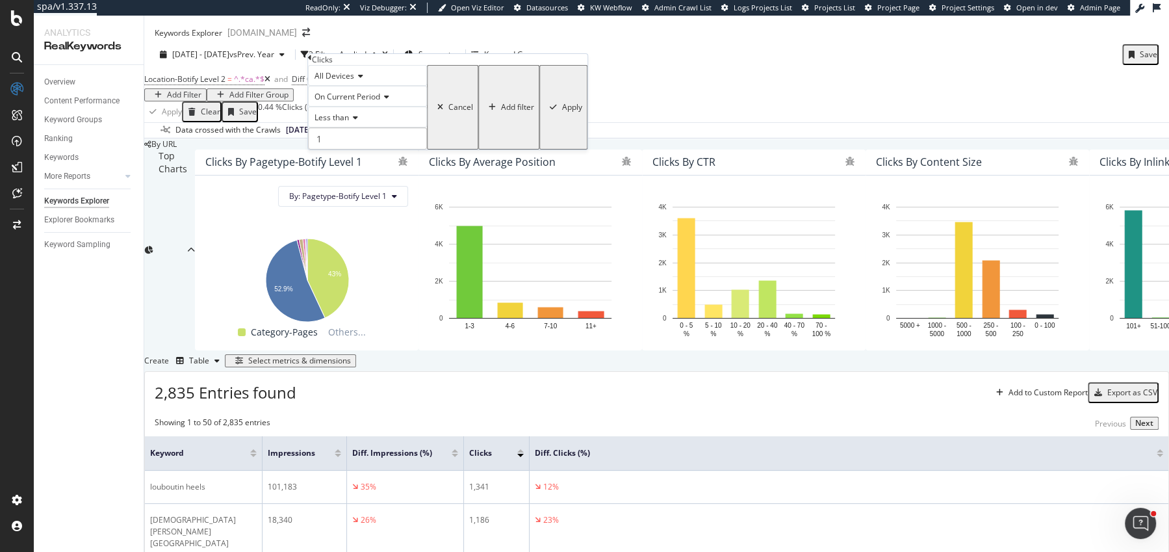
click at [346, 123] on span "Less than" at bounding box center [332, 117] width 34 height 11
click at [359, 195] on span "Greater than" at bounding box center [335, 189] width 47 height 11
click at [562, 112] on div "Apply" at bounding box center [572, 107] width 20 height 9
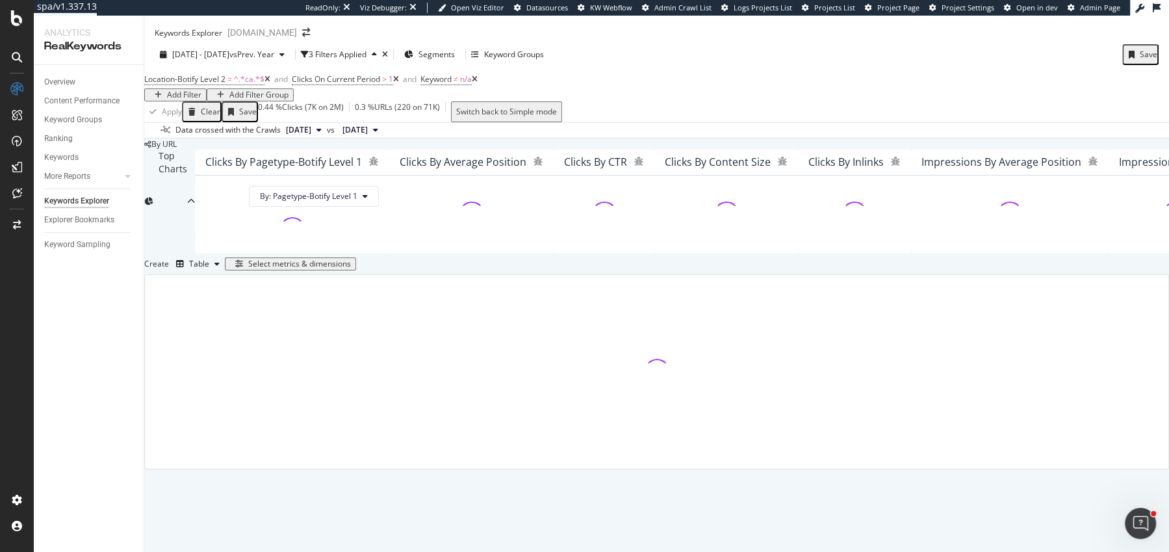
scroll to position [199, 0]
click at [380, 73] on span "Clicks On Current Period" at bounding box center [336, 78] width 88 height 11
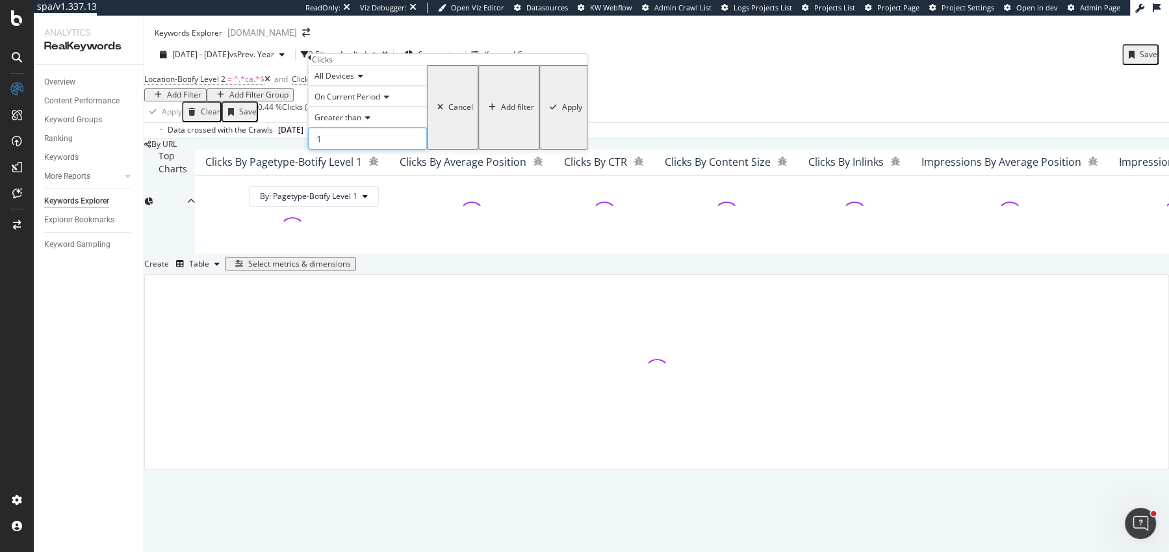
click at [405, 149] on input "1" at bounding box center [367, 138] width 119 height 22
type input "0"
click at [545, 111] on div "button" at bounding box center [554, 107] width 18 height 8
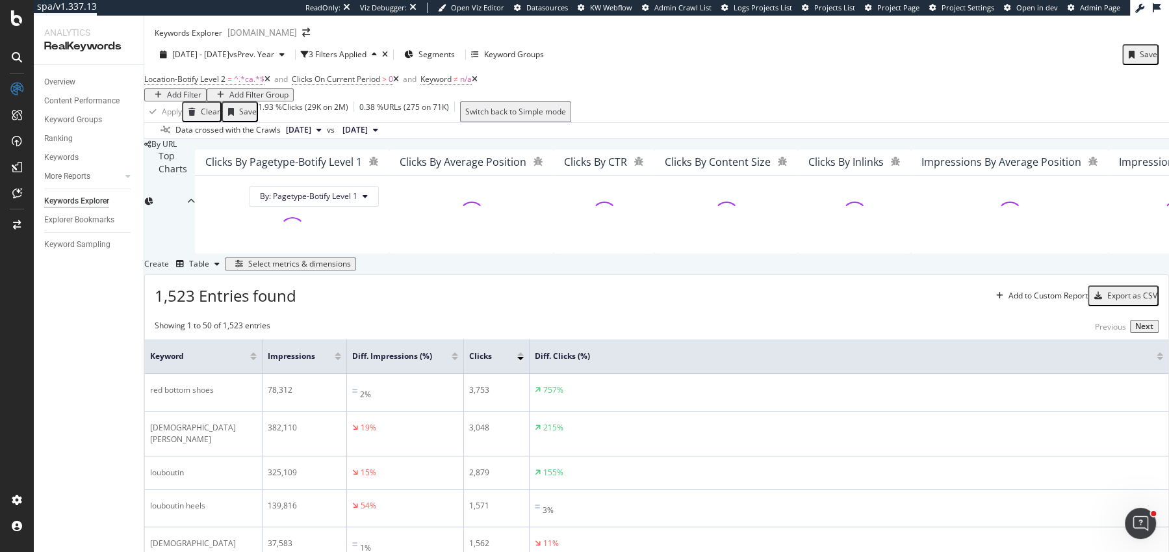
scroll to position [459, 0]
